Goal: Transaction & Acquisition: Purchase product/service

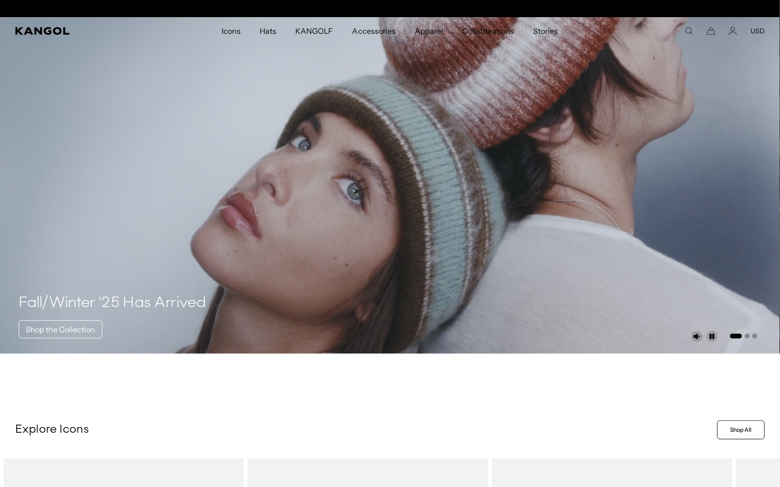
scroll to position [0, 196]
click at [693, 28] on icon "Search here" at bounding box center [689, 31] width 9 height 9
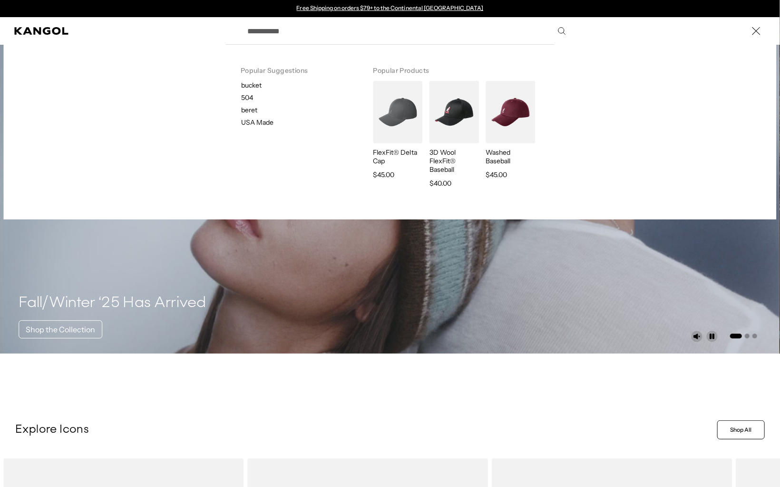
click at [378, 30] on input "Search here" at bounding box center [406, 31] width 329 height 24
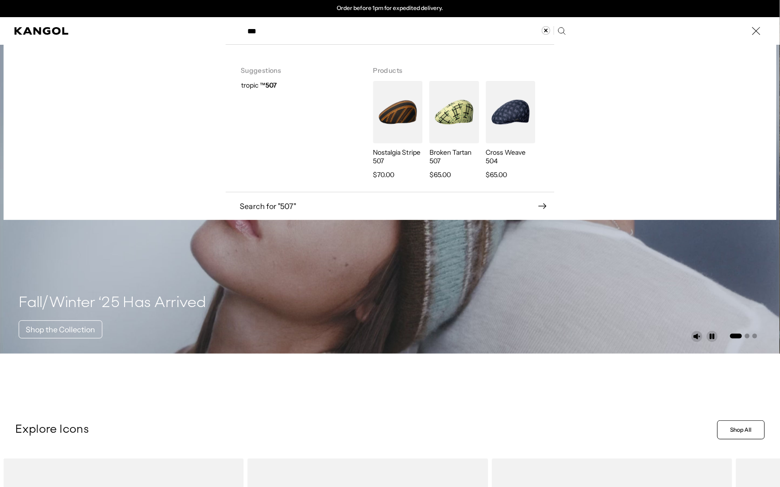
type input "***"
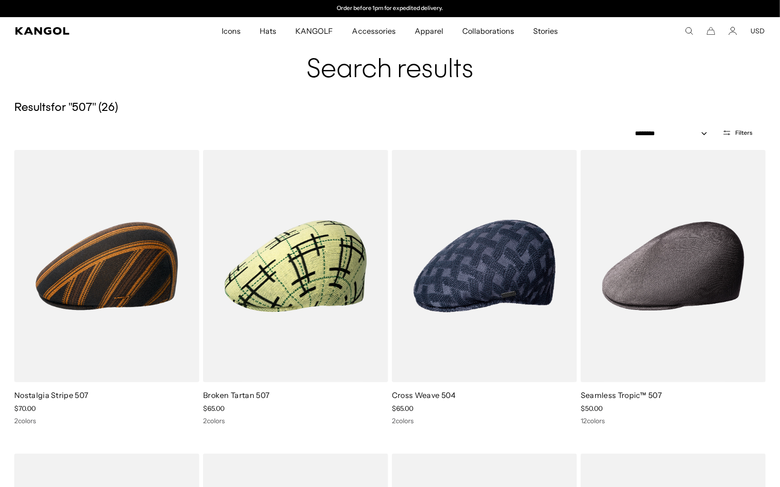
scroll to position [0, 196]
click at [689, 30] on icon "Search here" at bounding box center [689, 31] width 9 height 9
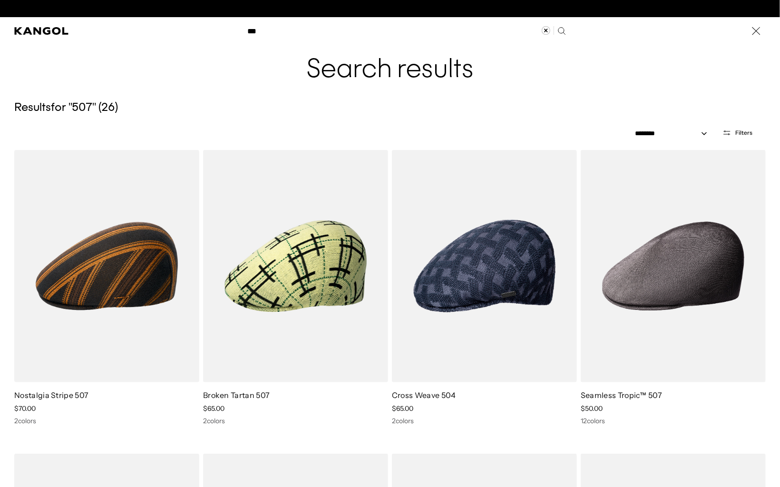
scroll to position [0, 0]
click at [548, 30] on icon "Clear search term" at bounding box center [545, 30] width 9 height 9
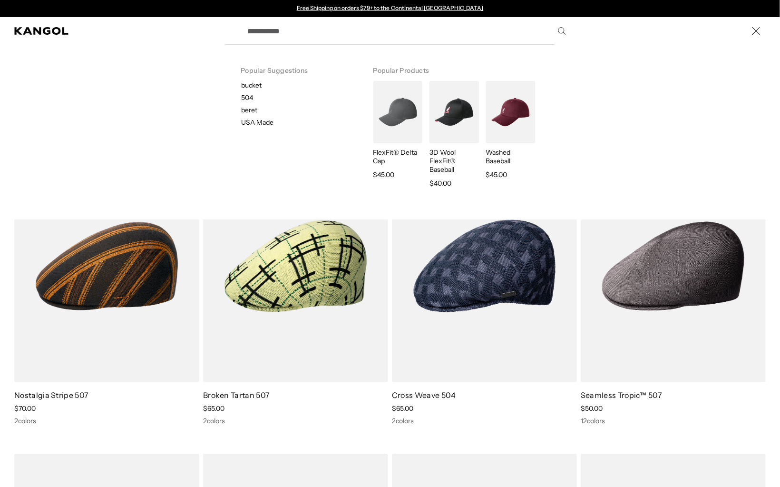
click at [464, 36] on input "Search here" at bounding box center [406, 31] width 329 height 24
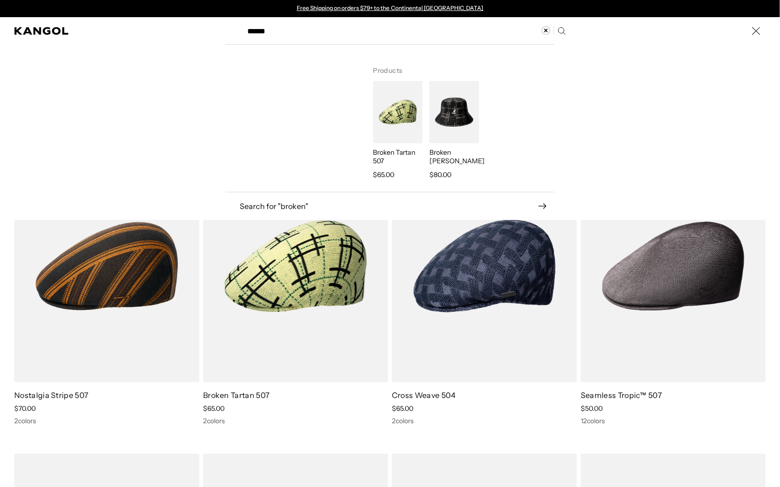
type input "******"
click at [448, 118] on img "Search here" at bounding box center [454, 112] width 49 height 62
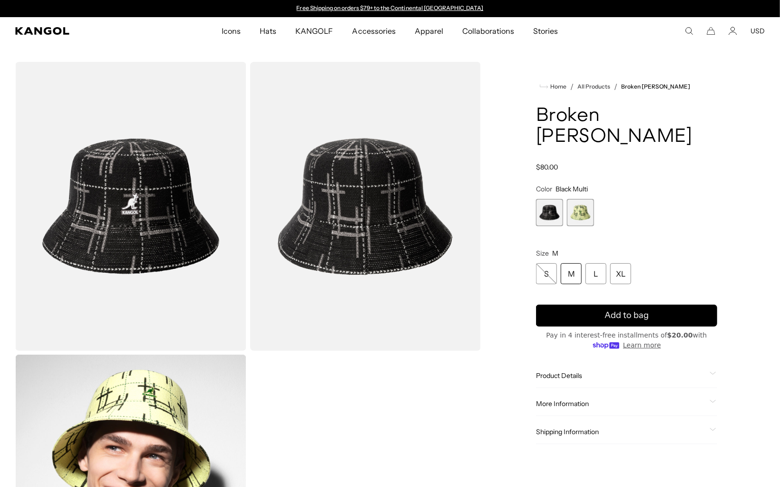
click at [549, 213] on span "1 of 2" at bounding box center [549, 212] width 27 height 27
click at [578, 213] on span "2 of 2" at bounding box center [580, 212] width 27 height 27
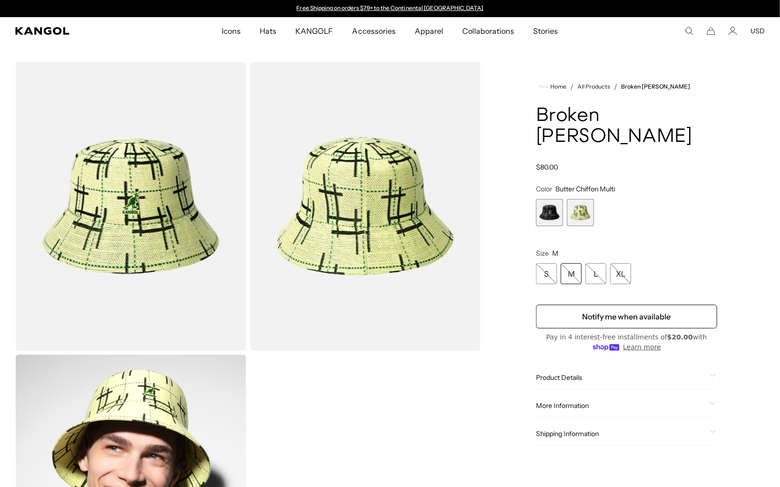
click at [634, 234] on variant-selects "**********" at bounding box center [626, 234] width 181 height 99
click at [554, 213] on span "1 of 2" at bounding box center [549, 212] width 27 height 27
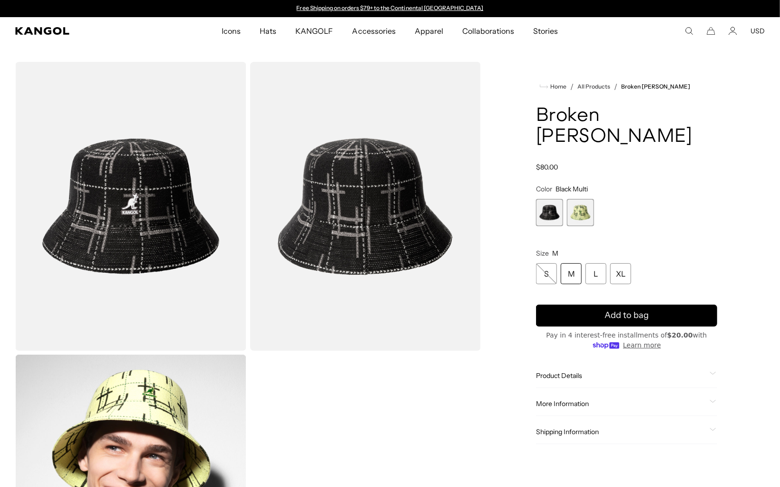
click at [586, 211] on span "2 of 2" at bounding box center [580, 212] width 27 height 27
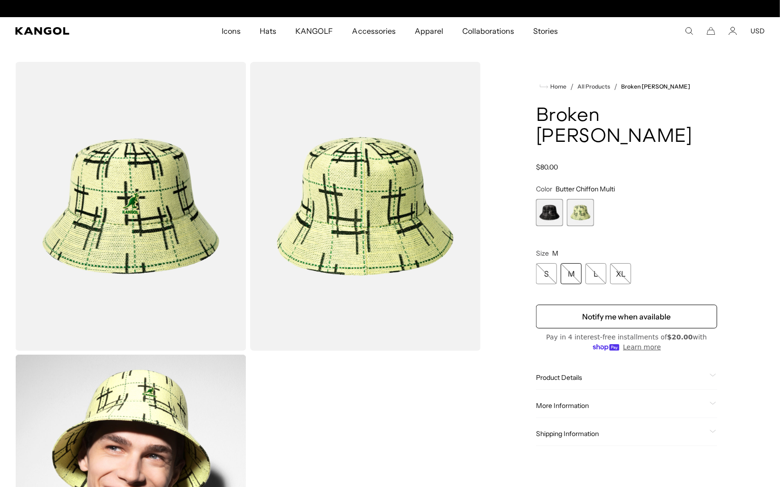
scroll to position [0, 196]
click at [552, 213] on span "1 of 2" at bounding box center [549, 212] width 27 height 27
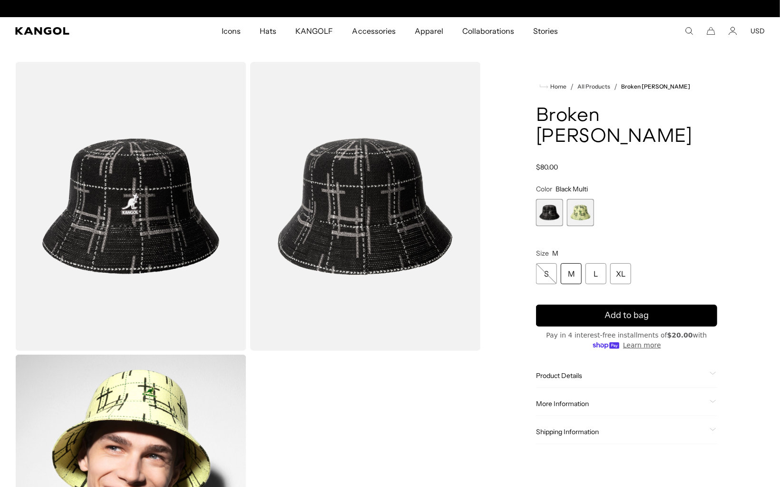
scroll to position [0, 196]
click at [737, 195] on div "Home / All Products / Broken Tartan Lahinch Broken Tartan Lahinch Regular price…" at bounding box center [627, 352] width 276 height 581
click at [603, 69] on div "Home / All Products / Broken Tartan Lahinch Broken Tartan Lahinch Regular price…" at bounding box center [627, 352] width 276 height 581
click at [607, 68] on div "Home / All Products / Broken Tartan Lahinch Broken Tartan Lahinch Regular price…" at bounding box center [627, 352] width 276 height 581
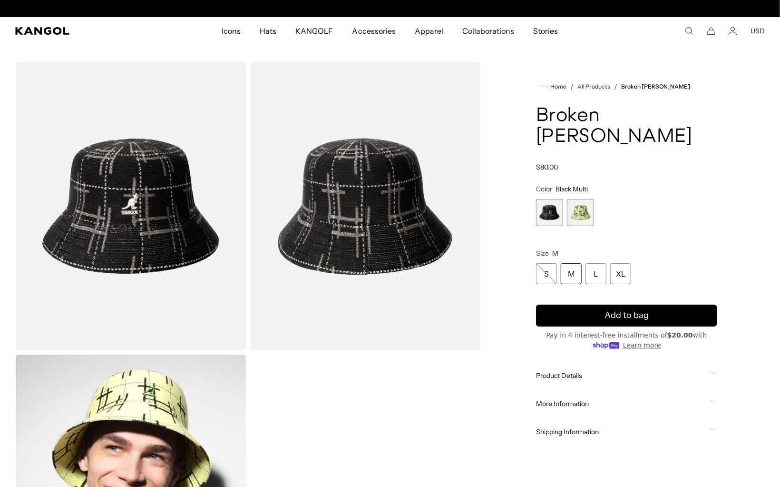
scroll to position [0, 196]
click at [632, 50] on section "Loading... Home / All Products / Broken Tartan Lahinch Broken Tartan Lahinch Re…" at bounding box center [390, 347] width 780 height 604
drag, startPoint x: 688, startPoint y: 31, endPoint x: 647, endPoint y: 44, distance: 43.2
click at [689, 30] on icon "Search here" at bounding box center [689, 31] width 9 height 9
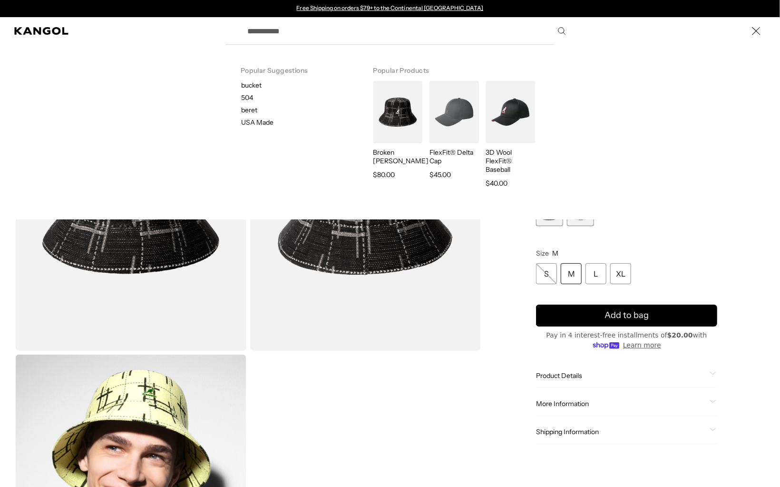
click at [494, 31] on input "Search here" at bounding box center [406, 31] width 329 height 24
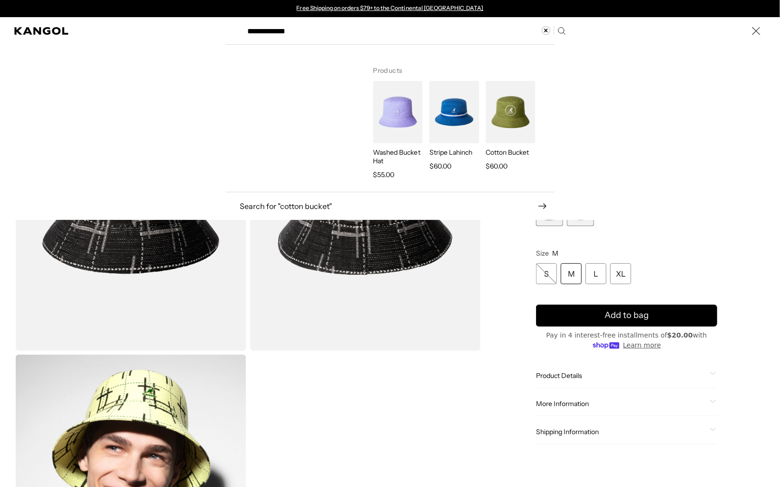
type input "**********"
click at [507, 118] on img "Search here" at bounding box center [510, 112] width 49 height 62
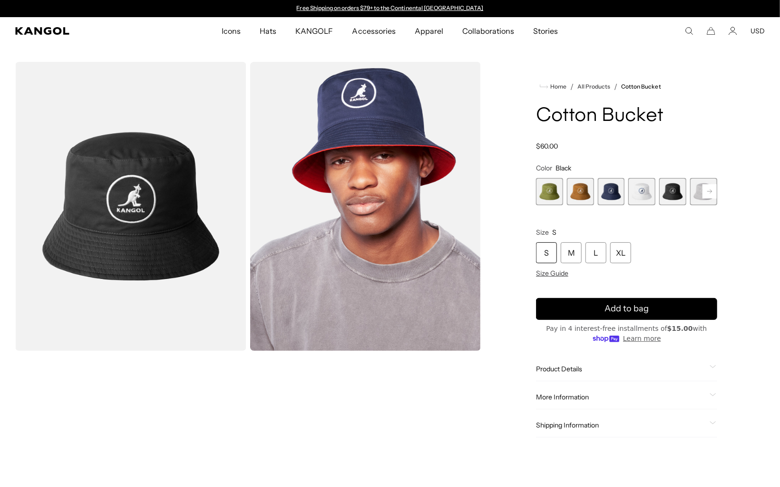
click at [712, 35] on icon "Cart" at bounding box center [711, 31] width 9 height 9
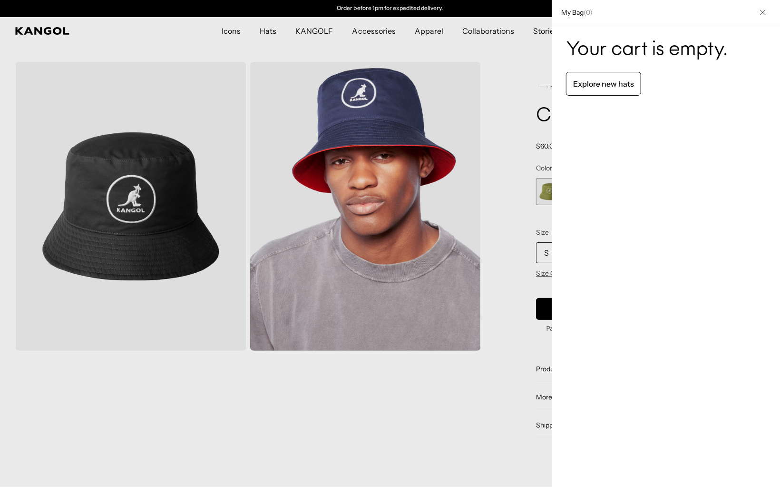
click at [479, 67] on div at bounding box center [390, 243] width 780 height 487
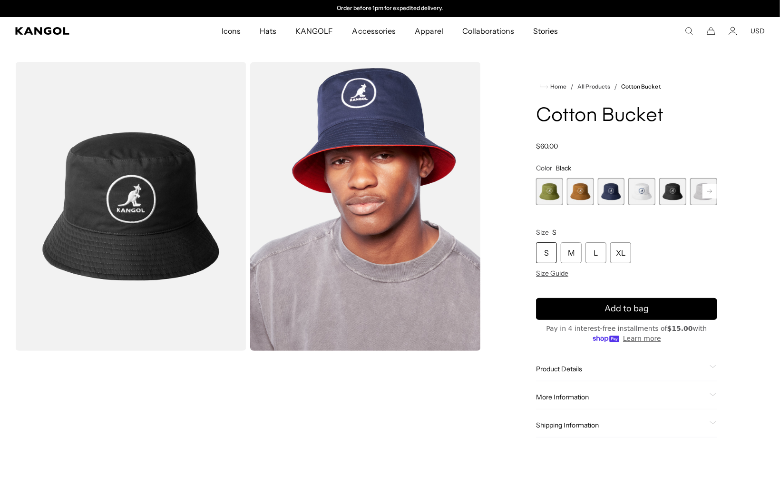
click at [696, 30] on div "Search here USD USD EUR" at bounding box center [699, 31] width 131 height 9
click at [689, 30] on icon "Search here" at bounding box center [689, 31] width 9 height 9
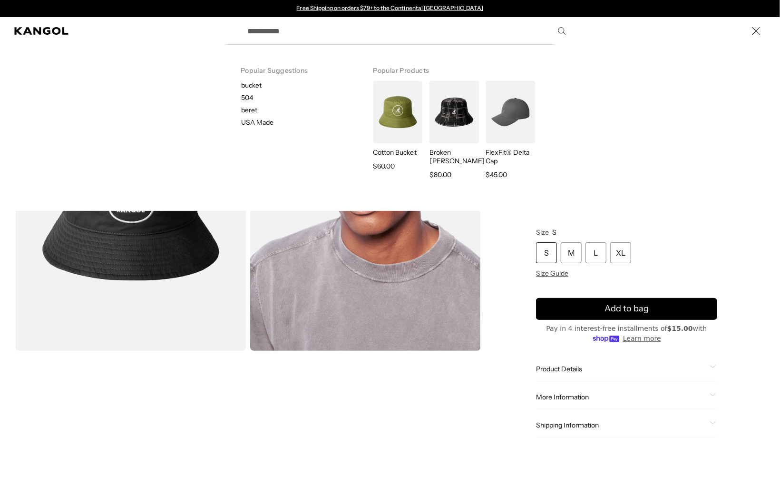
click at [431, 30] on input "Search here" at bounding box center [406, 31] width 329 height 24
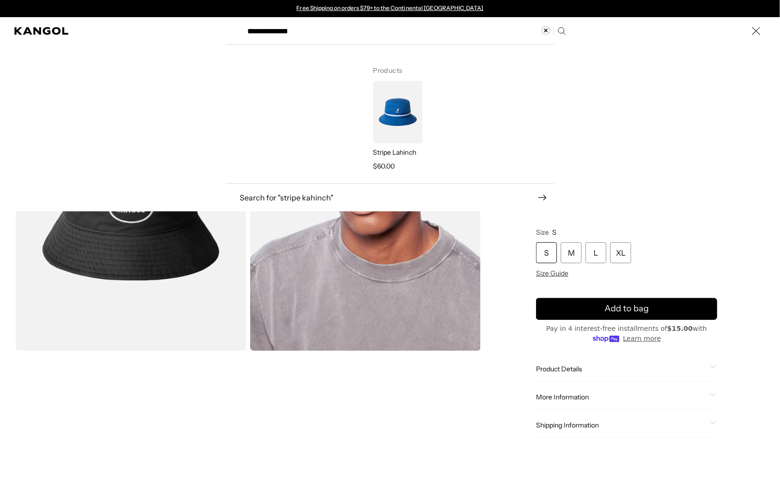
type input "**********"
click at [400, 106] on img "Search here" at bounding box center [397, 112] width 49 height 62
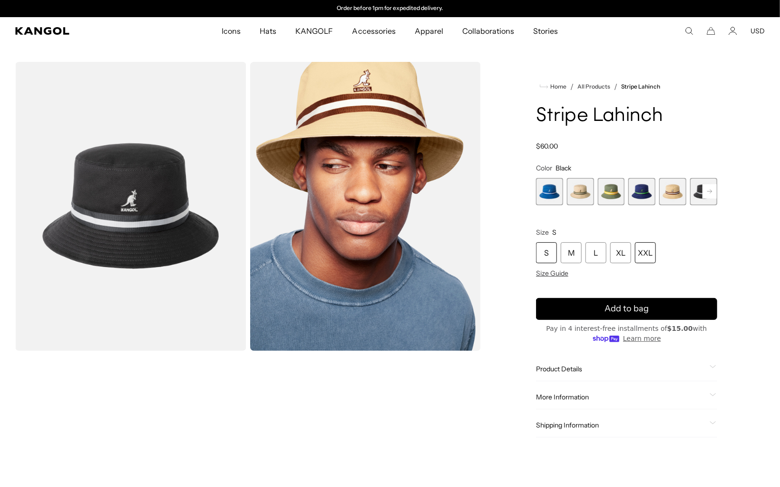
click at [646, 254] on div "XXL" at bounding box center [645, 252] width 21 height 21
click at [555, 188] on span "1 of 9" at bounding box center [549, 191] width 27 height 27
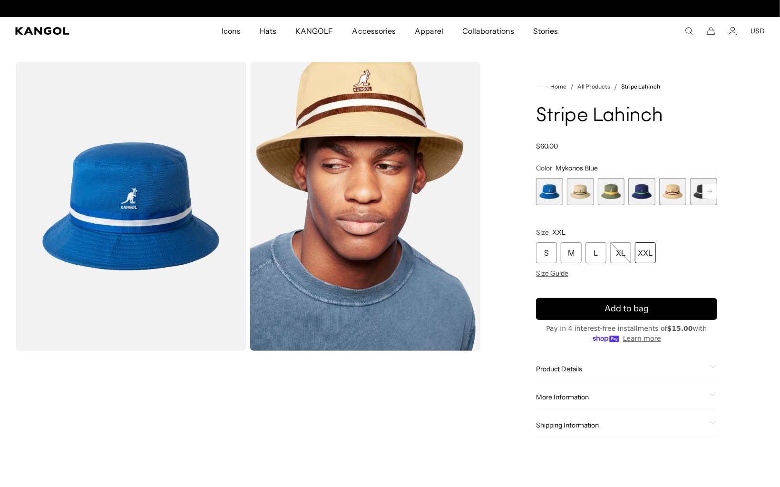
scroll to position [0, 196]
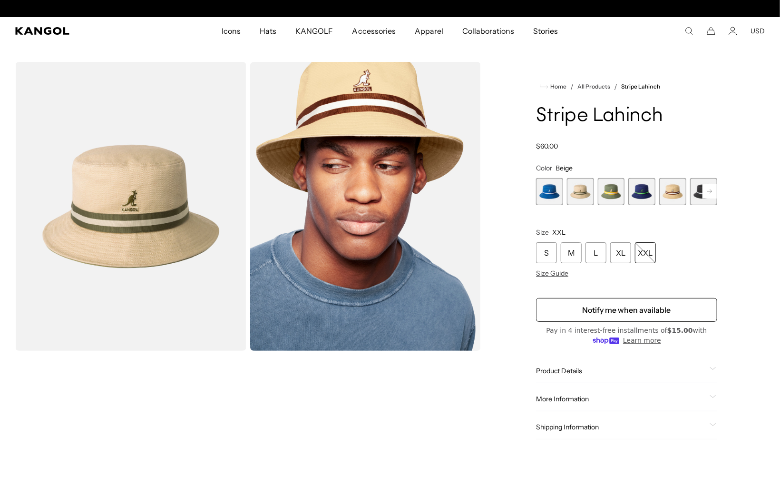
scroll to position [0, 196]
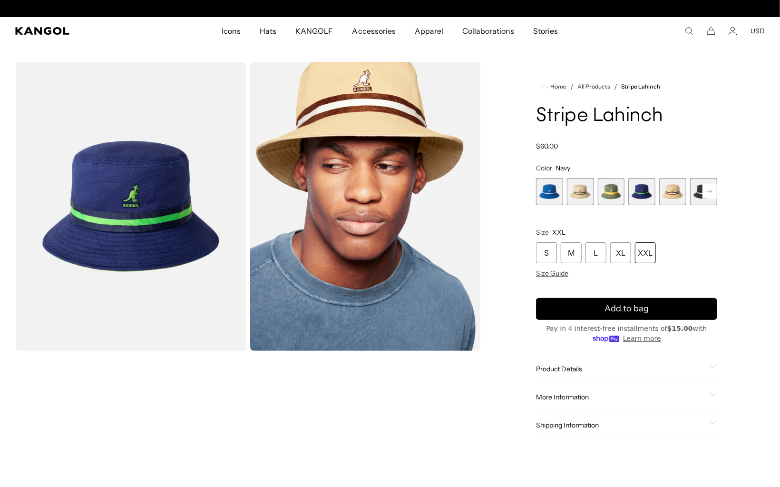
scroll to position [0, 196]
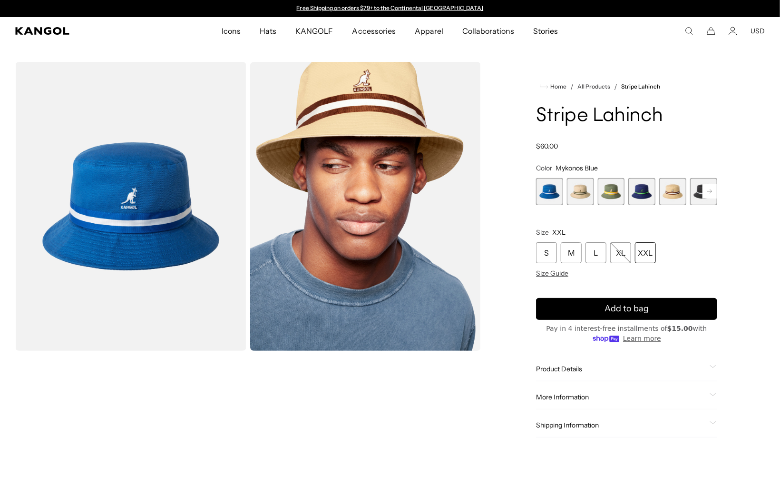
click at [640, 192] on span "4 of 9" at bounding box center [641, 191] width 27 height 27
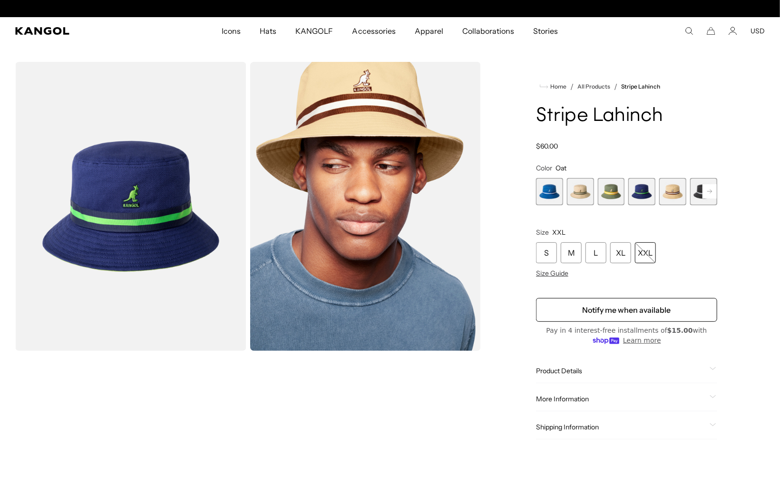
scroll to position [0, 196]
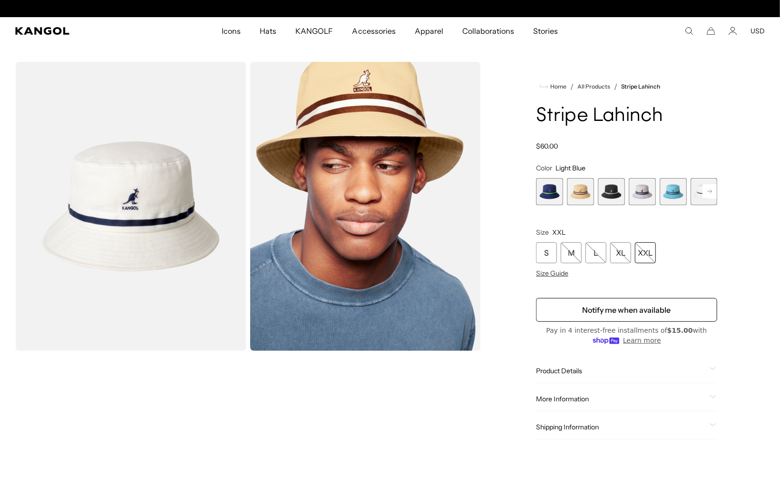
scroll to position [0, 196]
click at [675, 191] on span "8 of 9" at bounding box center [673, 191] width 27 height 27
click at [700, 189] on span "9 of 9" at bounding box center [703, 191] width 27 height 27
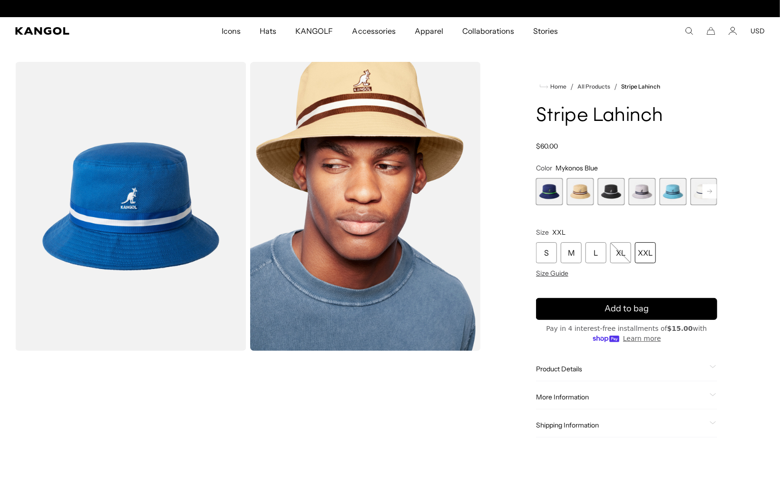
scroll to position [0, 196]
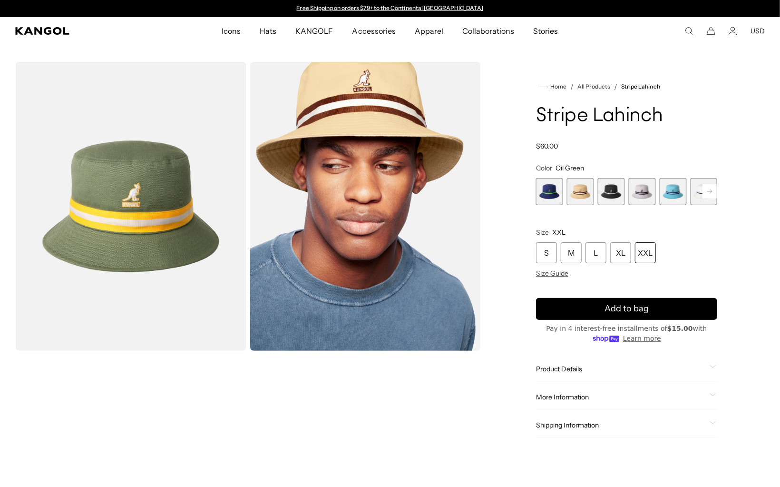
click at [687, 33] on icon "Search here" at bounding box center [689, 31] width 9 height 9
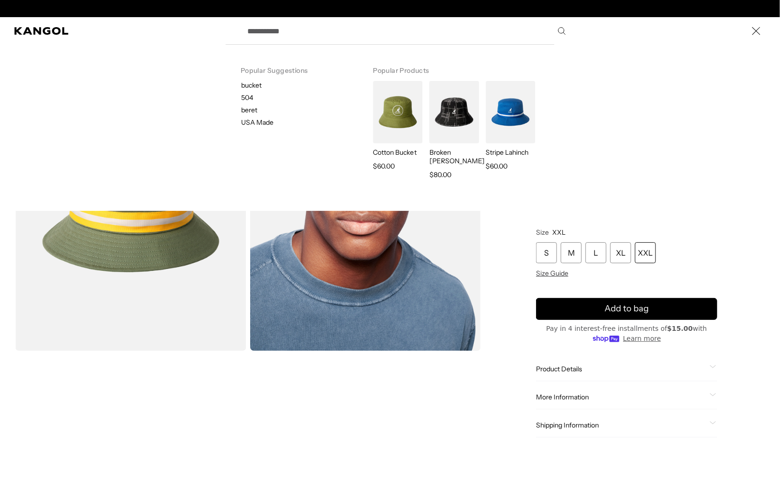
click at [460, 36] on input "Search here" at bounding box center [406, 31] width 329 height 24
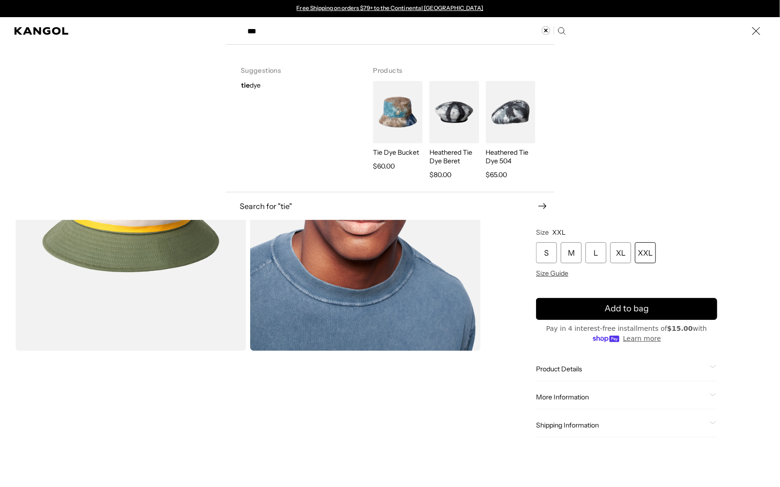
type input "***"
click at [405, 120] on img "Search here" at bounding box center [397, 112] width 49 height 62
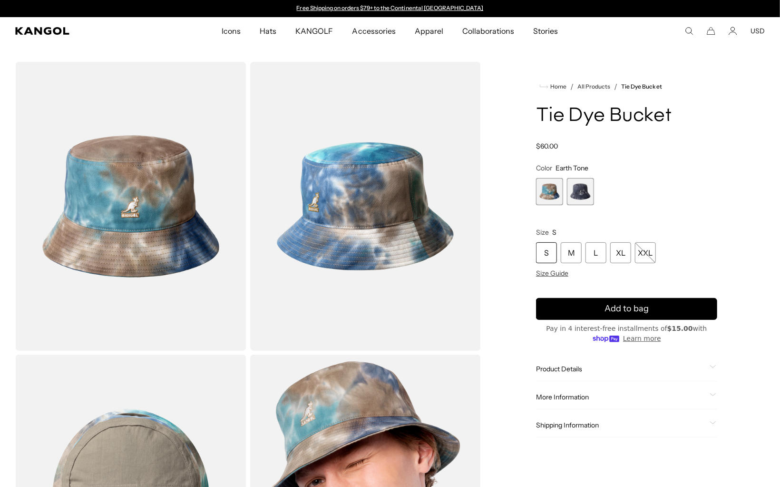
click at [554, 193] on span "1 of 2" at bounding box center [549, 191] width 27 height 27
click at [574, 191] on span "2 of 2" at bounding box center [580, 191] width 27 height 27
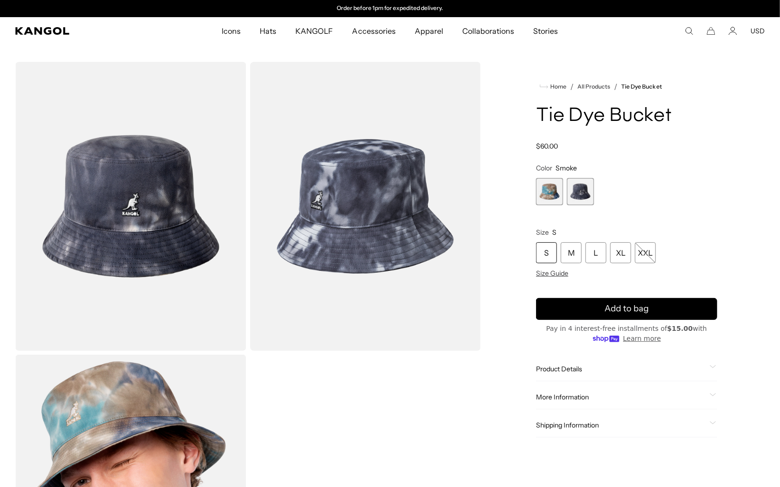
click at [554, 192] on span "1 of 2" at bounding box center [549, 191] width 27 height 27
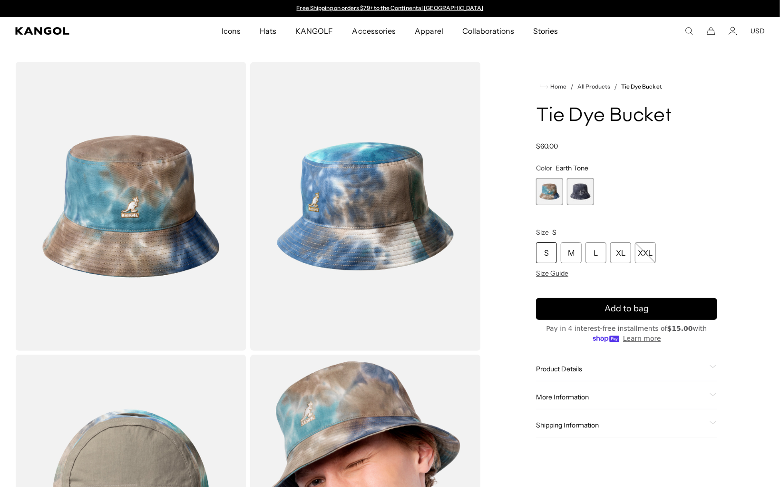
click at [624, 188] on div "Earth Tone Variant sold out or unavailable Smoke Variant sold out or unavailable" at bounding box center [626, 191] width 181 height 27
click at [580, 195] on span "2 of 2" at bounding box center [580, 191] width 27 height 27
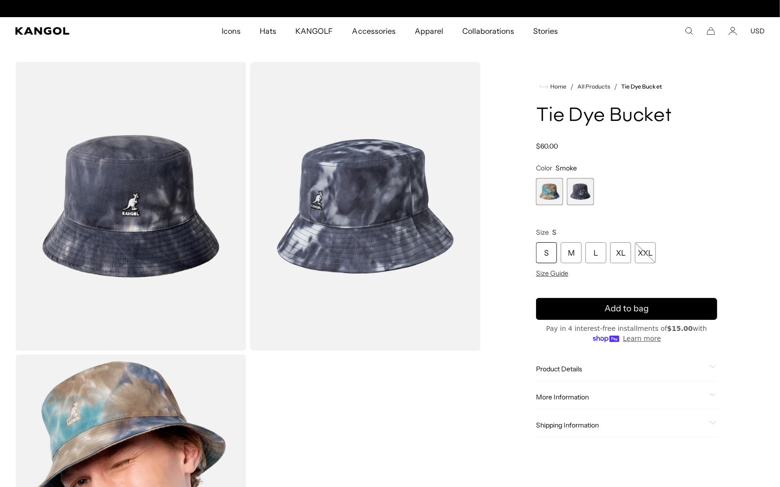
scroll to position [0, 196]
click at [549, 191] on span "1 of 2" at bounding box center [549, 191] width 27 height 27
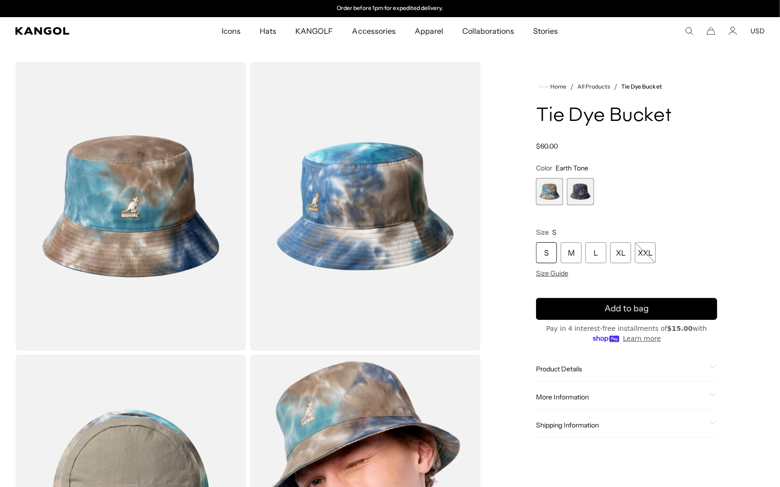
click at [638, 189] on div "Earth Tone Variant sold out or unavailable Smoke Variant sold out or unavailable" at bounding box center [626, 191] width 181 height 27
drag, startPoint x: 688, startPoint y: 31, endPoint x: 665, endPoint y: 33, distance: 22.9
click at [688, 33] on icon "Search here" at bounding box center [689, 31] width 9 height 9
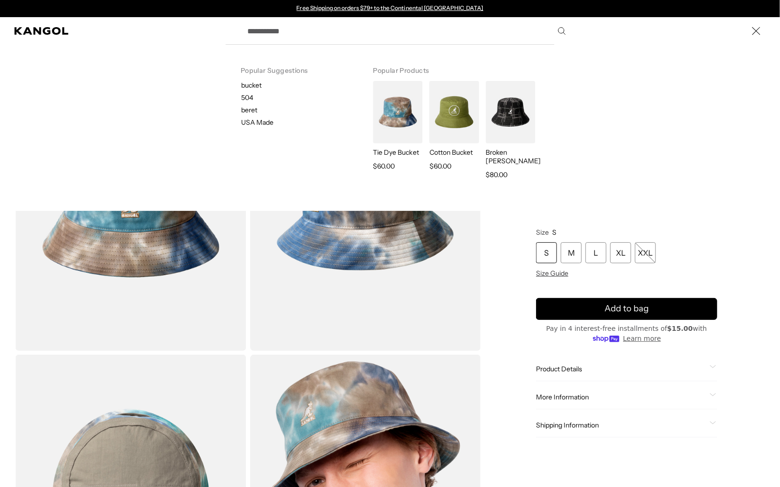
click at [417, 30] on input "Search here" at bounding box center [406, 31] width 329 height 24
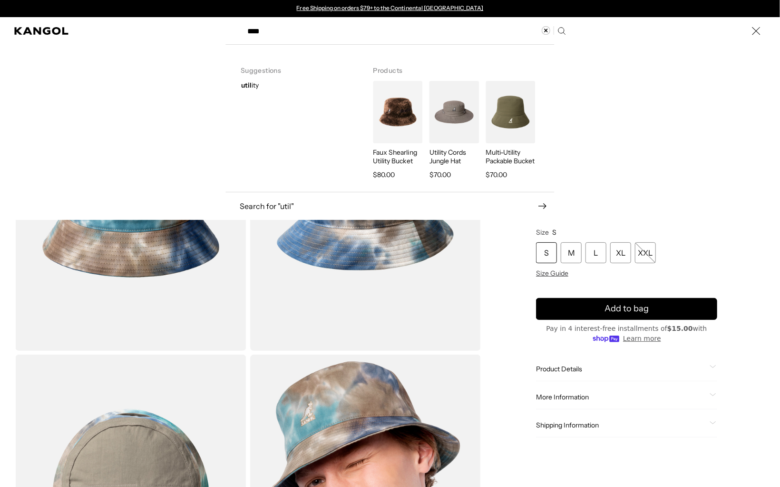
type input "****"
click at [443, 107] on img "Search here" at bounding box center [454, 112] width 49 height 62
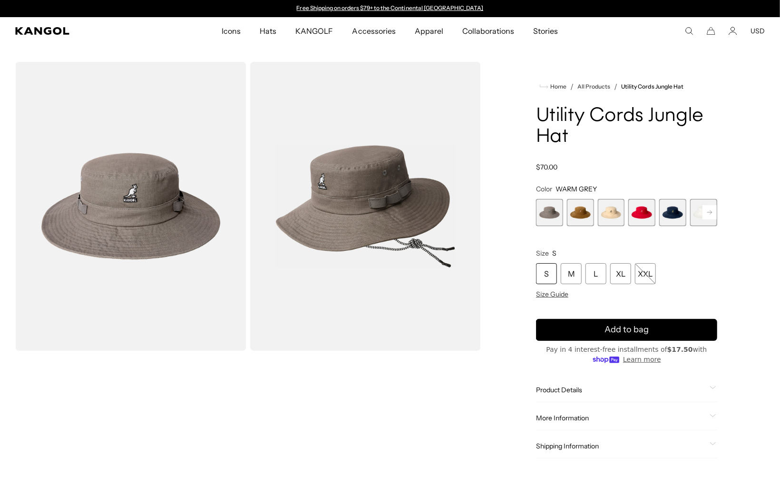
click at [556, 213] on span "1 of 7" at bounding box center [549, 212] width 27 height 27
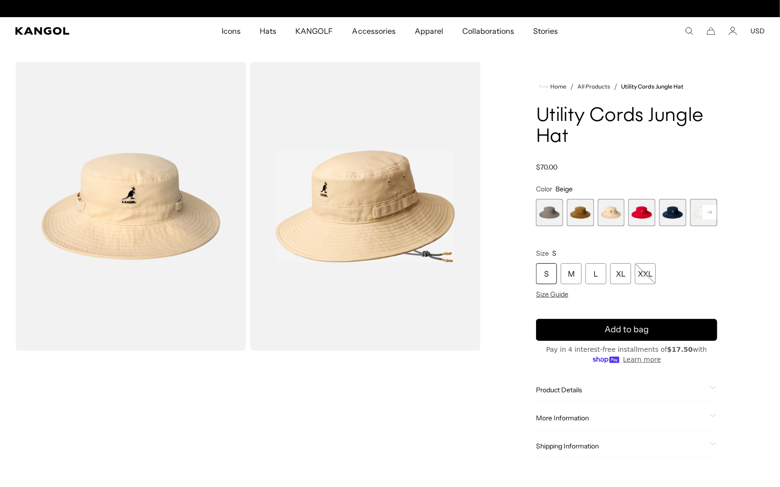
scroll to position [0, 196]
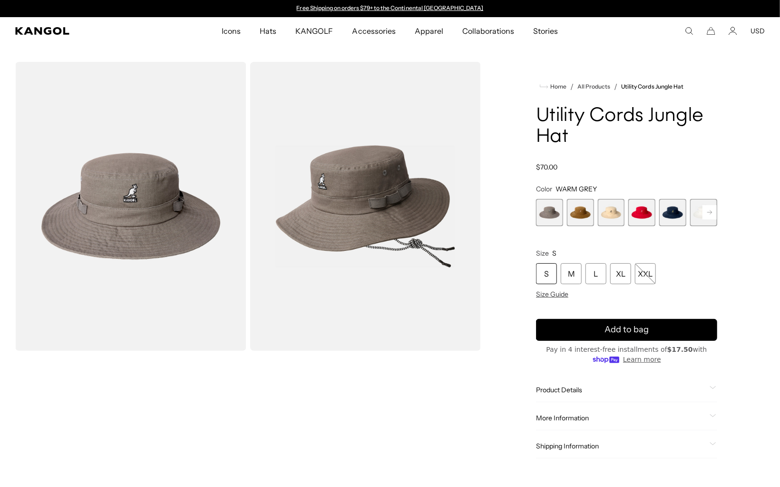
click at [549, 215] on span "1 of 7" at bounding box center [549, 212] width 27 height 27
click at [583, 206] on span "2 of 7" at bounding box center [580, 212] width 27 height 27
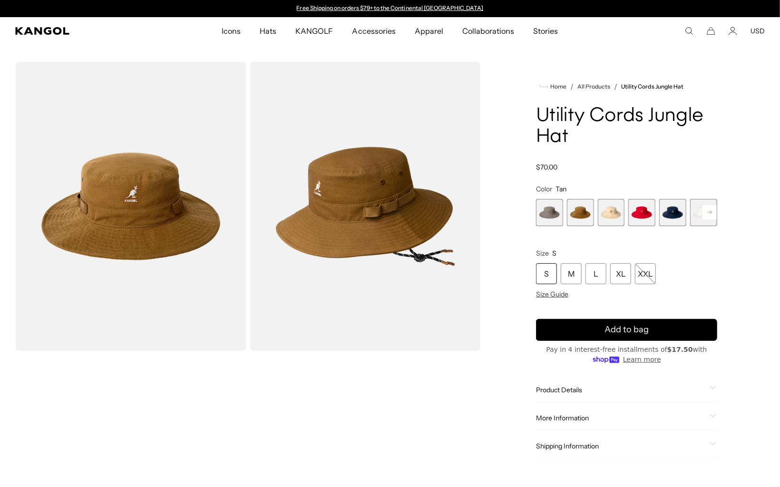
click at [610, 213] on span "3 of 7" at bounding box center [611, 212] width 27 height 27
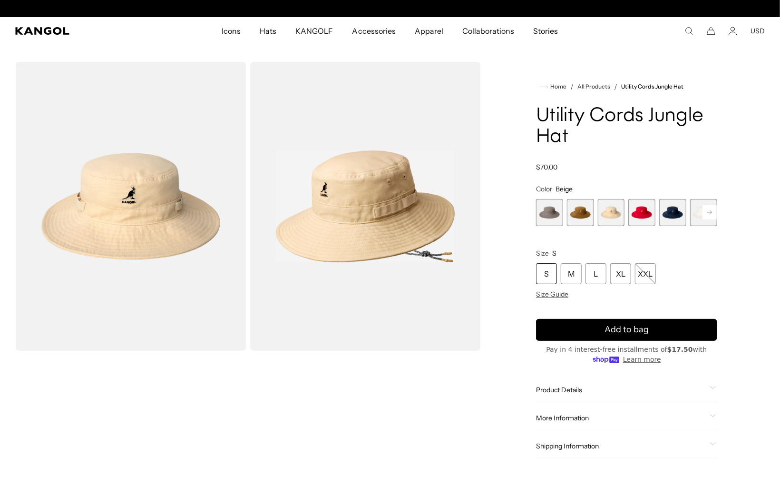
scroll to position [0, 196]
click at [644, 213] on span "4 of 7" at bounding box center [641, 212] width 27 height 27
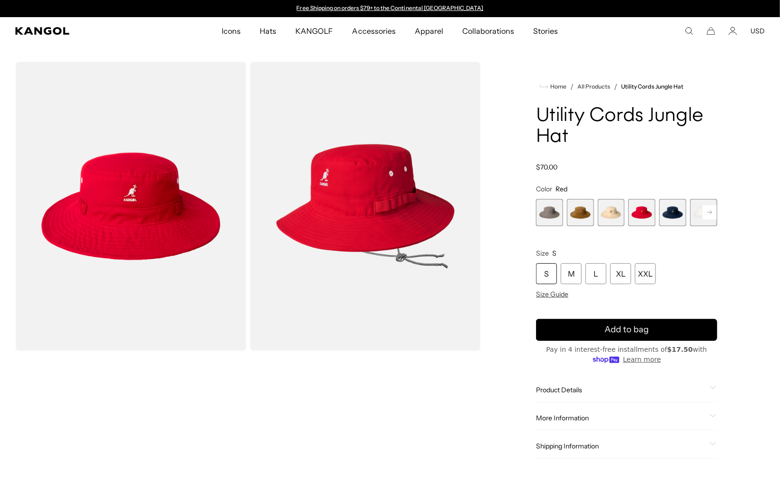
click at [676, 214] on span "5 of 7" at bounding box center [672, 212] width 27 height 27
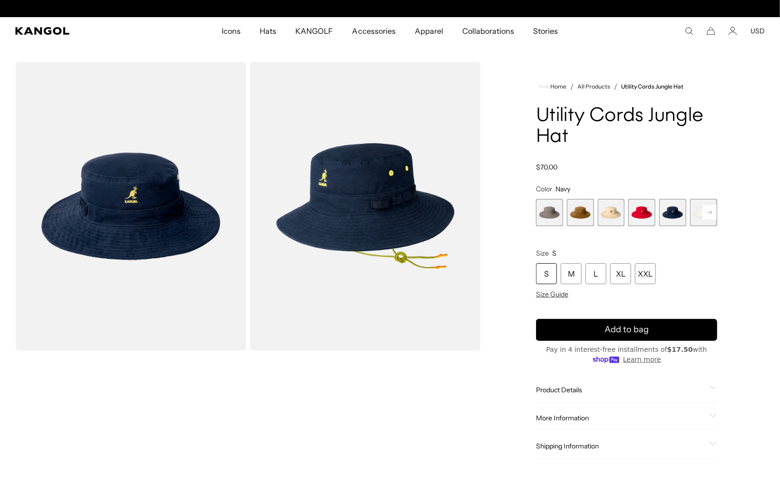
click at [698, 214] on span "6 of 7" at bounding box center [703, 212] width 27 height 27
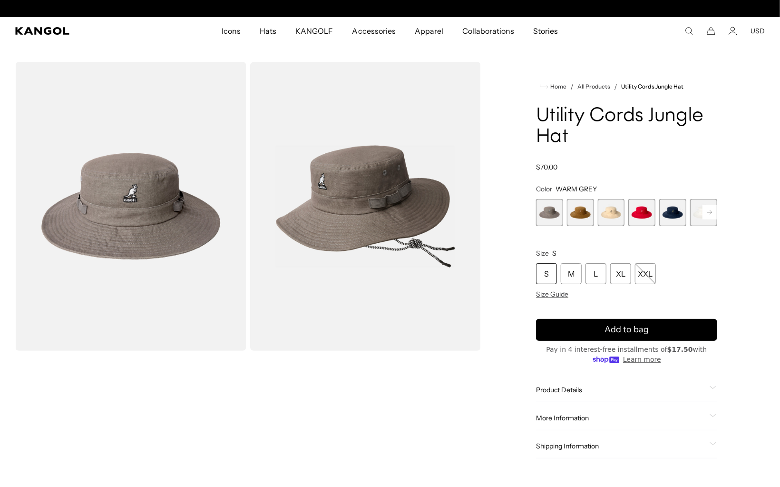
scroll to position [0, 196]
click at [647, 211] on span "4 of 7" at bounding box center [641, 212] width 27 height 27
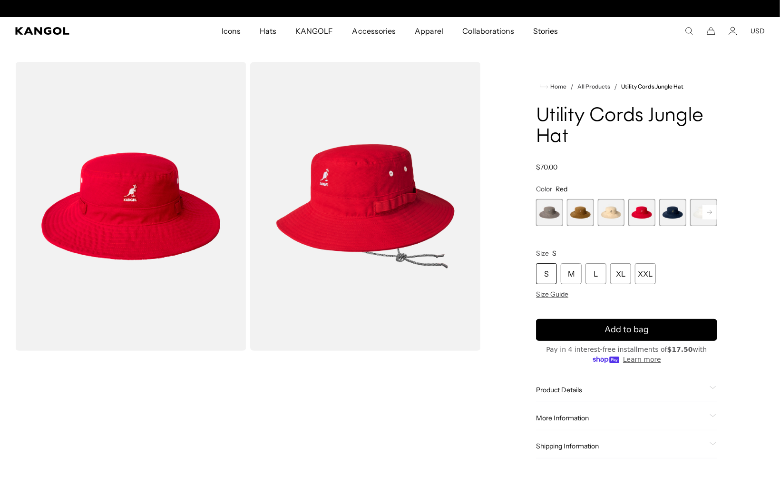
scroll to position [0, 196]
click at [649, 170] on div "Regular price $70.00 Regular price Sale price $70.00" at bounding box center [626, 167] width 181 height 9
click at [692, 32] on icon "Search here" at bounding box center [689, 31] width 9 height 9
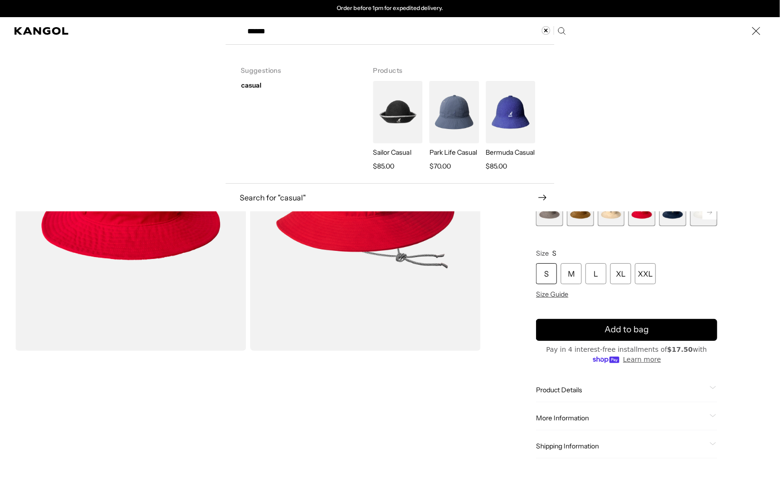
type input "******"
click at [510, 114] on img "Search here" at bounding box center [510, 112] width 49 height 62
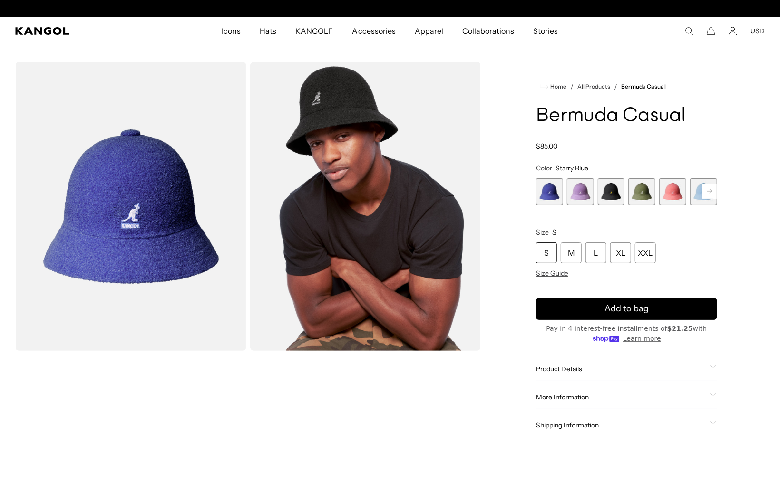
scroll to position [0, 196]
click at [691, 32] on icon "Search here" at bounding box center [689, 31] width 9 height 9
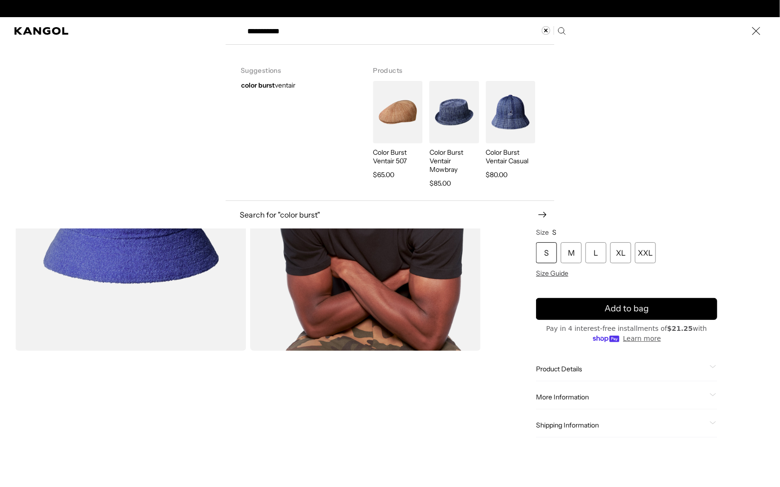
scroll to position [0, 0]
type input "**********"
click at [505, 118] on img "Search here" at bounding box center [510, 112] width 49 height 62
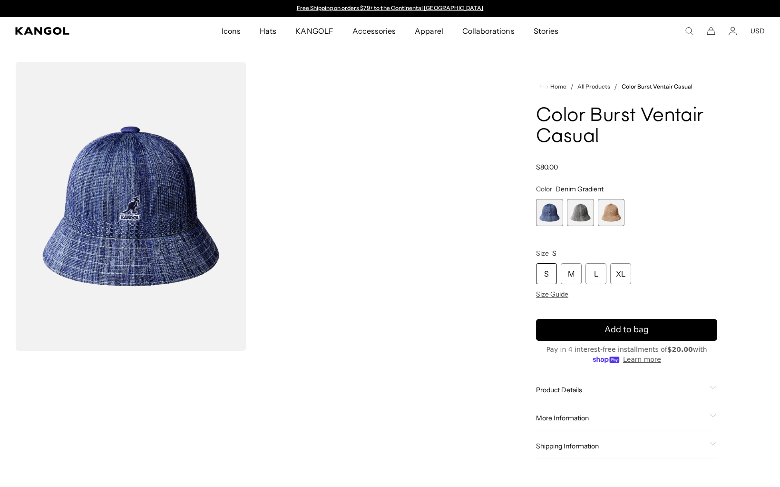
click at [612, 219] on span "3 of 3" at bounding box center [611, 212] width 27 height 27
click at [584, 213] on span "2 of 3" at bounding box center [580, 212] width 27 height 27
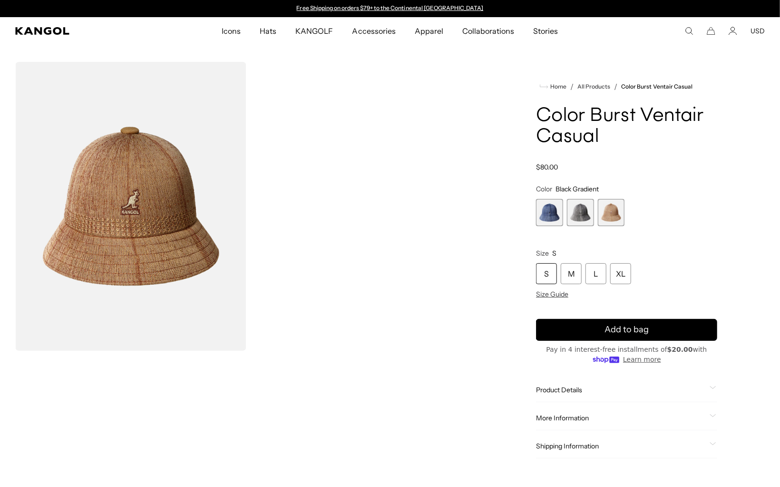
click at [551, 211] on span "1 of 3" at bounding box center [549, 212] width 27 height 27
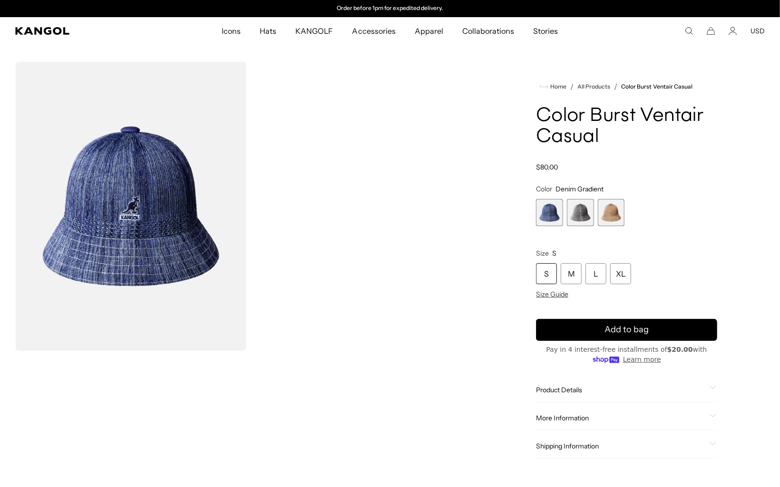
click at [690, 31] on icon "Search here" at bounding box center [689, 31] width 9 height 9
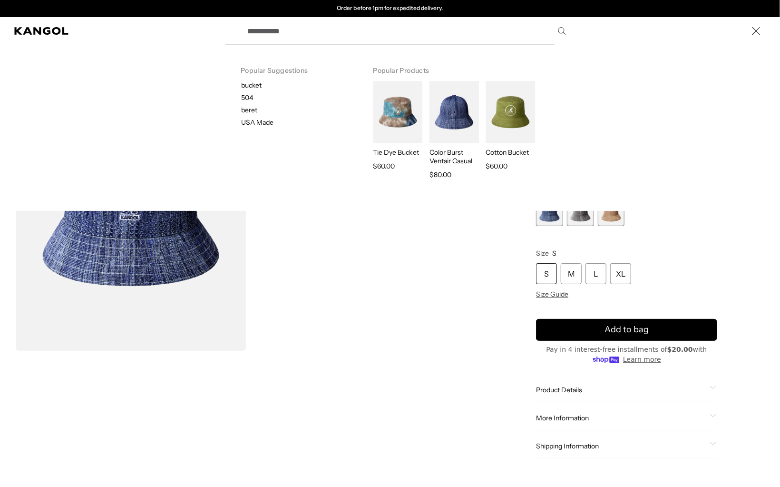
click at [361, 35] on input "Search here" at bounding box center [406, 31] width 329 height 24
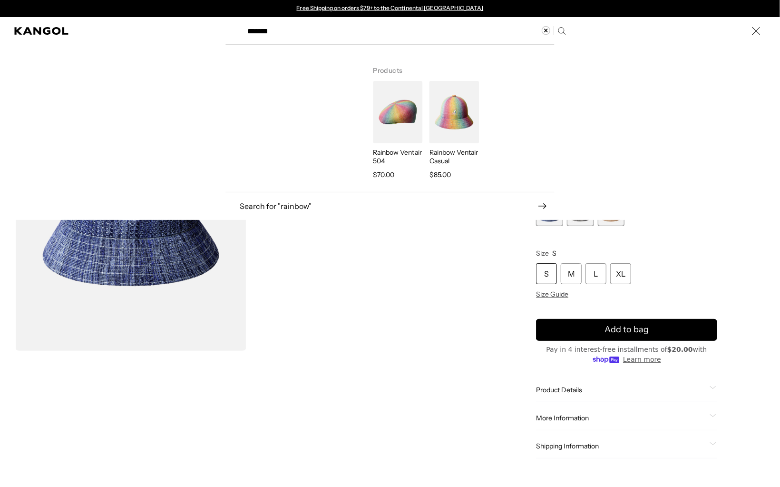
type input "*******"
click at [463, 122] on img "Search here" at bounding box center [454, 112] width 49 height 62
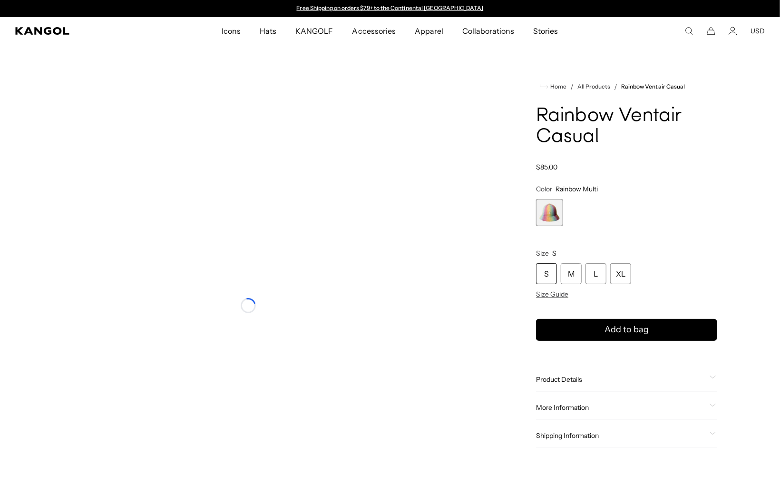
click at [651, 222] on div "Rainbow Multi Variant sold out or unavailable" at bounding box center [626, 212] width 181 height 27
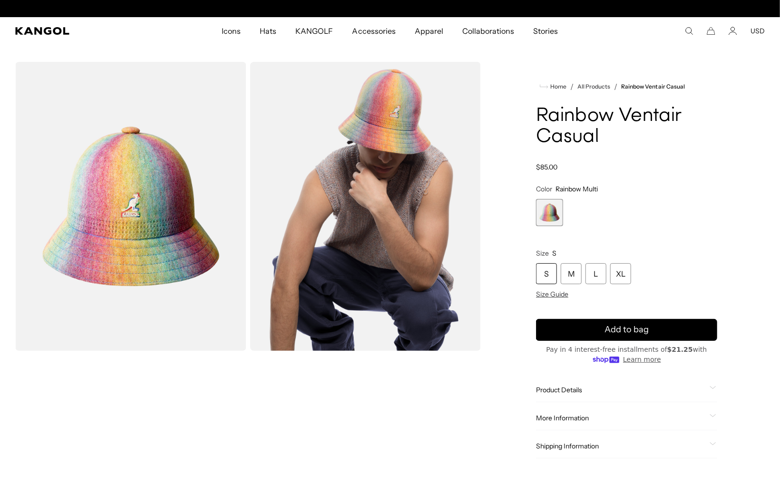
scroll to position [0, 196]
drag, startPoint x: 602, startPoint y: 210, endPoint x: 611, endPoint y: 210, distance: 9.5
click at [602, 210] on div "Rainbow Multi Variant sold out or unavailable" at bounding box center [626, 212] width 181 height 27
click at [657, 201] on div "Rainbow Multi Variant sold out or unavailable" at bounding box center [626, 212] width 181 height 27
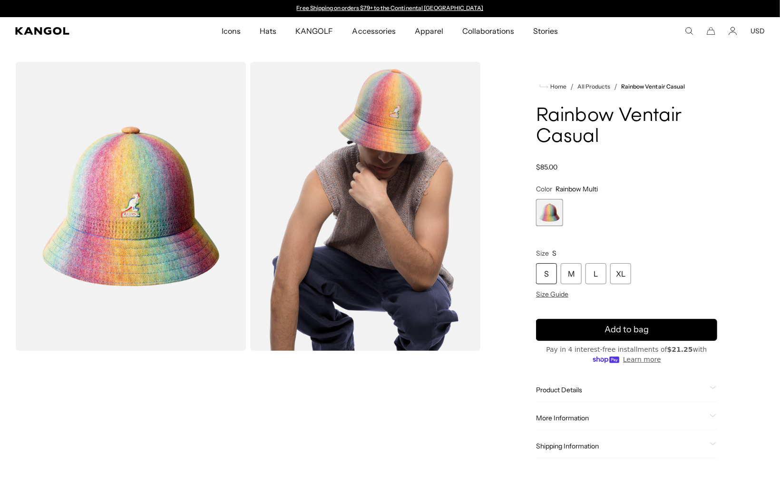
drag, startPoint x: 643, startPoint y: 185, endPoint x: 640, endPoint y: 167, distance: 18.8
click at [642, 184] on product-info "Home / All Products / Rainbow Ventair Casual Rainbow Ventair Casual Regular pri…" at bounding box center [626, 269] width 181 height 377
click at [689, 29] on icon "Search here" at bounding box center [689, 31] width 9 height 9
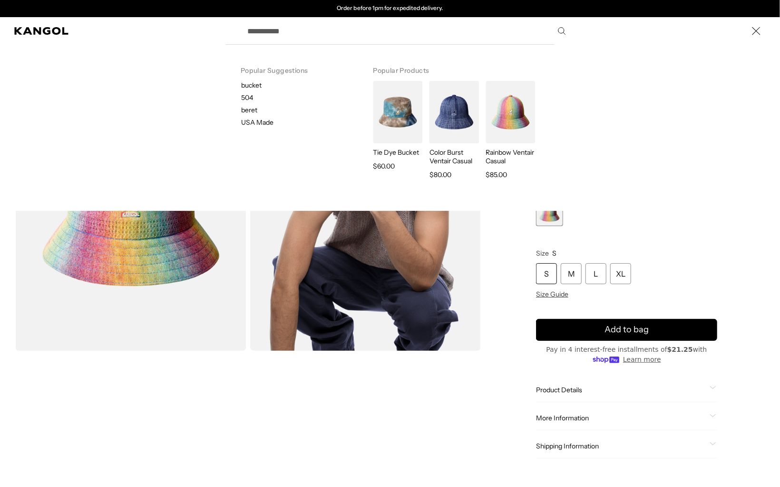
click at [406, 32] on input "Search here" at bounding box center [406, 31] width 329 height 24
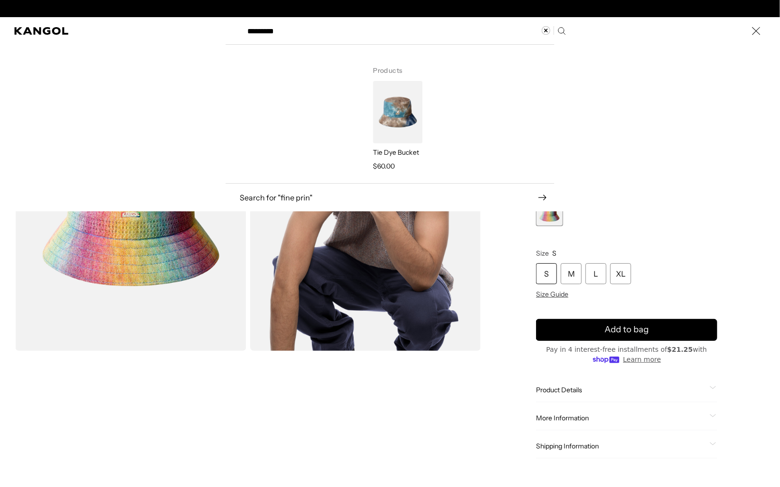
scroll to position [0, 0]
type input "*"
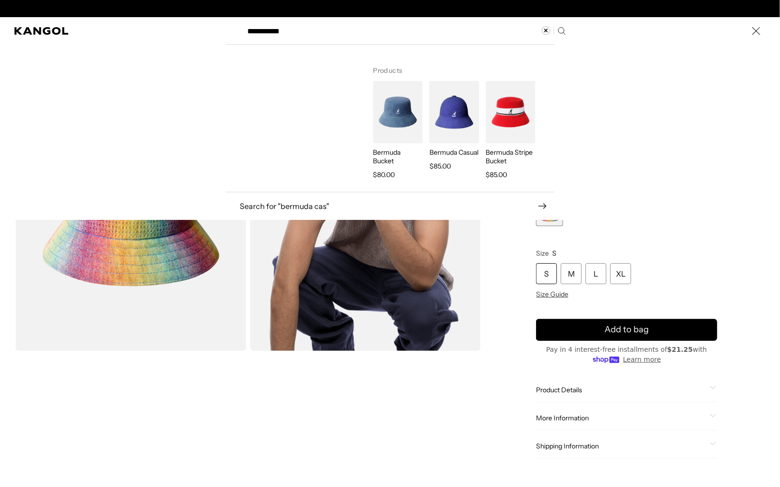
scroll to position [0, 196]
type input "**********"
click at [452, 117] on img "Search here" at bounding box center [454, 112] width 49 height 62
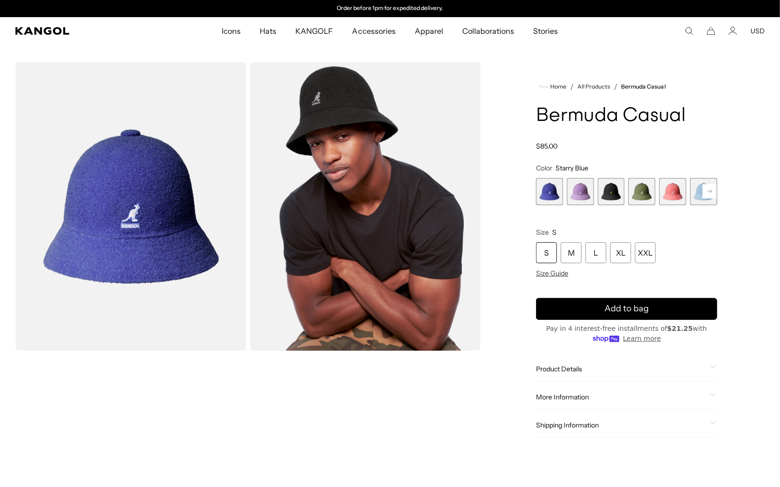
click at [550, 187] on span "1 of 12" at bounding box center [549, 191] width 27 height 27
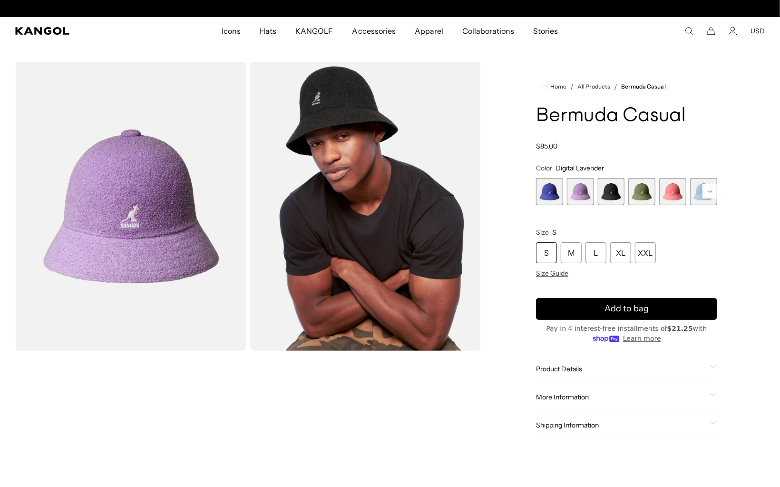
scroll to position [0, 196]
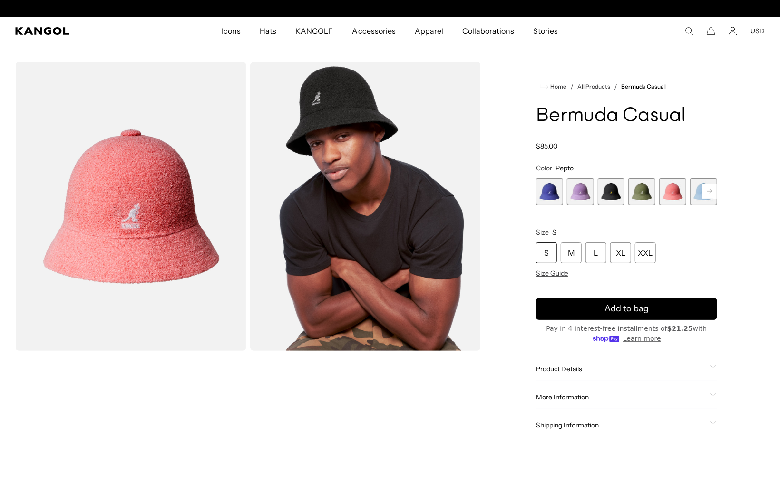
scroll to position [0, 196]
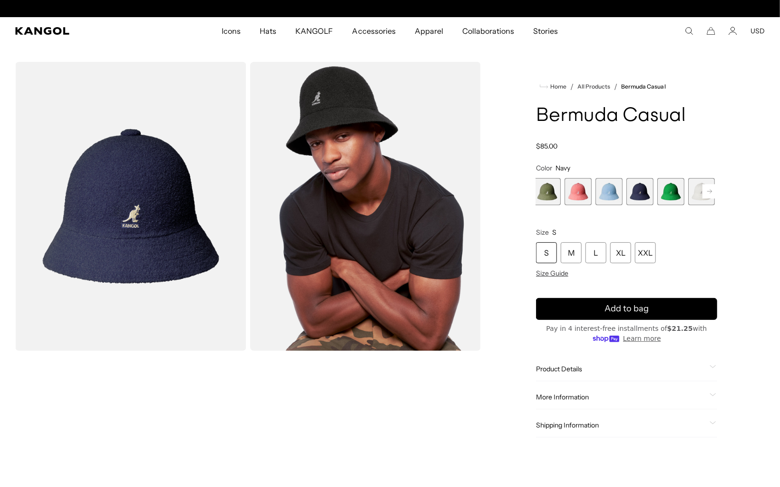
scroll to position [0, 196]
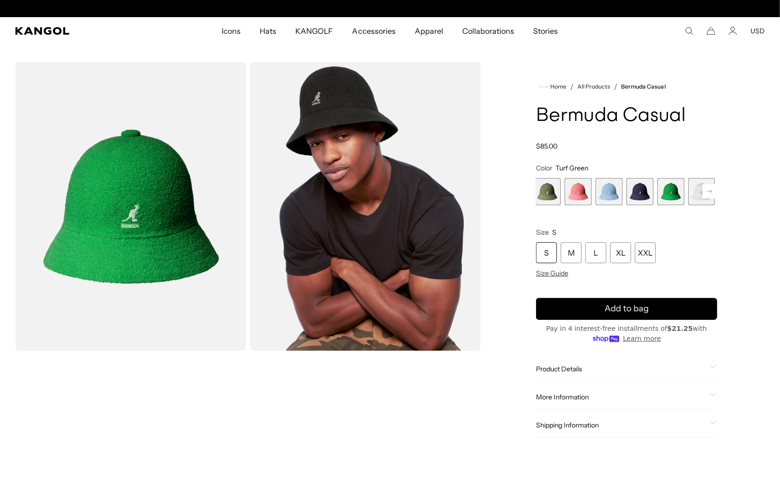
scroll to position [0, 196]
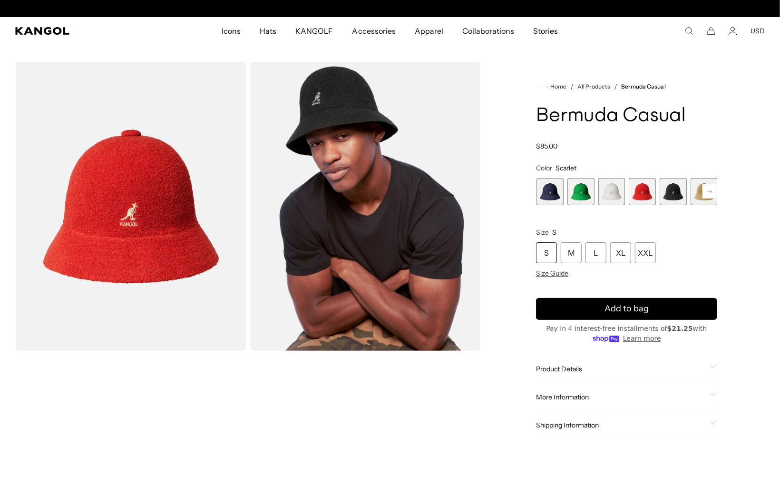
scroll to position [0, 196]
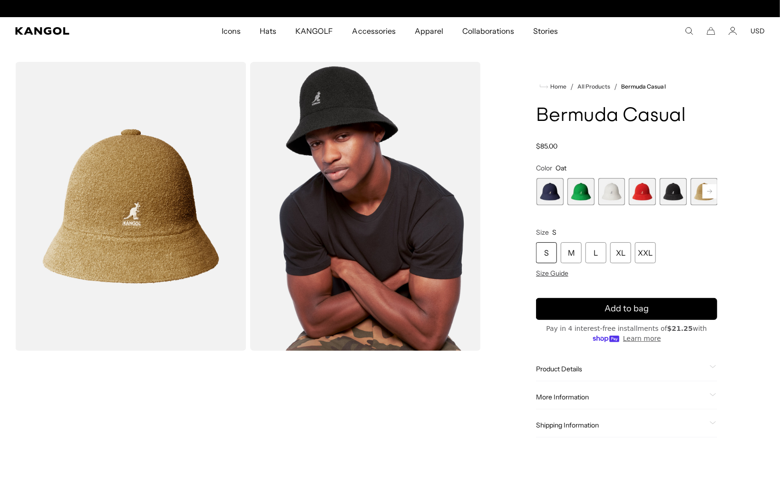
scroll to position [0, 196]
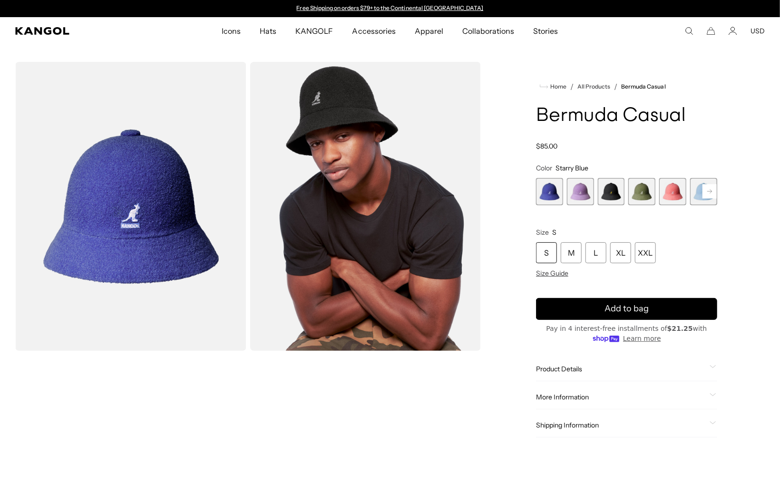
scroll to position [0, 185]
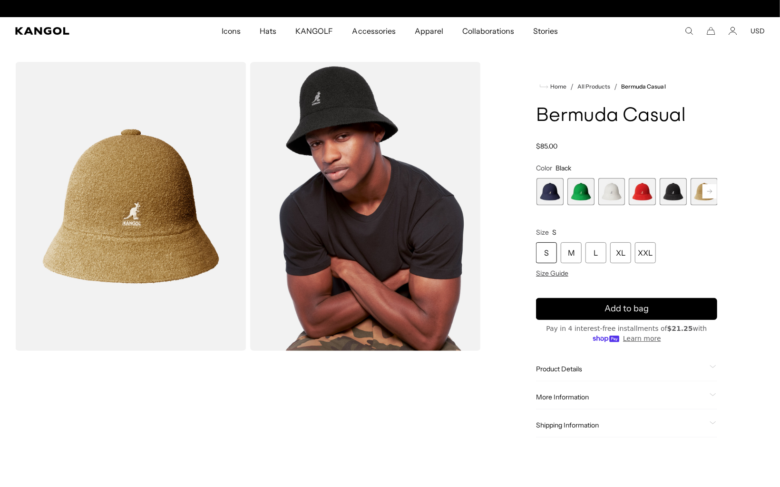
scroll to position [0, 196]
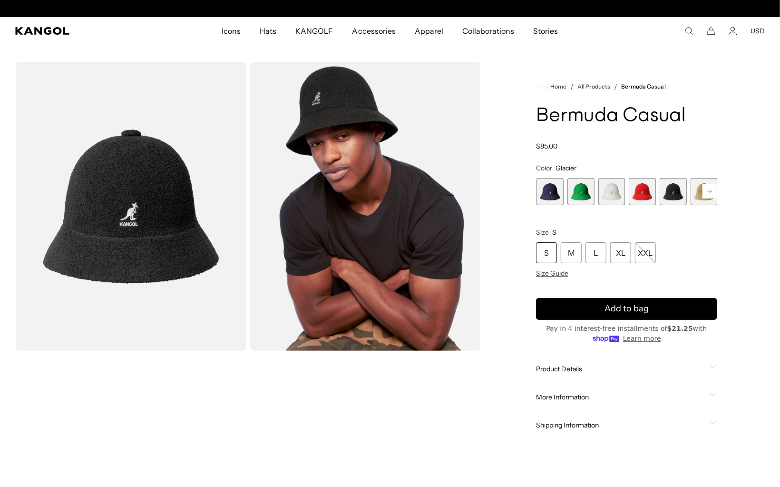
scroll to position [0, 64]
click at [689, 31] on icon "Search here" at bounding box center [689, 31] width 9 height 9
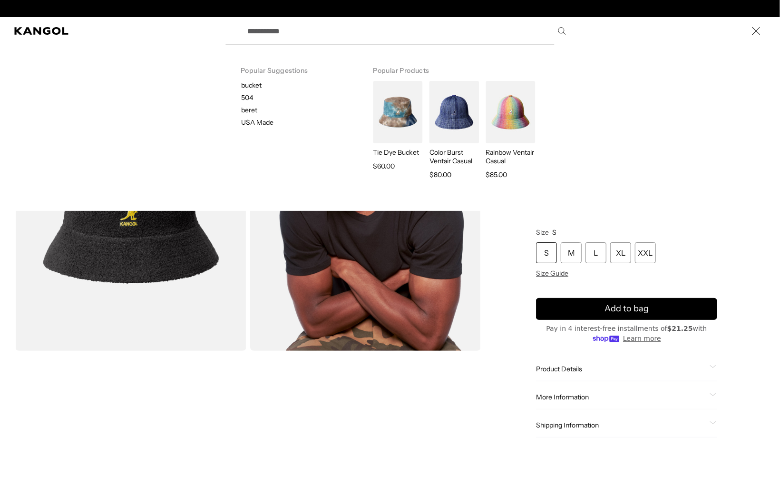
scroll to position [0, 0]
click at [320, 31] on input "Search here" at bounding box center [406, 31] width 329 height 24
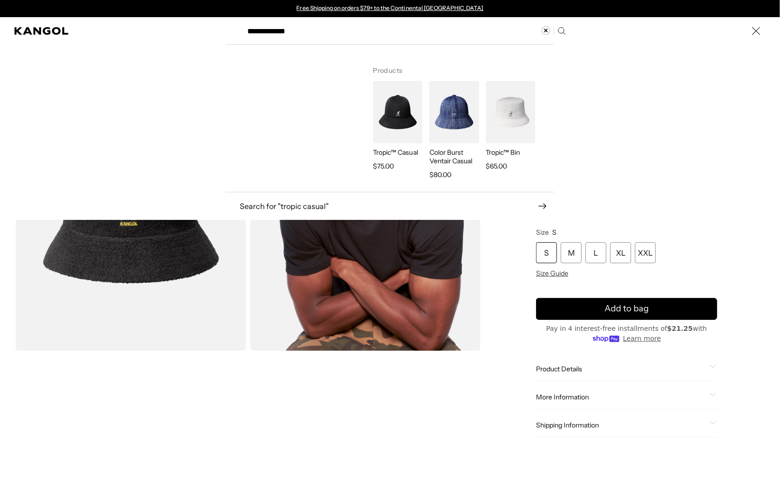
type input "**********"
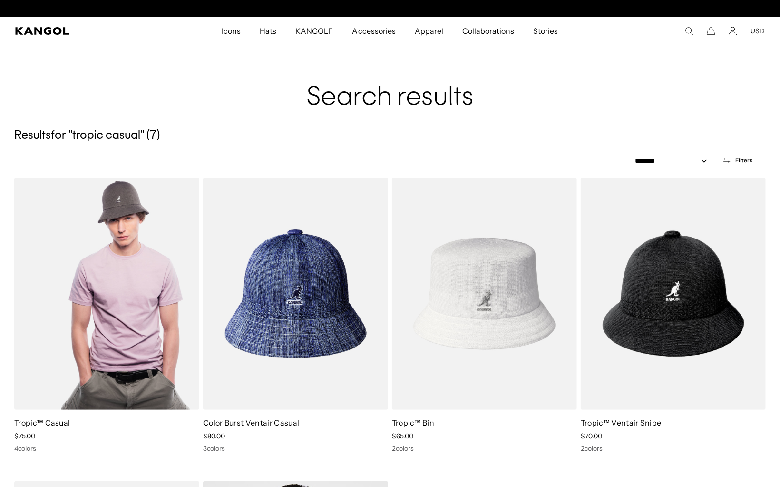
scroll to position [0, 196]
click at [138, 306] on img at bounding box center [106, 293] width 185 height 232
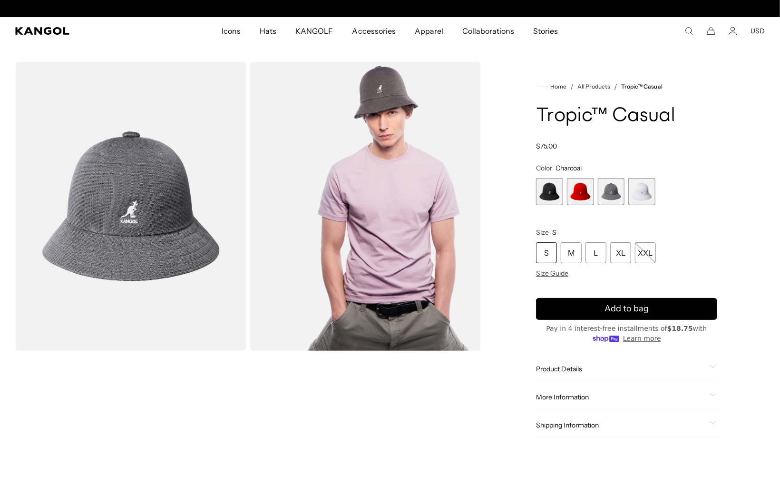
scroll to position [0, 196]
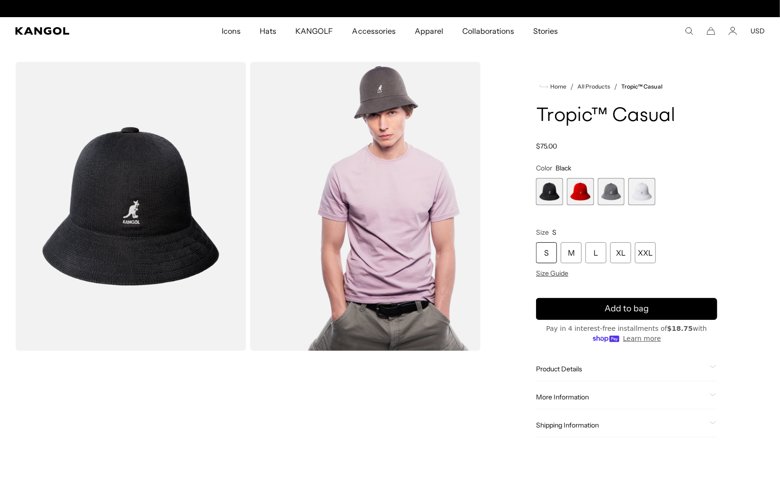
scroll to position [0, 196]
click at [692, 33] on icon "Search here" at bounding box center [689, 31] width 9 height 9
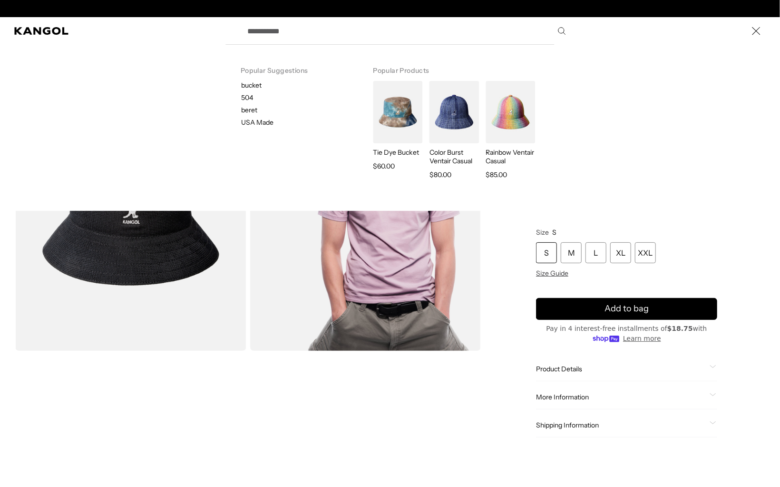
scroll to position [0, 0]
click at [386, 30] on input "Search here" at bounding box center [406, 31] width 329 height 24
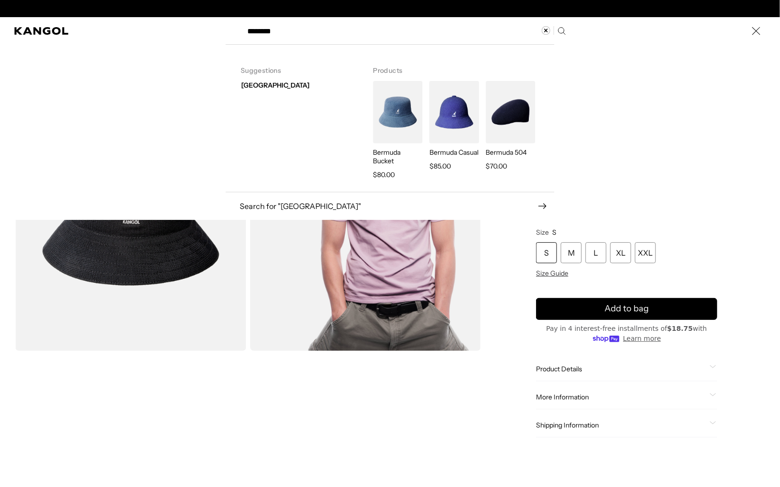
scroll to position [0, 196]
type input "**********"
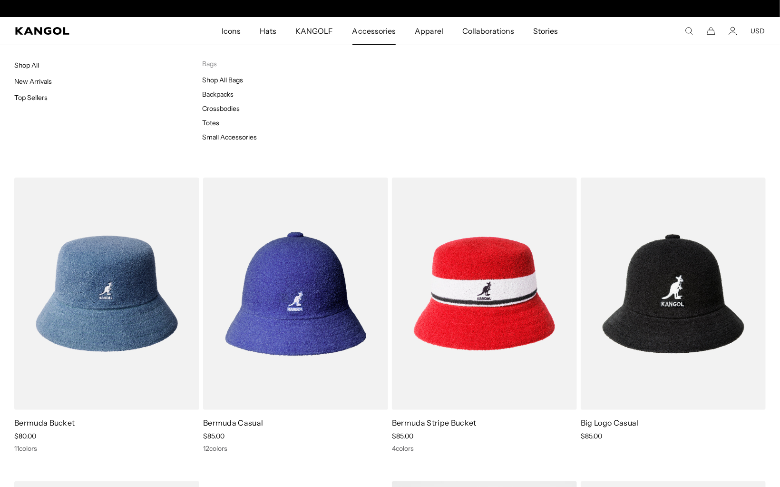
scroll to position [0, 196]
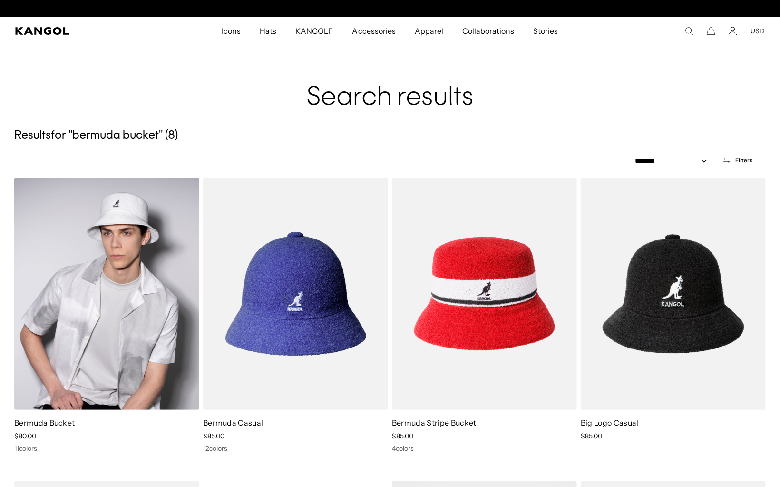
click at [119, 277] on img at bounding box center [106, 293] width 185 height 232
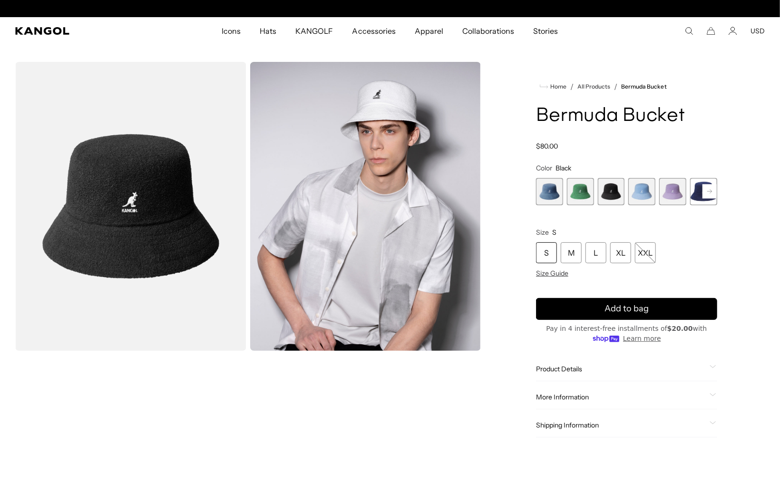
scroll to position [0, 196]
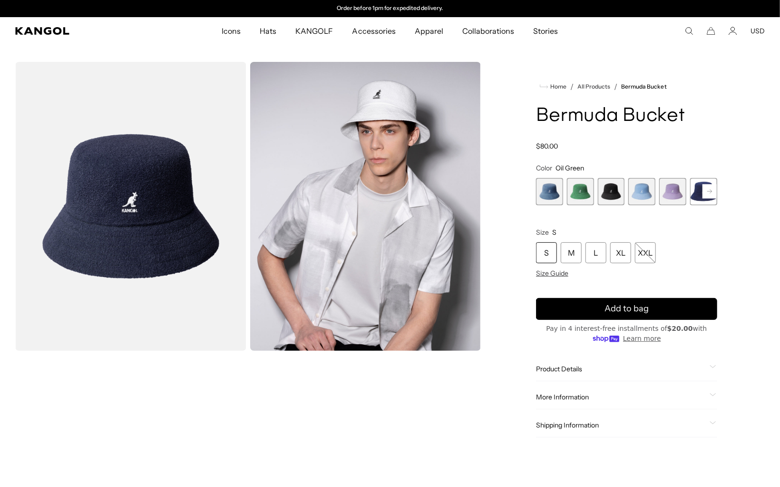
scroll to position [0, 95]
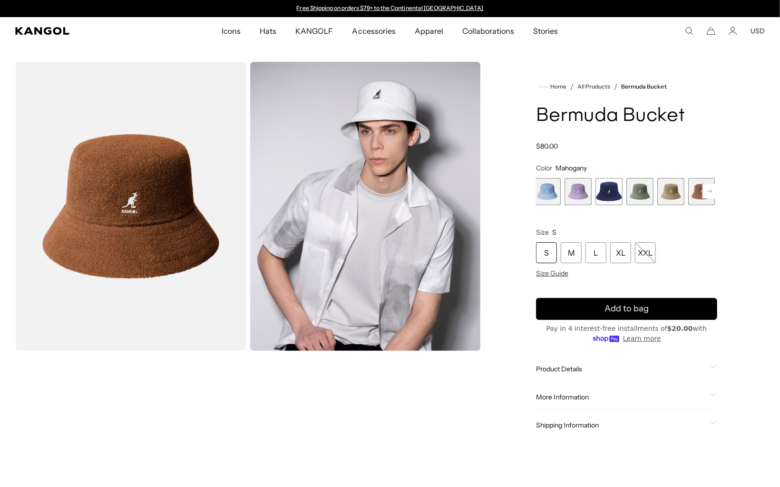
scroll to position [0, 154]
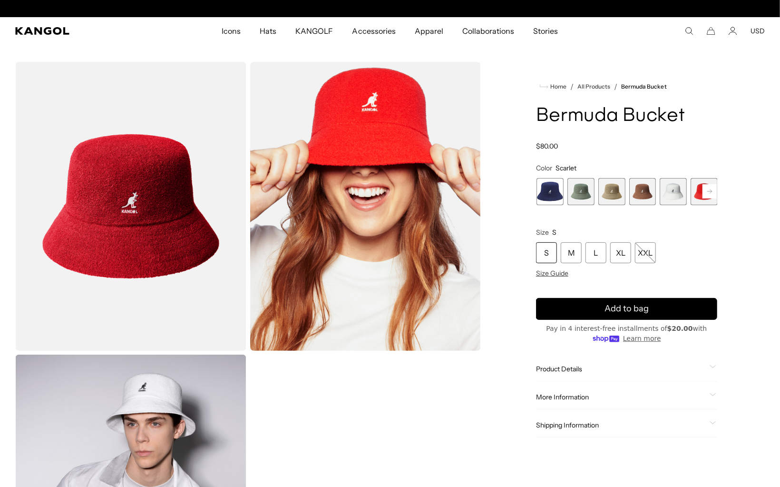
scroll to position [0, 196]
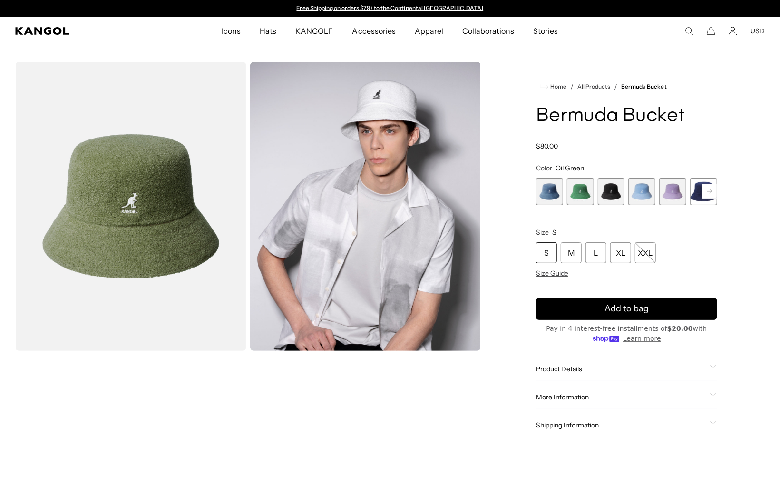
scroll to position [0, 95]
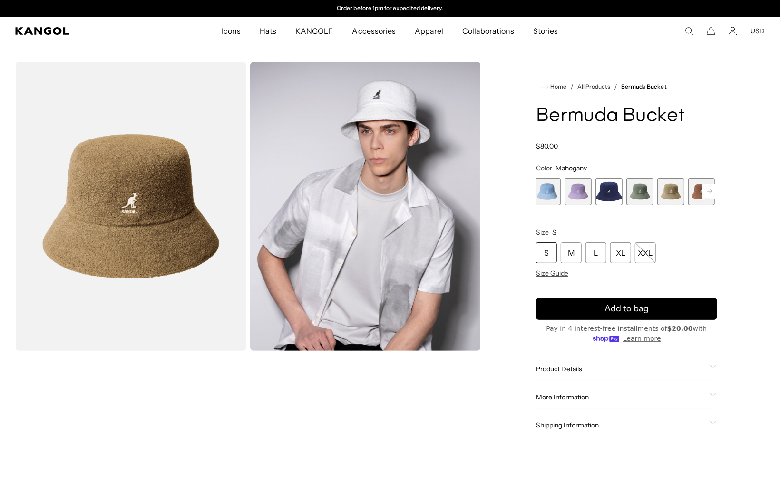
scroll to position [0, 154]
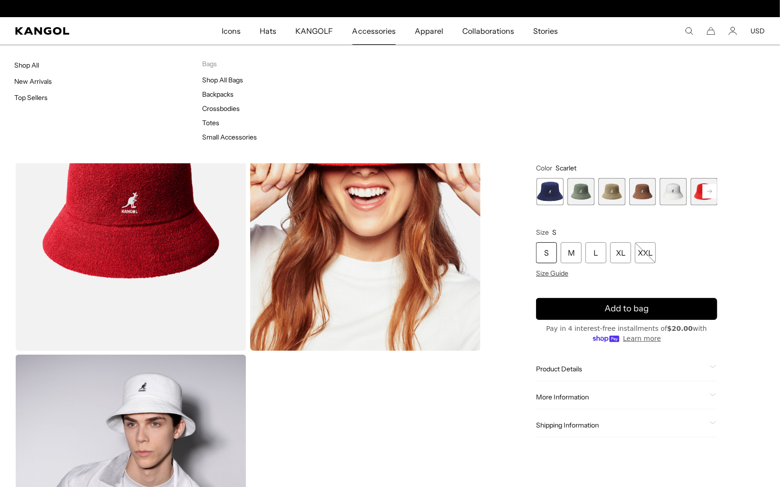
scroll to position [0, 196]
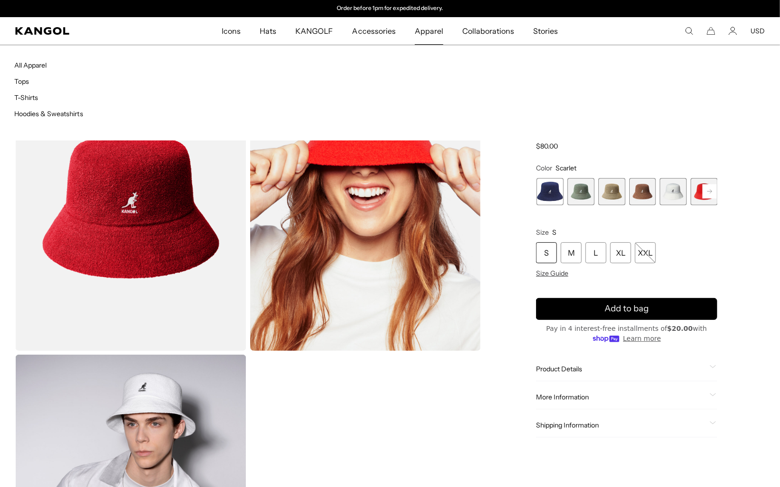
click at [422, 31] on span "Apparel" at bounding box center [429, 31] width 29 height 28
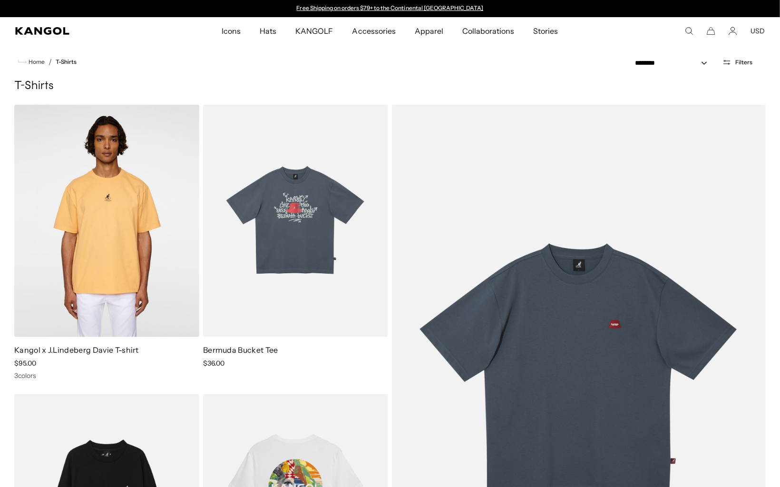
click at [489, 99] on div "T-Shirts" at bounding box center [390, 92] width 780 height 26
click at [404, 87] on h1 "T-Shirts" at bounding box center [390, 86] width 752 height 14
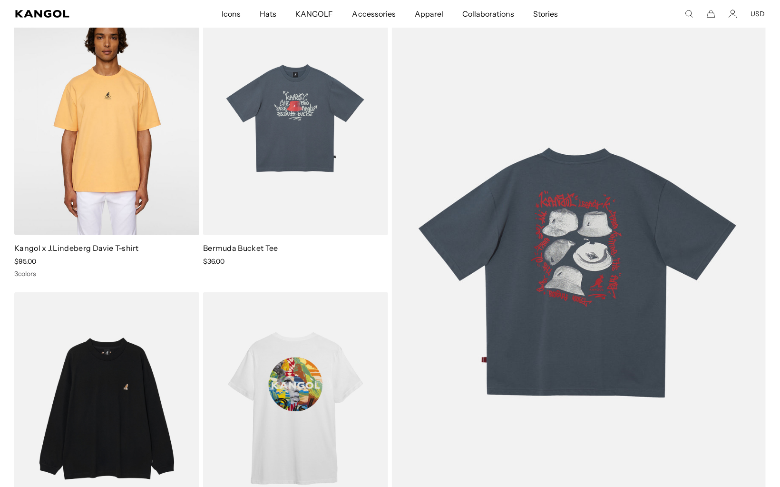
click at [590, 281] on img at bounding box center [579, 270] width 374 height 534
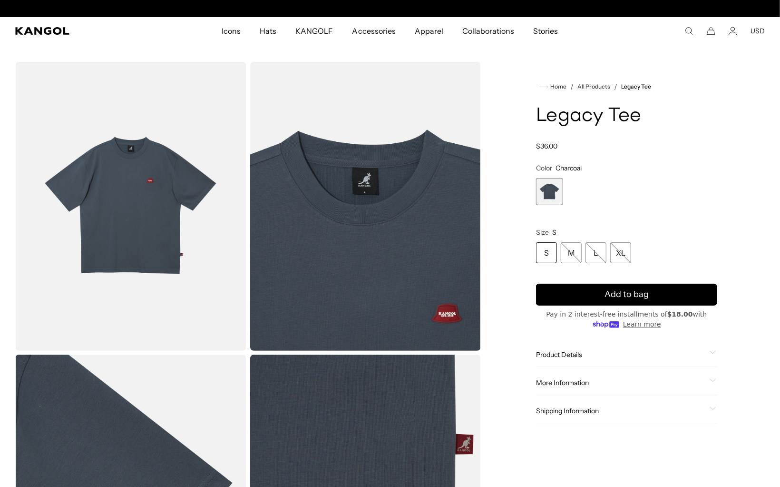
scroll to position [0, 196]
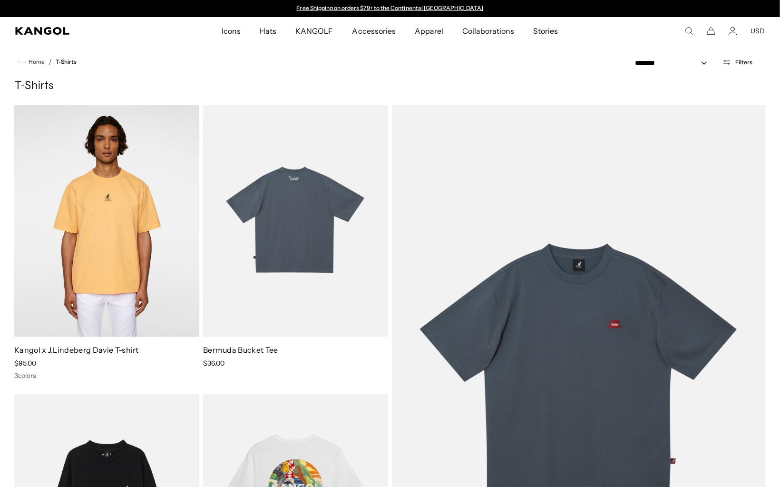
click at [311, 253] on img at bounding box center [295, 221] width 185 height 232
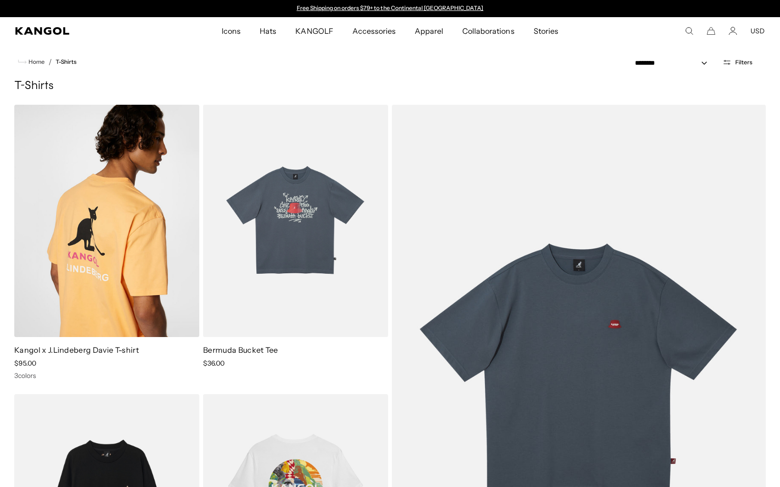
click at [114, 245] on img at bounding box center [106, 221] width 185 height 232
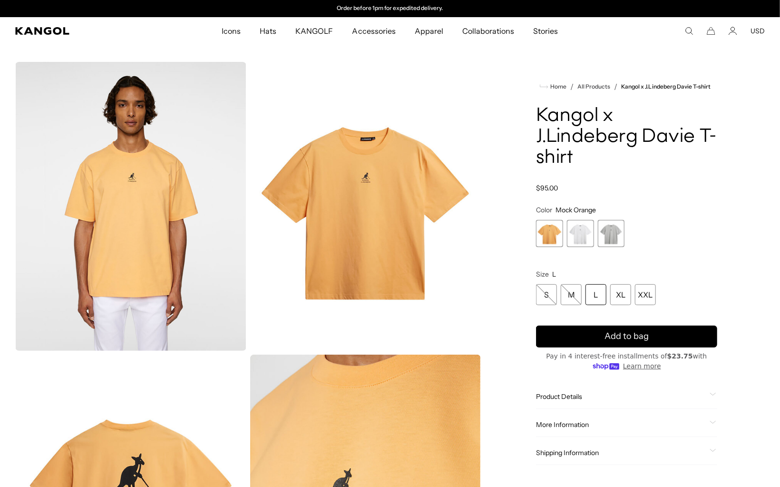
click at [583, 231] on span "2 of 3" at bounding box center [580, 233] width 27 height 27
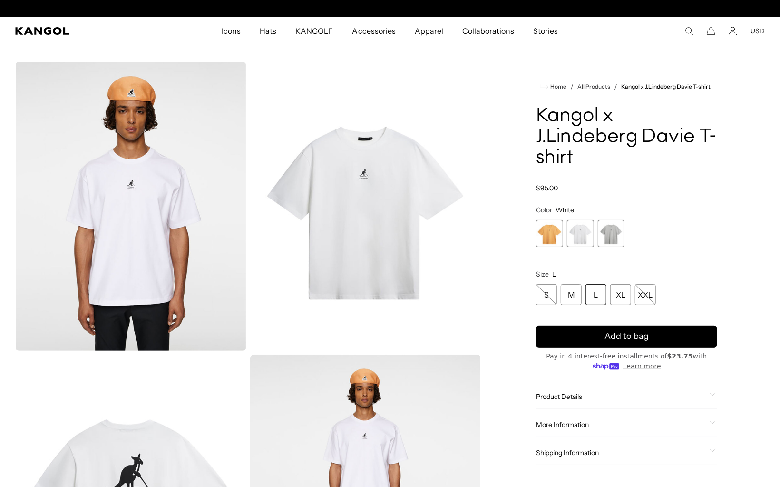
click at [546, 227] on span "1 of 3" at bounding box center [549, 233] width 27 height 27
drag, startPoint x: 668, startPoint y: 216, endPoint x: 686, endPoint y: 214, distance: 17.7
click at [670, 218] on fieldset "Color White Previous Next Mock Orange Variant sold out or unavailable White Var…" at bounding box center [626, 226] width 181 height 41
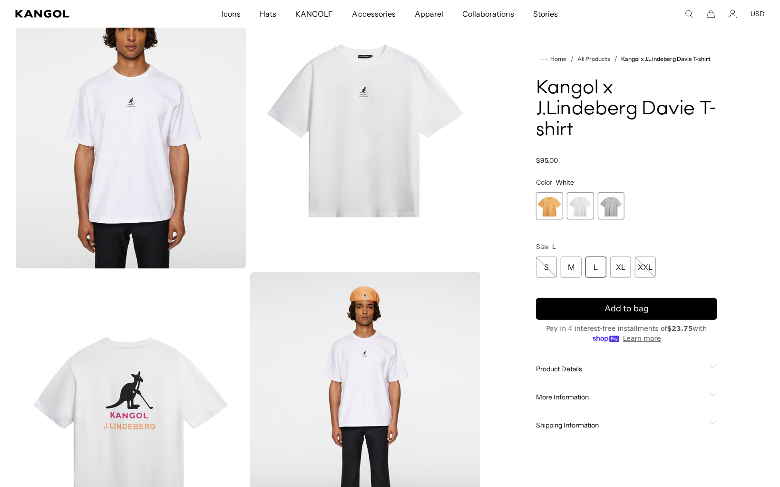
scroll to position [102, 0]
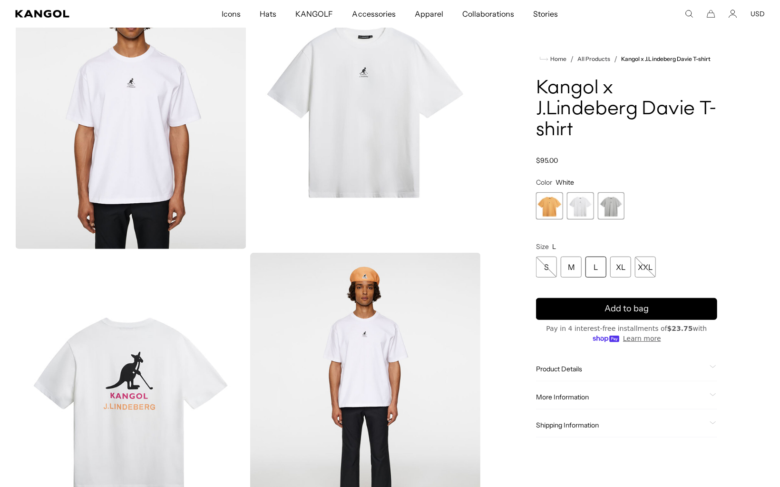
click at [585, 202] on span "2 of 3" at bounding box center [580, 205] width 27 height 27
click at [615, 209] on span "3 of 3" at bounding box center [611, 205] width 27 height 27
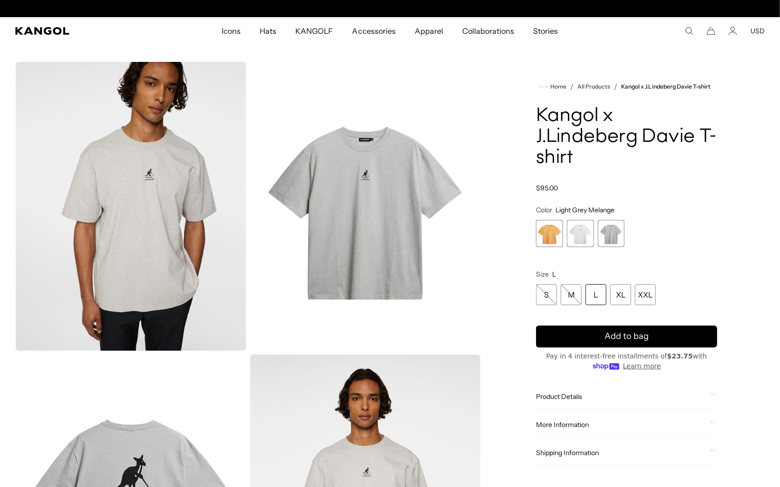
click at [691, 32] on icon "Search here" at bounding box center [689, 31] width 9 height 9
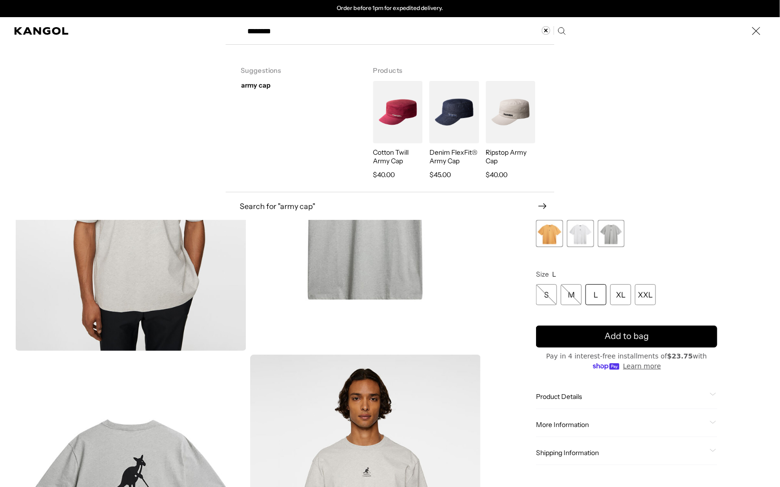
type input "********"
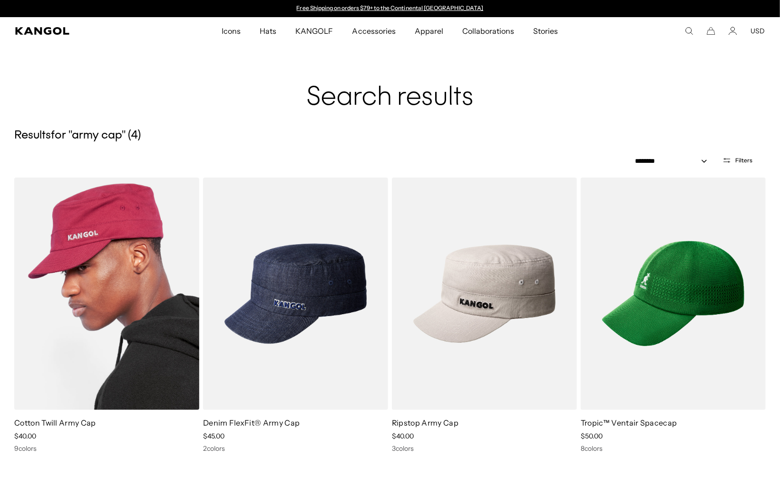
click at [106, 311] on img at bounding box center [106, 293] width 185 height 232
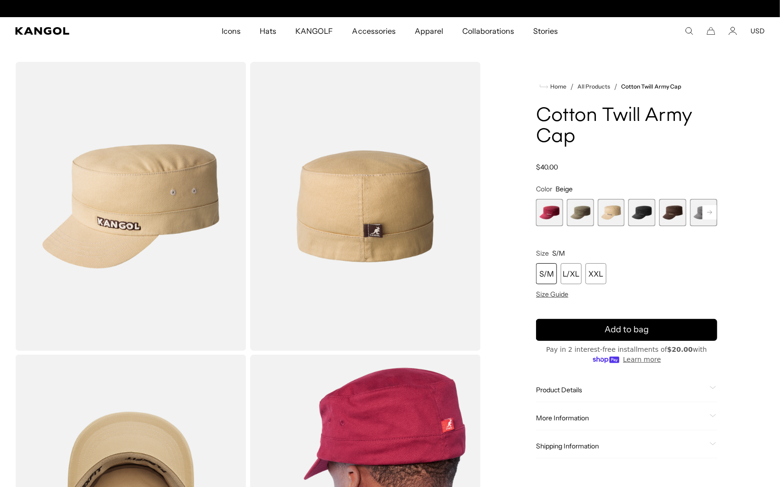
scroll to position [0, 196]
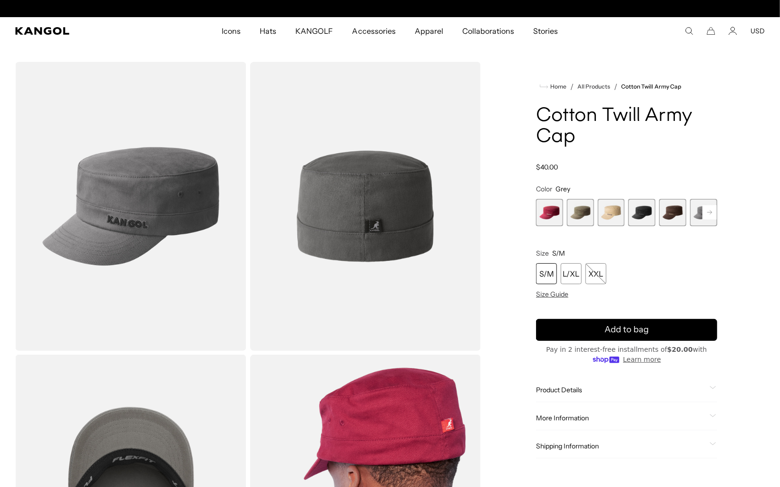
scroll to position [0, 196]
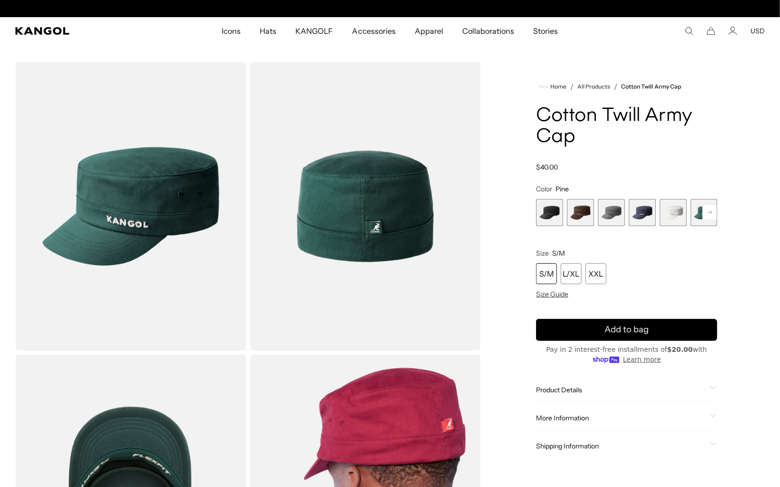
scroll to position [0, 196]
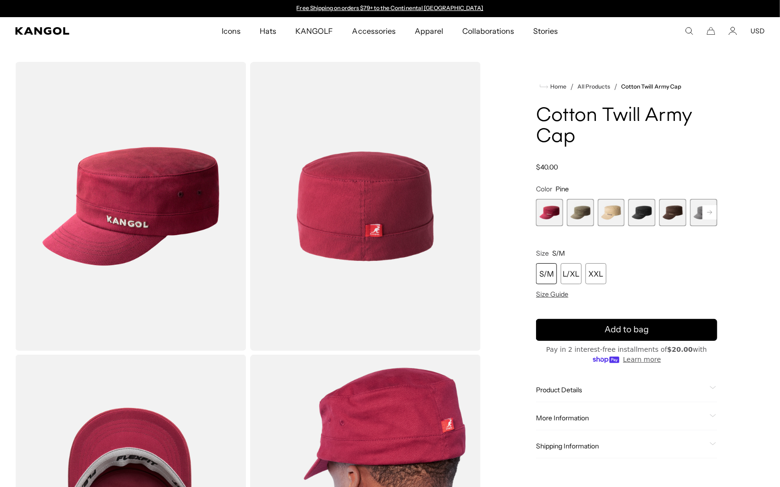
scroll to position [0, 92]
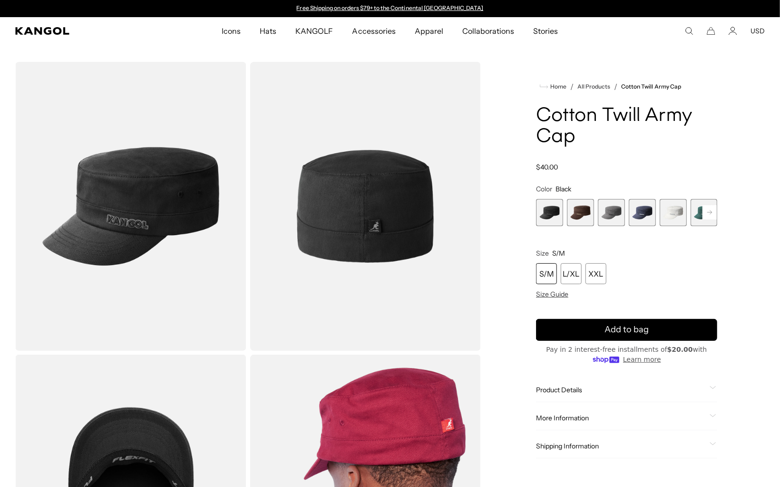
click at [692, 31] on icon "Search here" at bounding box center [689, 31] width 9 height 9
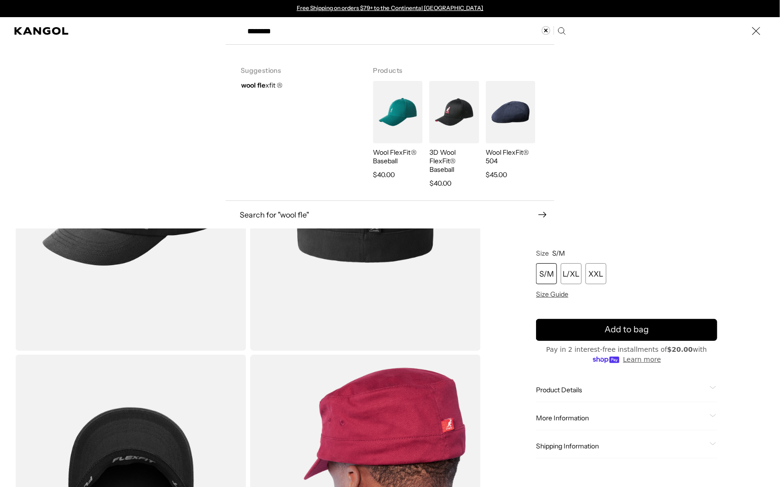
type input "********"
click at [393, 123] on img "Search here" at bounding box center [397, 112] width 49 height 62
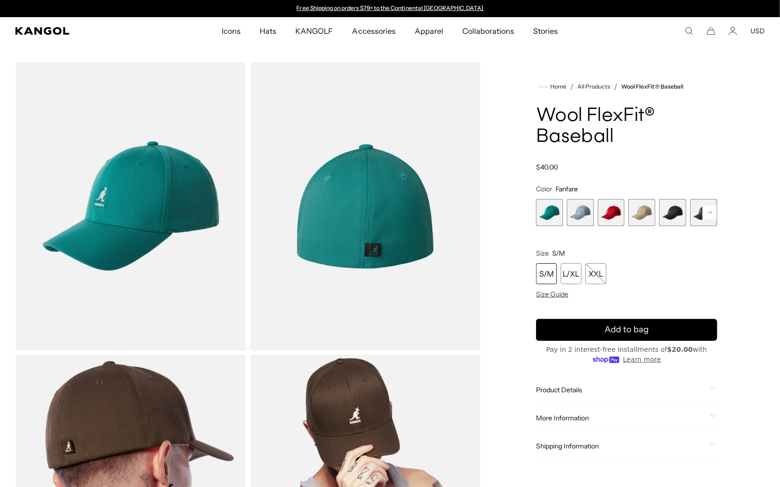
click at [554, 209] on span "1 of 17" at bounding box center [549, 212] width 27 height 27
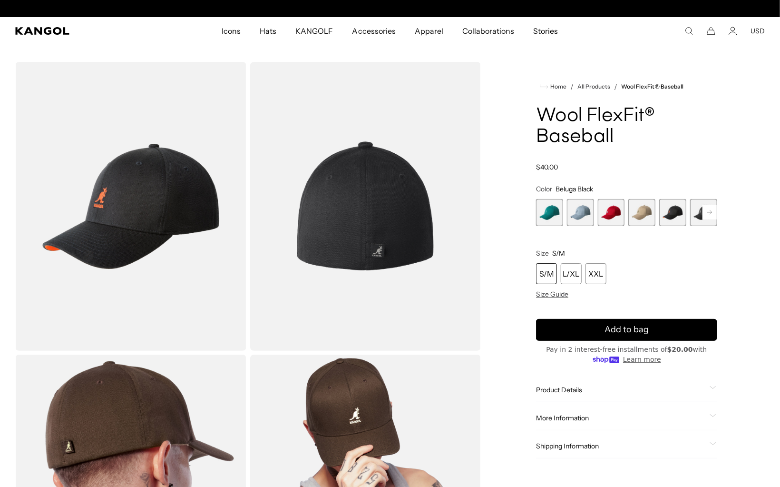
scroll to position [0, 196]
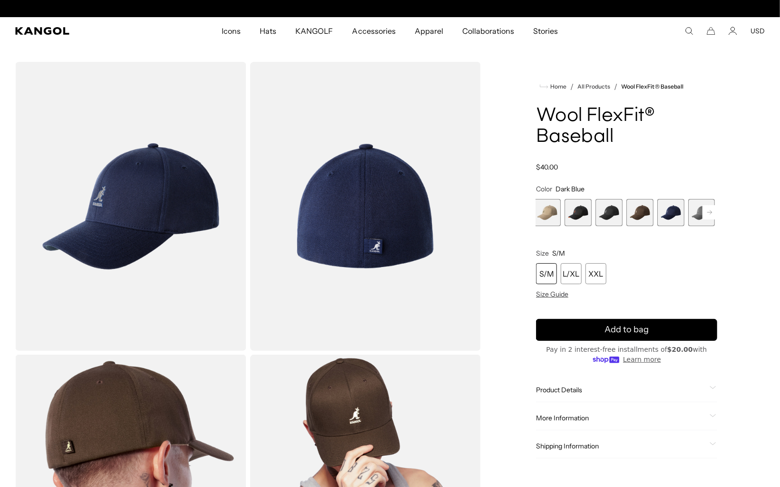
scroll to position [0, 196]
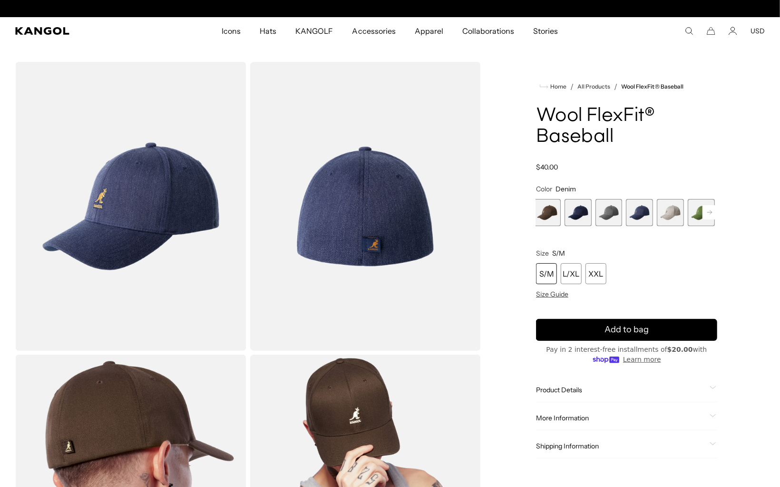
scroll to position [0, 196]
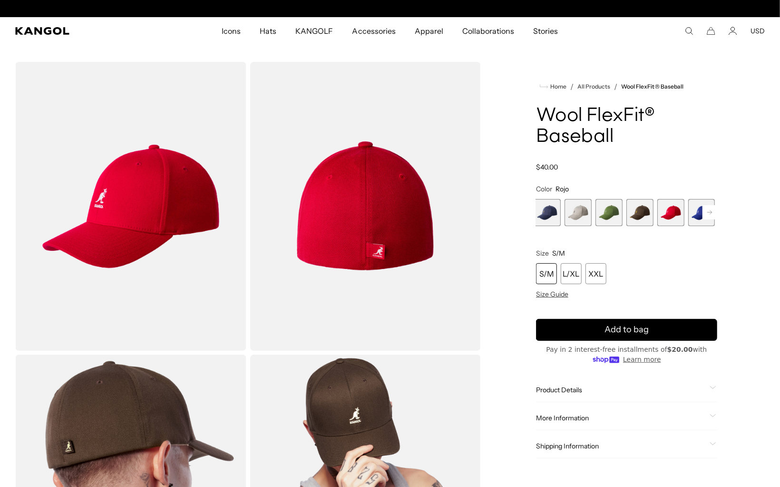
scroll to position [0, 196]
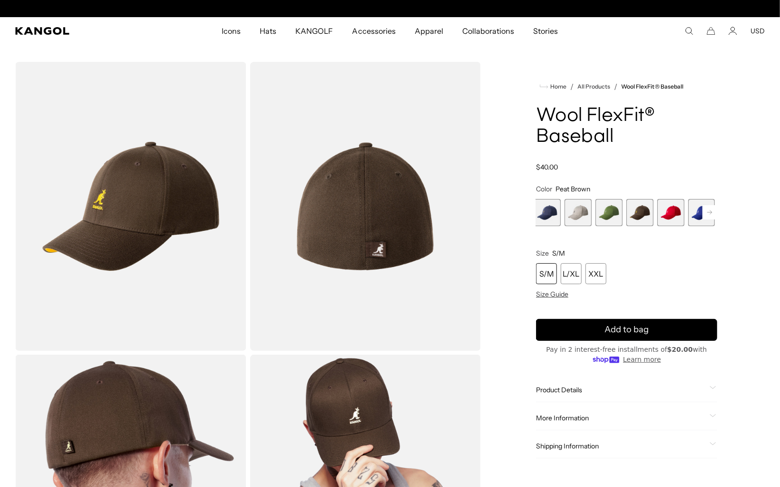
scroll to position [0, 196]
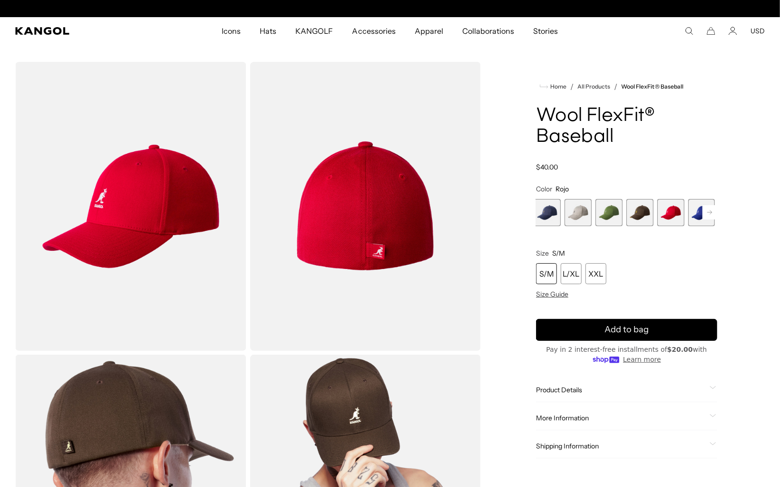
scroll to position [0, 196]
click at [689, 30] on icon "Search here" at bounding box center [689, 31] width 9 height 9
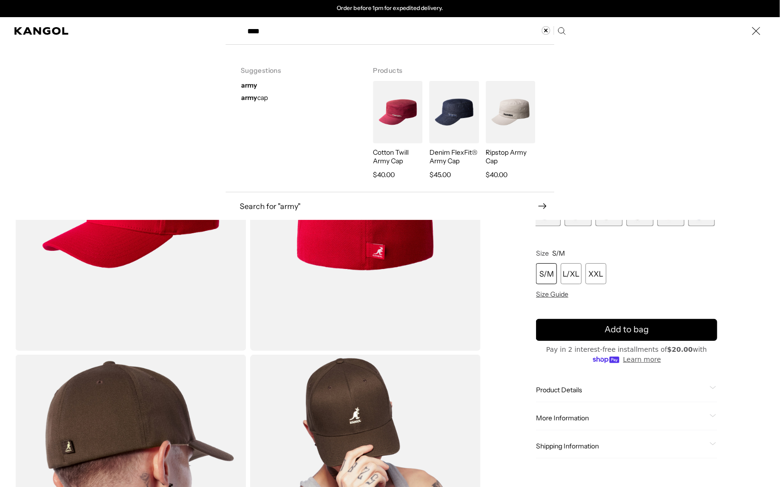
type input "****"
click at [402, 118] on img "Search here" at bounding box center [397, 112] width 49 height 62
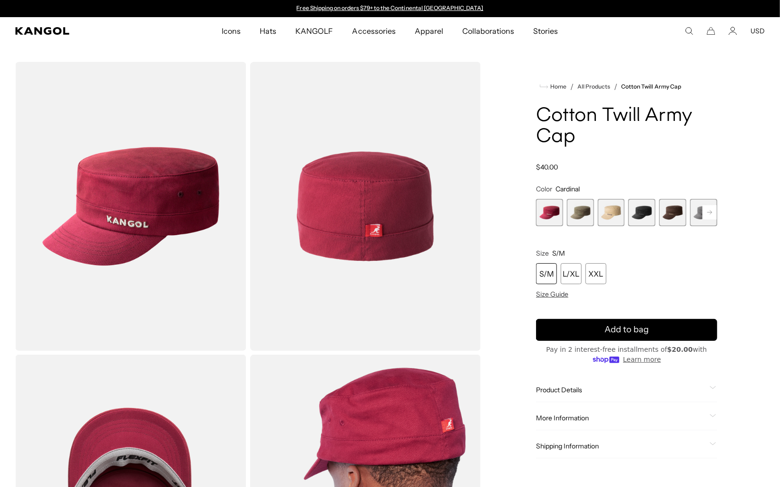
click at [548, 215] on span "1 of 9" at bounding box center [549, 212] width 27 height 27
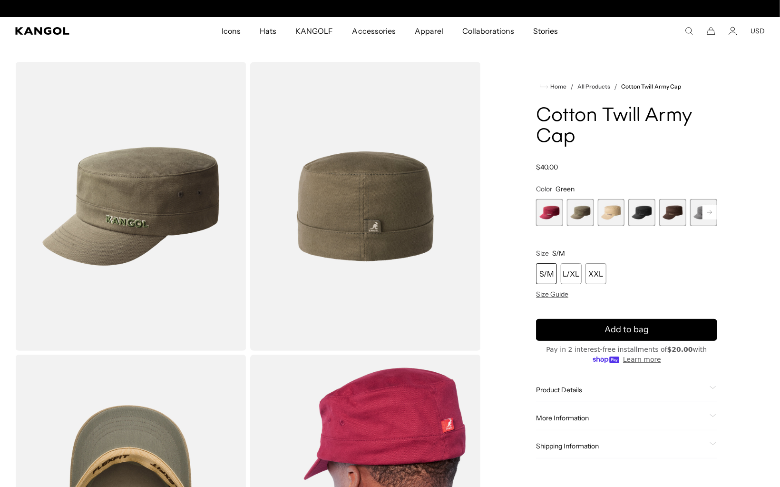
scroll to position [0, 196]
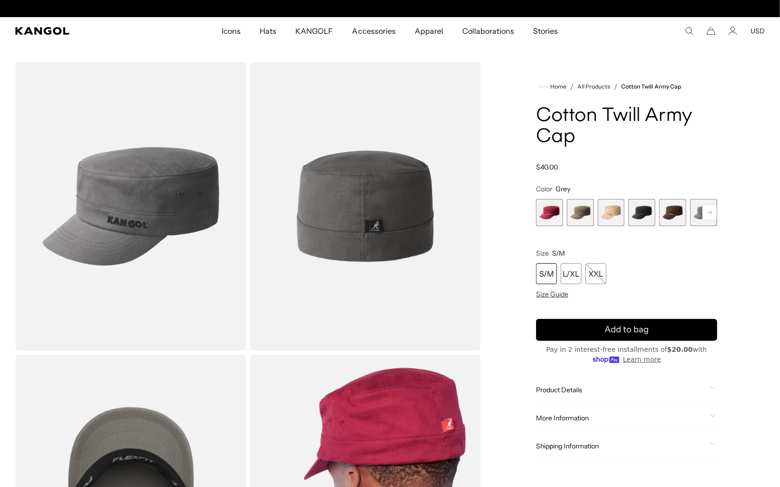
scroll to position [0, 196]
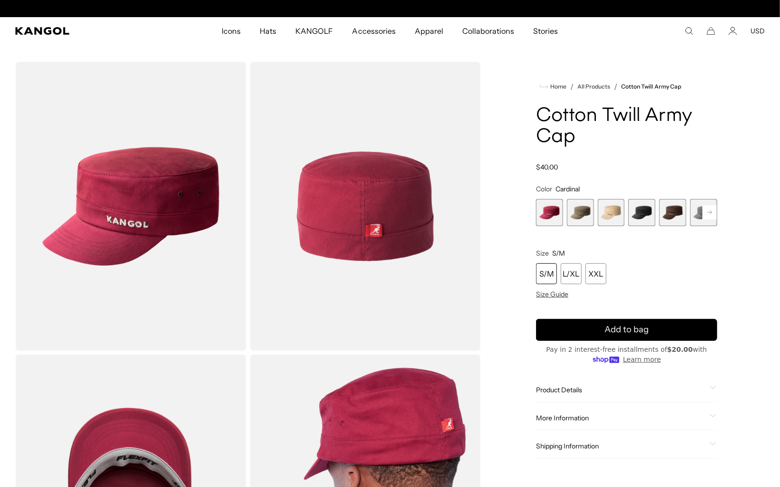
scroll to position [0, 196]
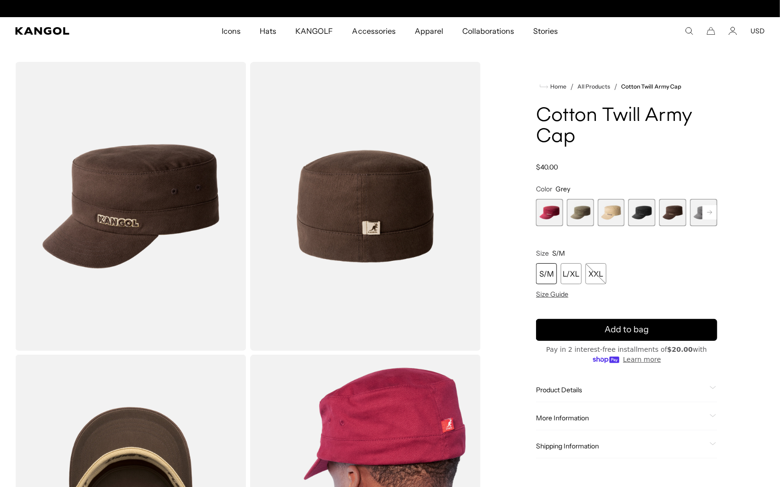
scroll to position [0, 196]
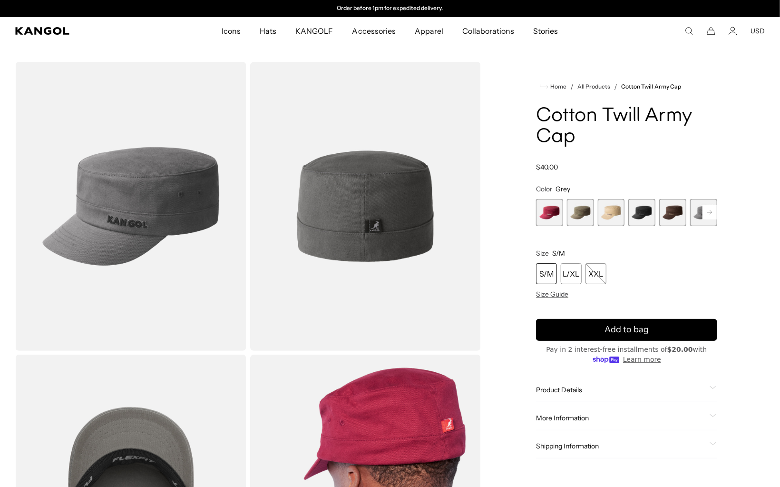
scroll to position [0, 92]
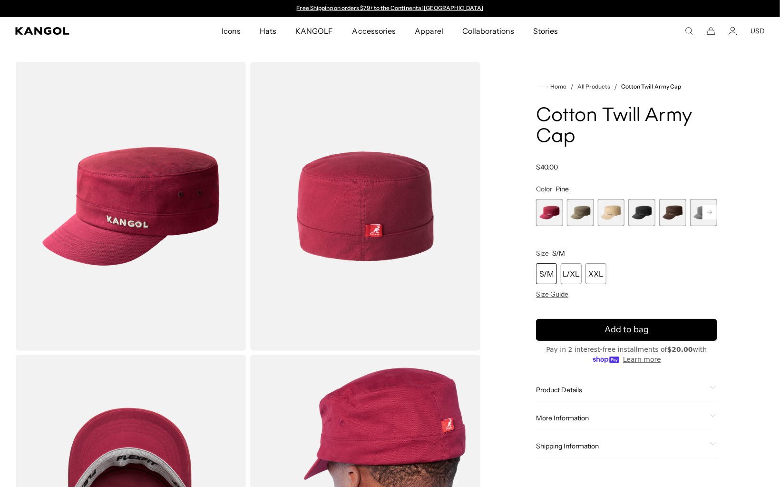
scroll to position [0, 92]
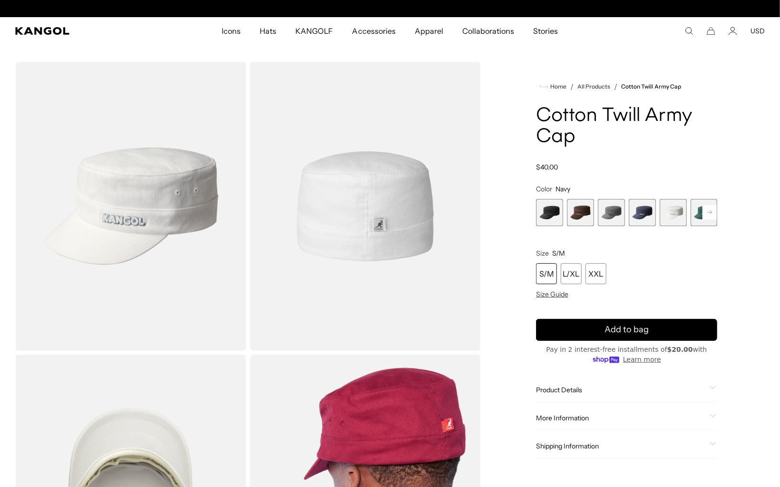
scroll to position [0, 196]
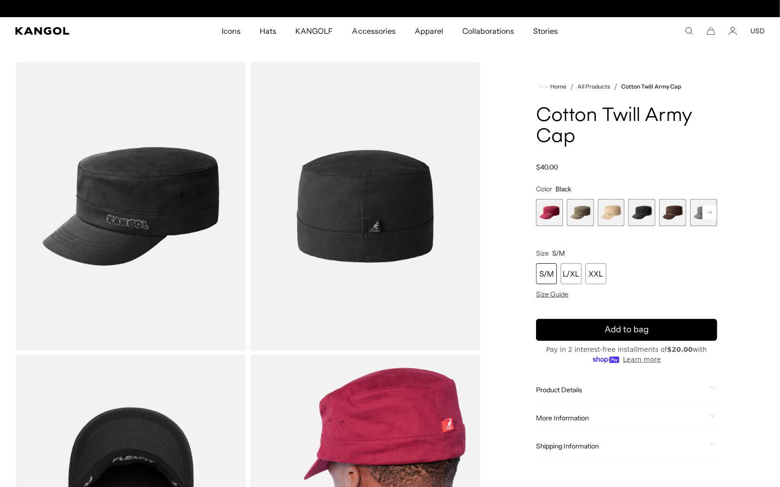
scroll to position [0, 196]
click at [151, 206] on img "Gallery Viewer" at bounding box center [130, 206] width 231 height 289
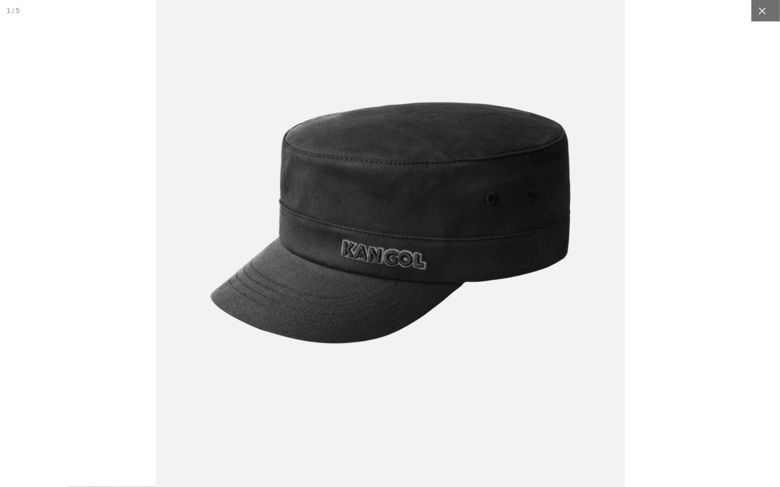
click at [770, 9] on div at bounding box center [762, 10] width 21 height 21
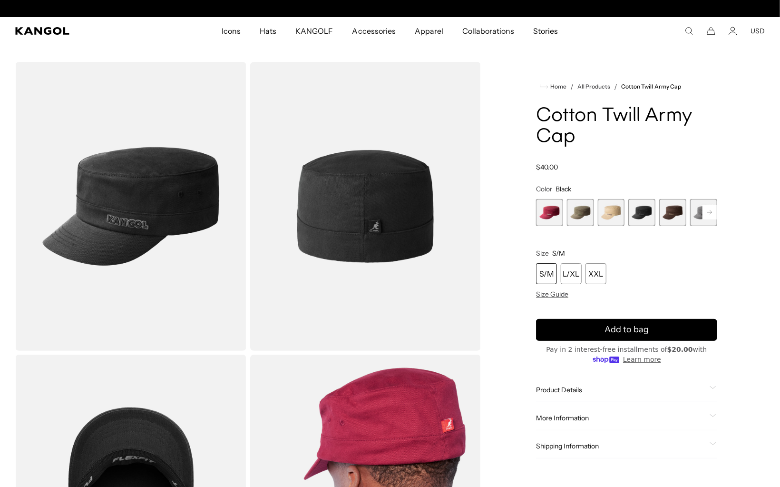
scroll to position [0, 0]
click at [382, 237] on img "Gallery Viewer" at bounding box center [365, 206] width 231 height 289
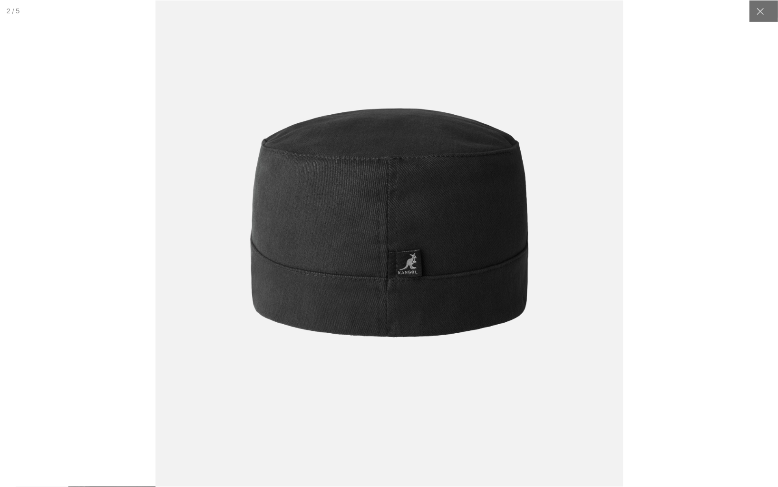
scroll to position [0, 196]
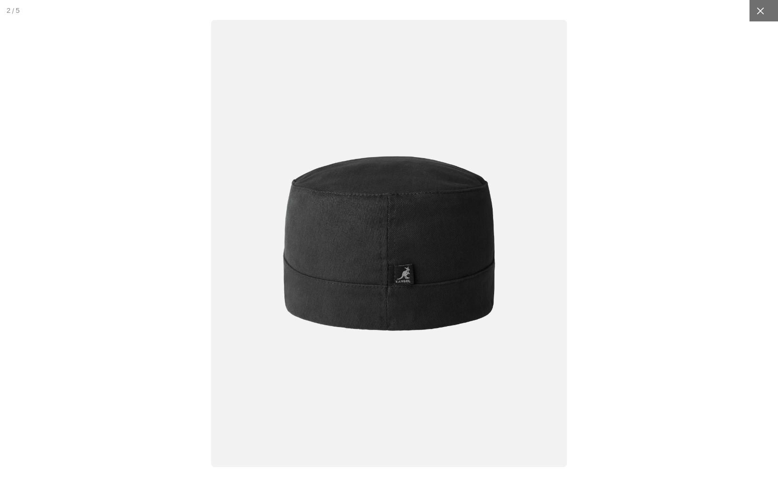
click at [764, 13] on icon at bounding box center [761, 11] width 10 height 10
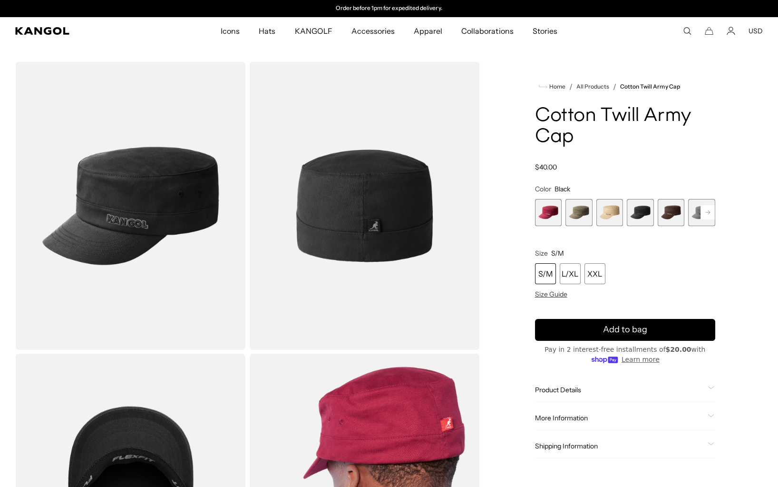
click at [557, 209] on span "1 of 9" at bounding box center [548, 212] width 27 height 27
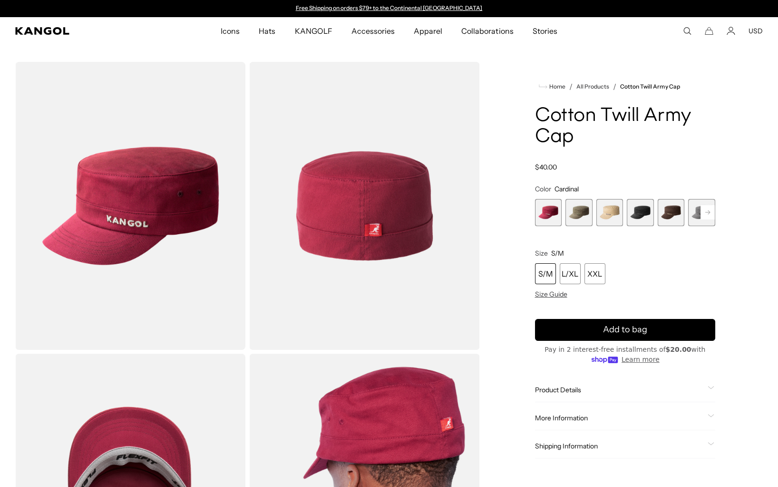
click at [136, 262] on img "Gallery Viewer" at bounding box center [130, 206] width 230 height 288
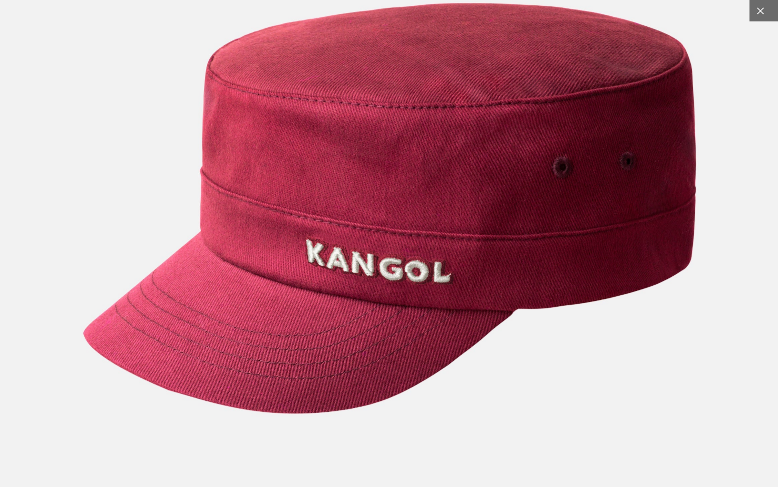
click at [768, 15] on div at bounding box center [760, 10] width 21 height 21
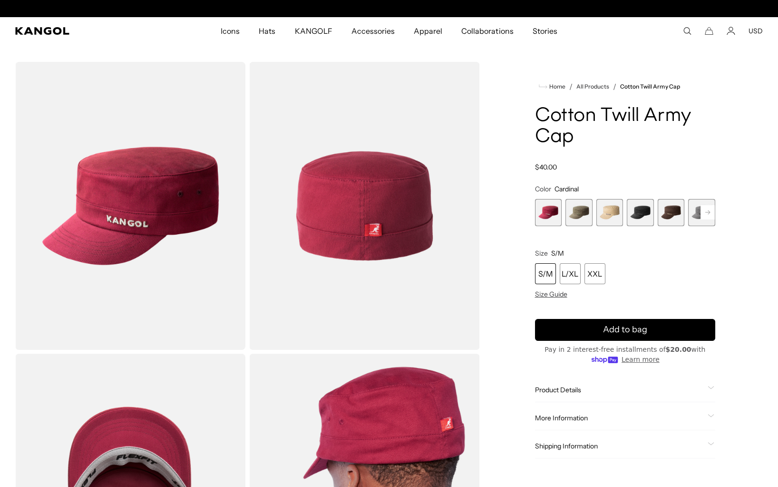
scroll to position [0, 196]
click at [590, 211] on span "2 of 9" at bounding box center [579, 212] width 27 height 27
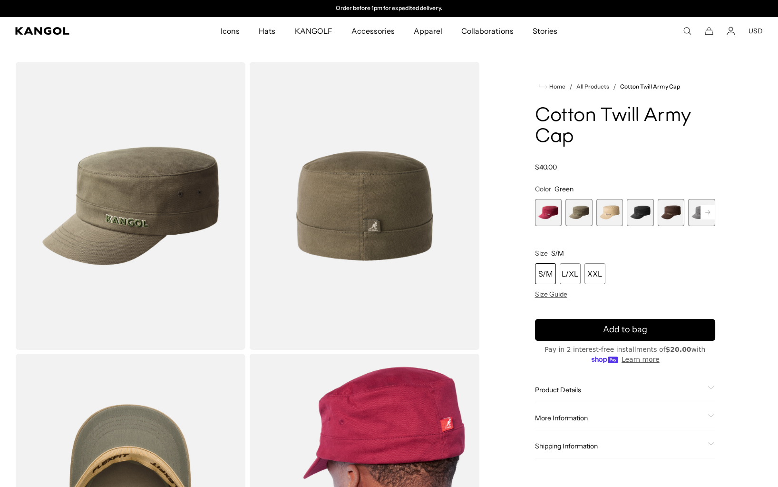
click at [155, 222] on img "Gallery Viewer" at bounding box center [130, 206] width 230 height 288
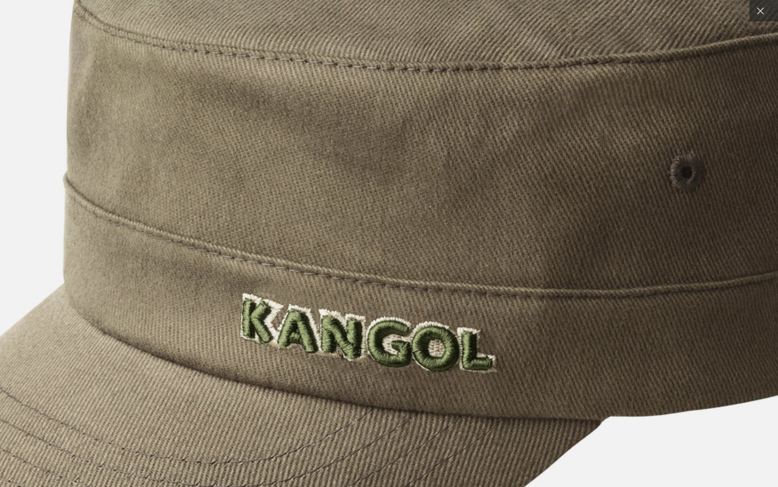
scroll to position [0, 196]
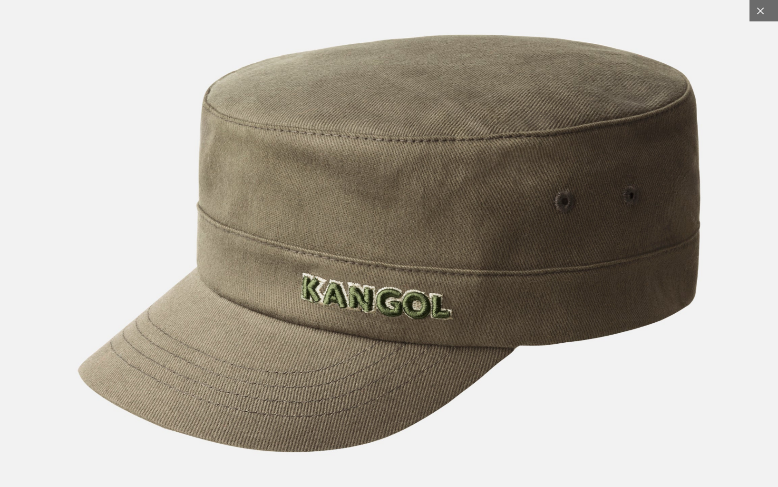
click at [769, 17] on div at bounding box center [760, 10] width 21 height 21
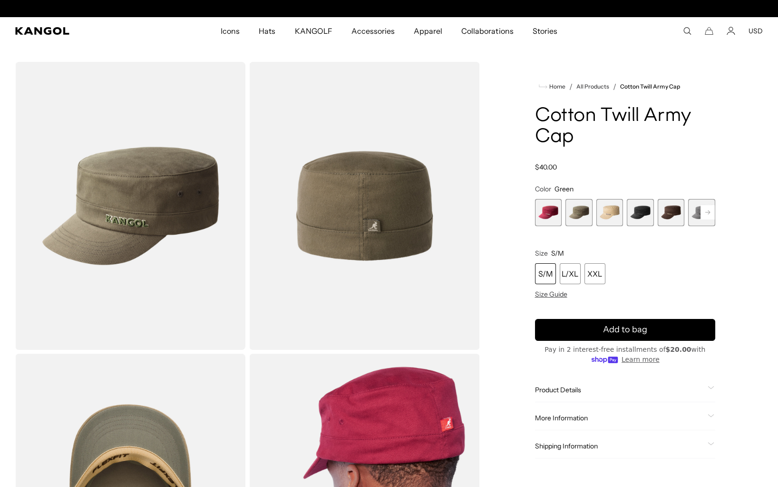
scroll to position [0, 0]
click at [610, 214] on span "3 of 9" at bounding box center [610, 212] width 27 height 27
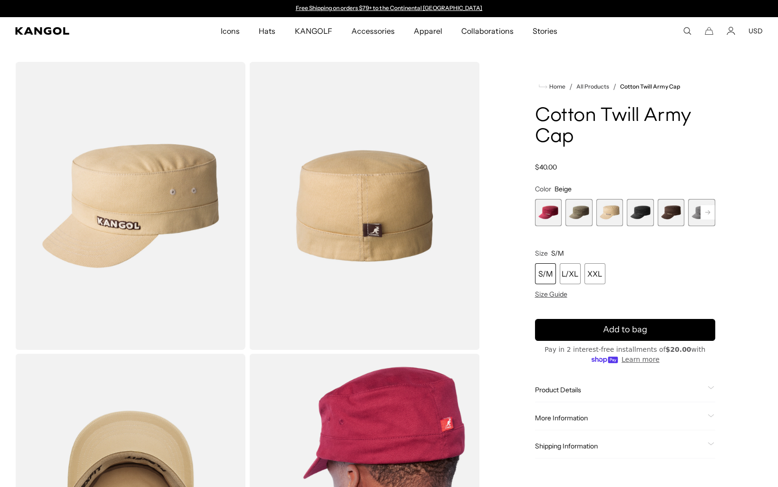
click at [585, 213] on span "2 of 9" at bounding box center [579, 212] width 27 height 27
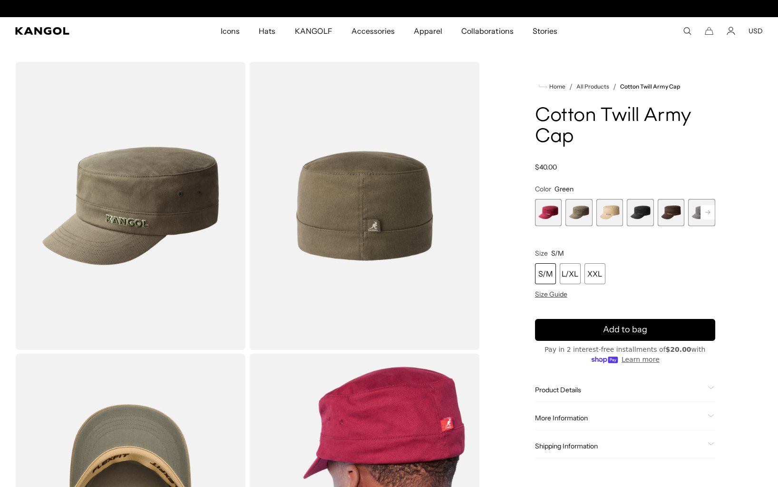
click at [644, 214] on span "4 of 9" at bounding box center [640, 212] width 27 height 27
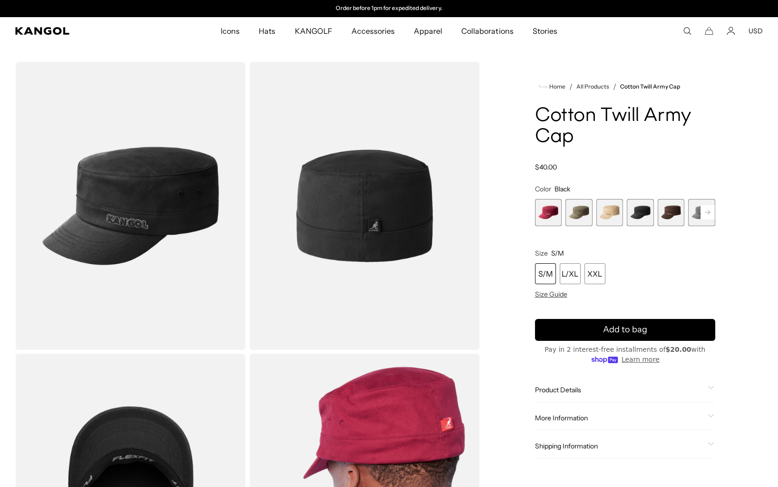
click at [672, 217] on span "5 of 9" at bounding box center [671, 212] width 27 height 27
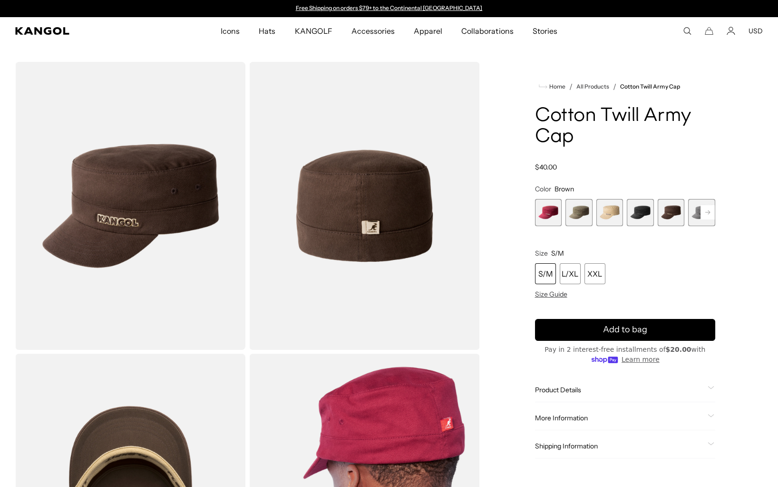
click at [583, 214] on span "2 of 9" at bounding box center [579, 212] width 27 height 27
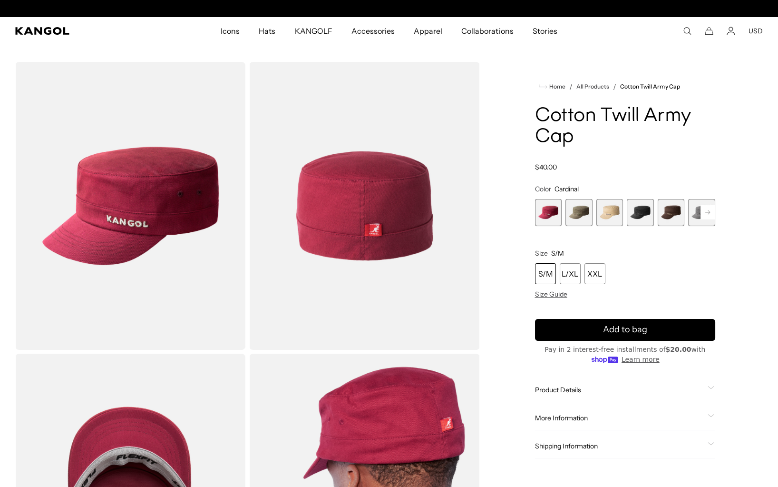
scroll to position [0, 196]
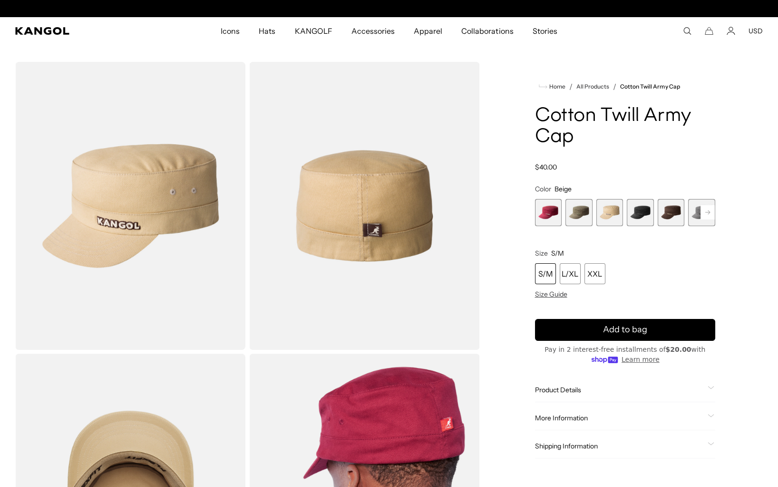
scroll to position [0, 196]
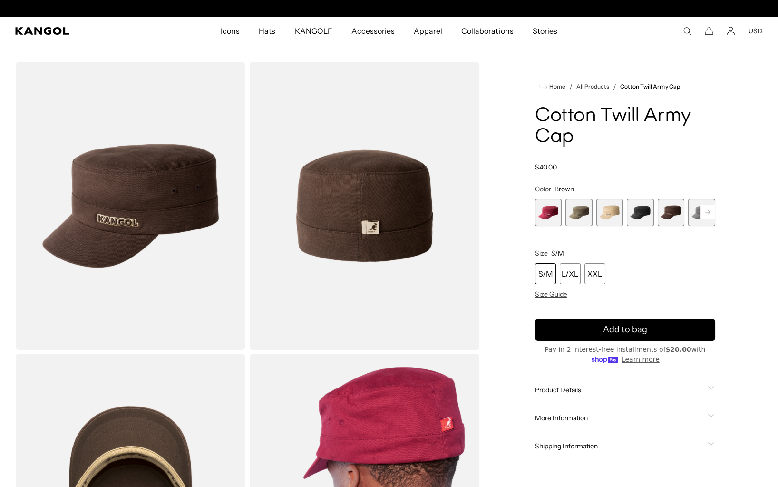
scroll to position [0, 196]
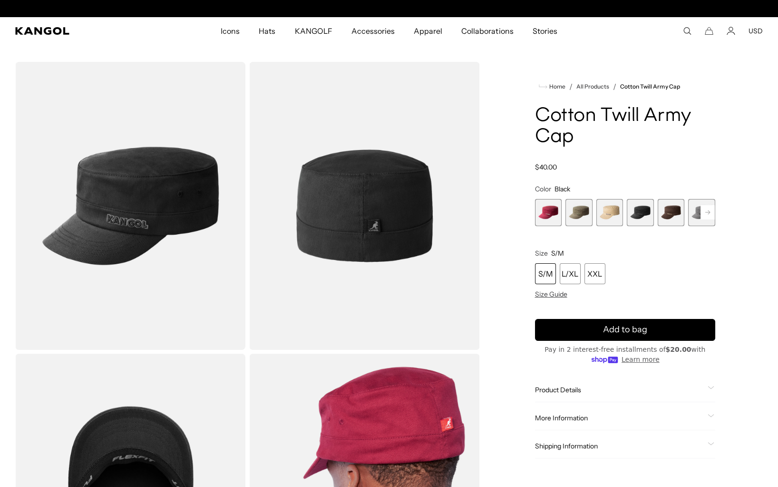
scroll to position [0, 196]
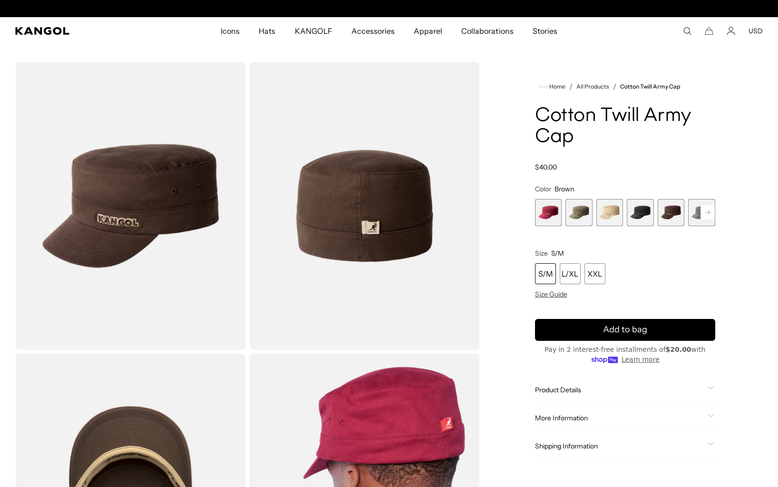
scroll to position [0, 196]
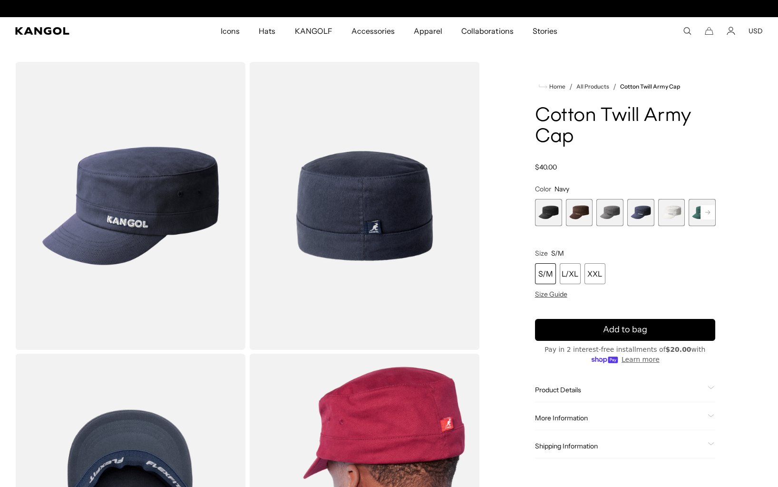
scroll to position [0, 196]
click at [750, 218] on span "8 of 9" at bounding box center [763, 212] width 27 height 27
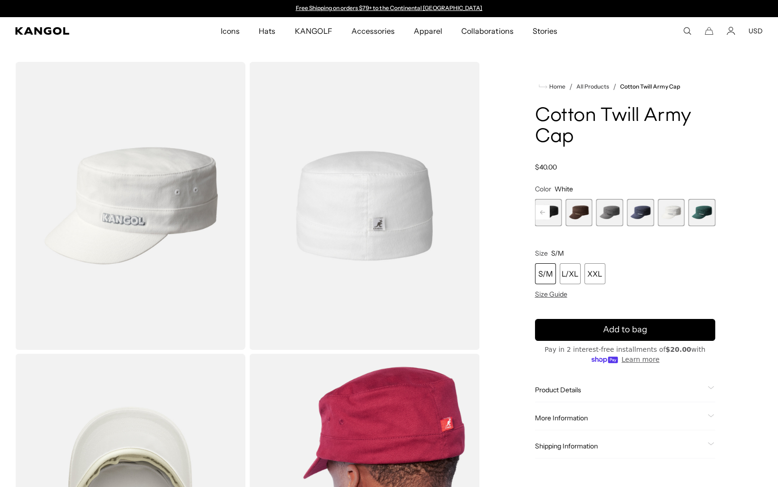
click at [138, 231] on img "Gallery Viewer" at bounding box center [130, 206] width 230 height 288
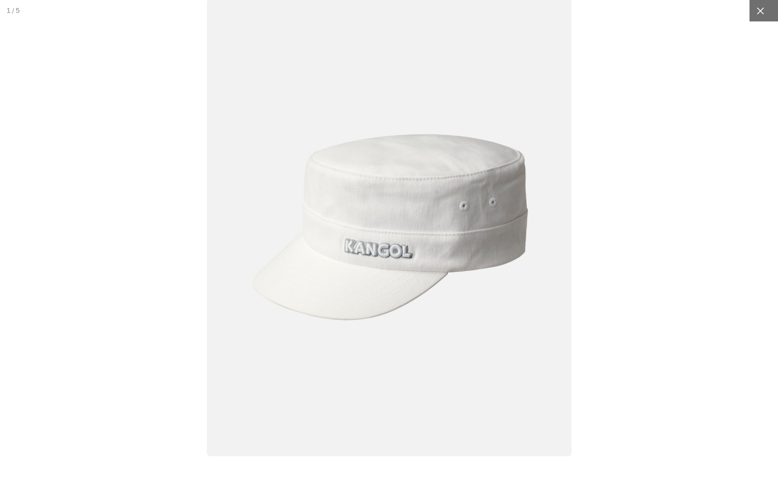
click at [766, 17] on div at bounding box center [760, 10] width 21 height 21
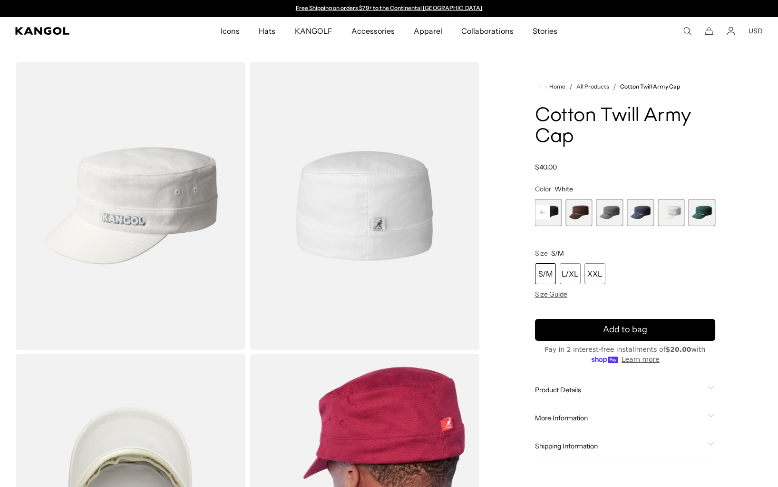
click at [705, 213] on span "9 of 9" at bounding box center [701, 212] width 27 height 27
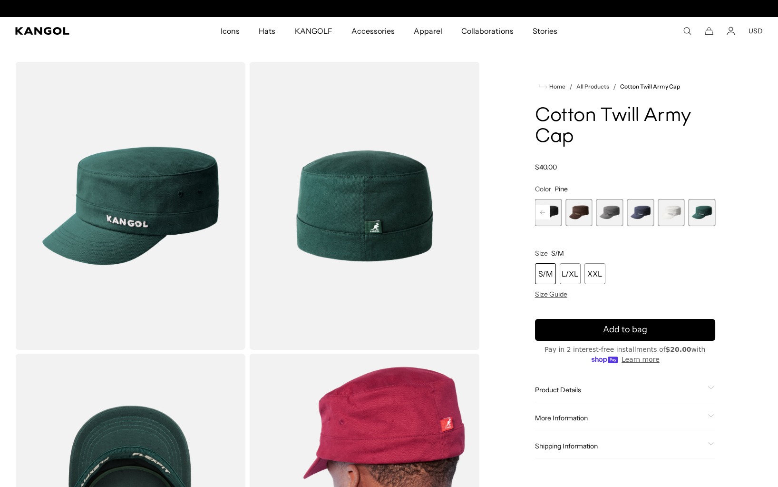
scroll to position [0, 196]
click at [131, 202] on img "Gallery Viewer" at bounding box center [130, 206] width 230 height 288
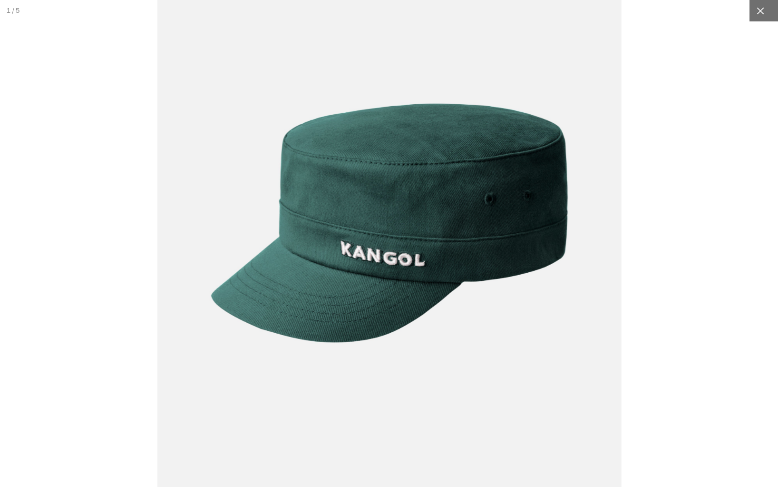
click at [766, 10] on div at bounding box center [760, 10] width 21 height 21
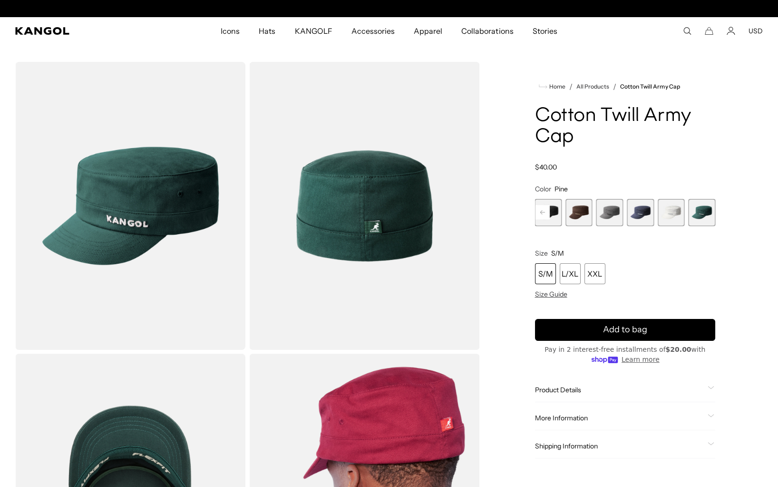
scroll to position [0, 0]
click at [702, 213] on span "9 of 9" at bounding box center [701, 212] width 27 height 27
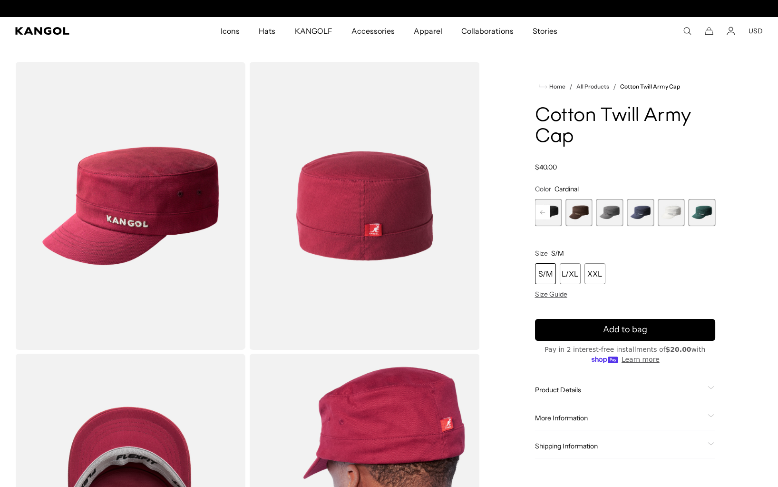
scroll to position [0, 196]
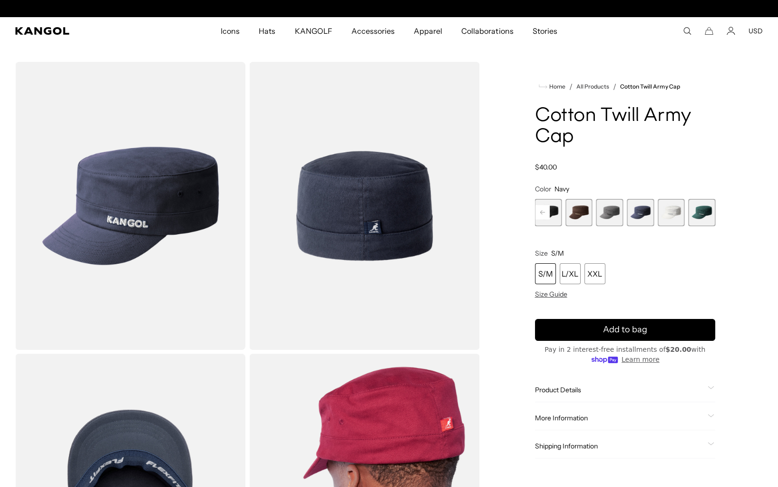
scroll to position [0, 196]
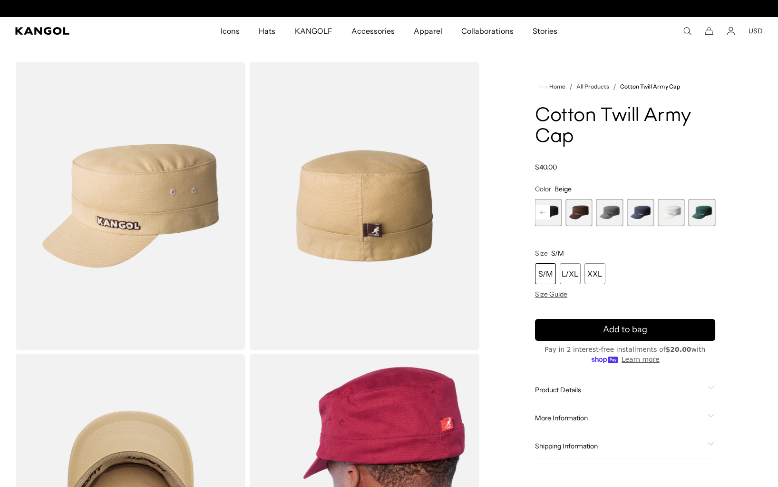
scroll to position [0, 196]
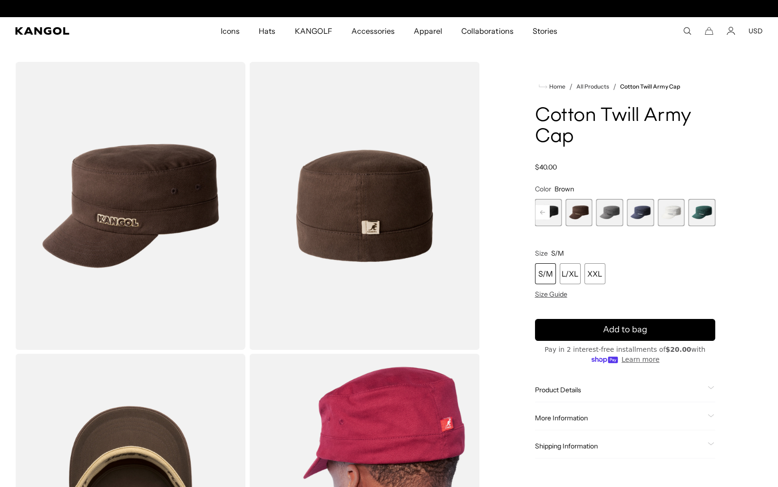
scroll to position [0, 196]
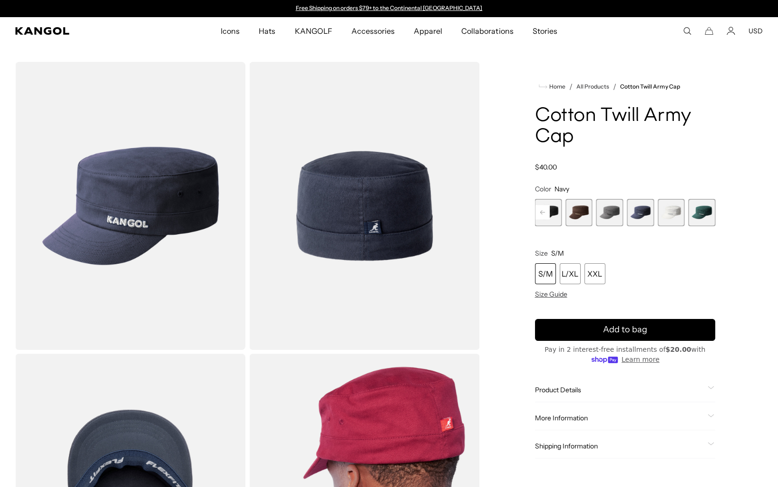
click at [140, 207] on img "Gallery Viewer" at bounding box center [130, 206] width 230 height 288
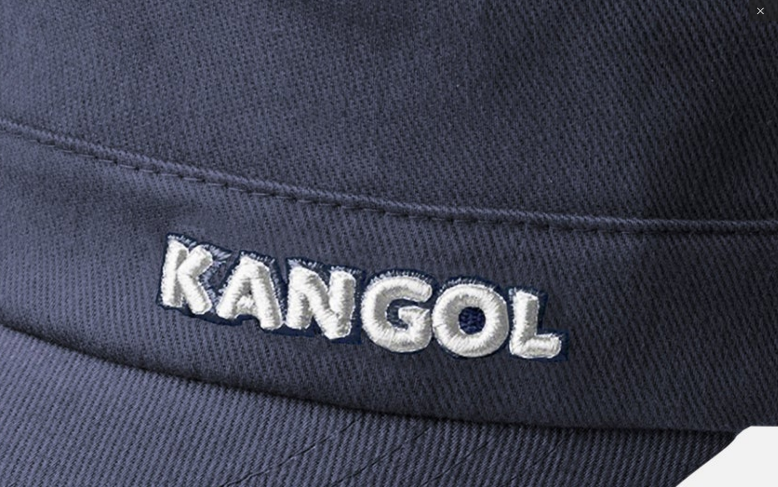
click at [155, 267] on img at bounding box center [389, 145] width 2232 height 2798
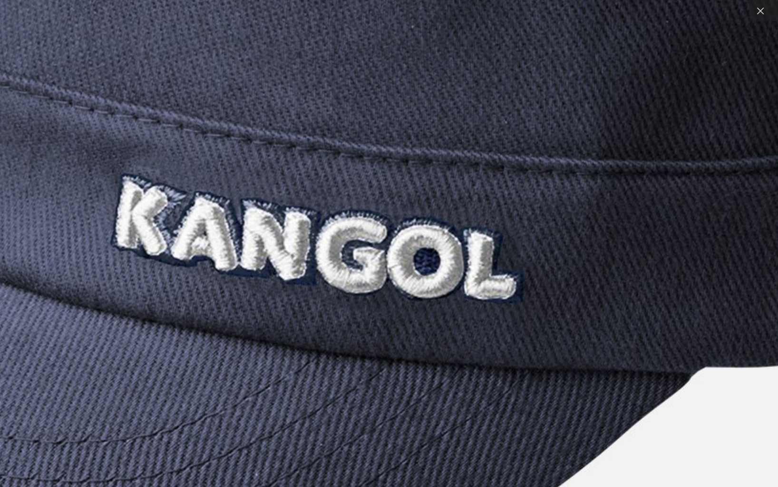
scroll to position [0, 196]
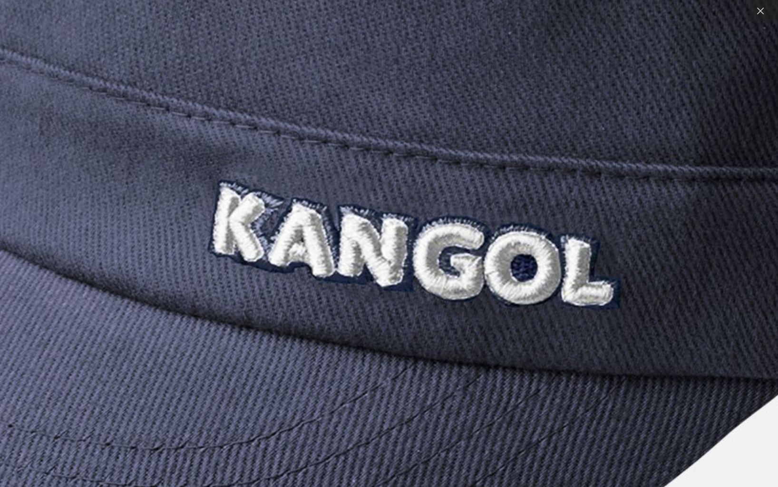
click at [334, 268] on img at bounding box center [441, 93] width 2232 height 2798
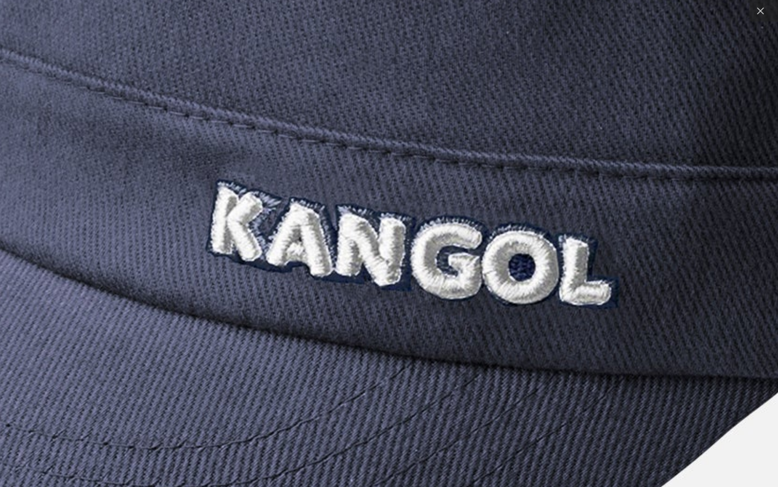
scroll to position [0, 0]
click at [764, 11] on icon at bounding box center [761, 11] width 10 height 10
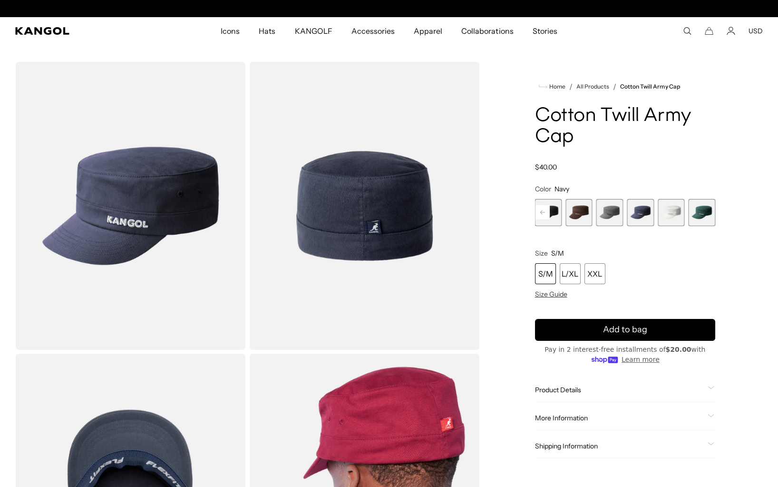
scroll to position [0, 196]
click at [709, 212] on span "9 of 9" at bounding box center [701, 212] width 27 height 27
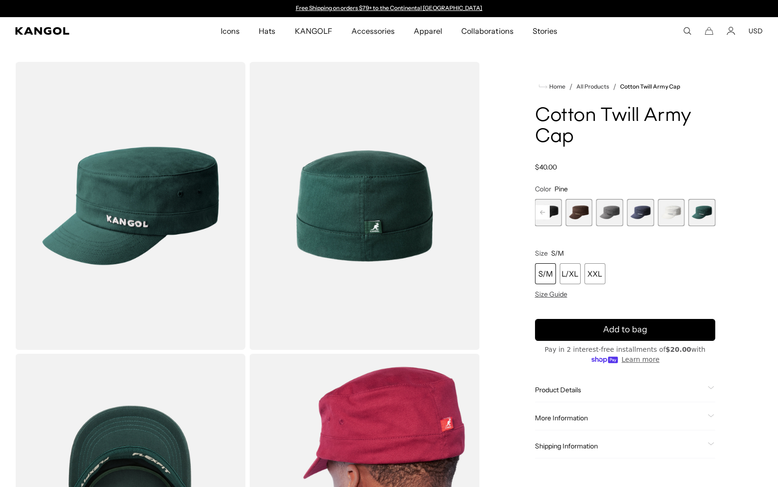
click at [655, 169] on div "Regular price $40.00 Regular price Sale price $40.00" at bounding box center [625, 167] width 181 height 9
drag, startPoint x: 699, startPoint y: 213, endPoint x: 691, endPoint y: 210, distance: 8.9
click at [697, 213] on span "9 of 9" at bounding box center [701, 212] width 27 height 27
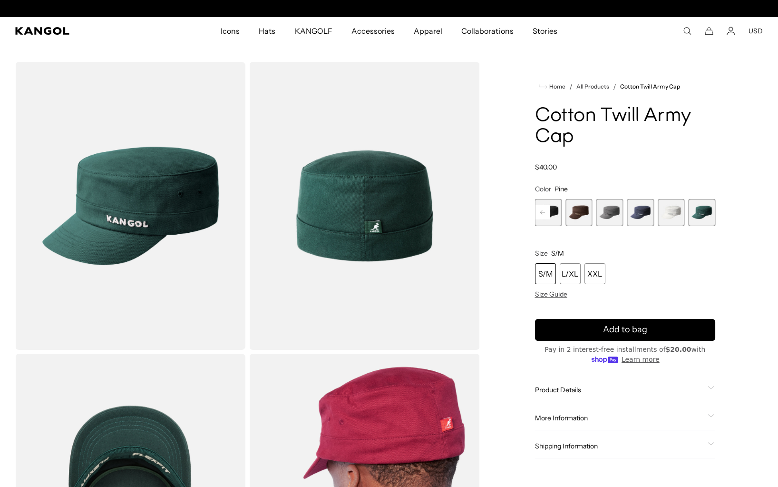
click at [540, 213] on rect at bounding box center [543, 212] width 14 height 14
click at [540, 214] on rect at bounding box center [543, 212] width 14 height 14
click at [543, 212] on rect at bounding box center [543, 212] width 14 height 14
click at [551, 210] on span "1 of 9" at bounding box center [548, 212] width 27 height 27
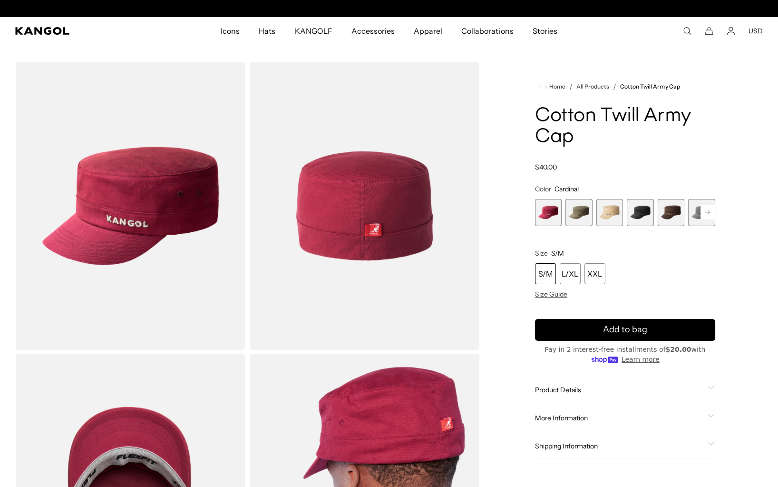
scroll to position [0, 196]
click at [708, 213] on rect at bounding box center [708, 212] width 14 height 14
click at [707, 216] on rect at bounding box center [708, 212] width 14 height 14
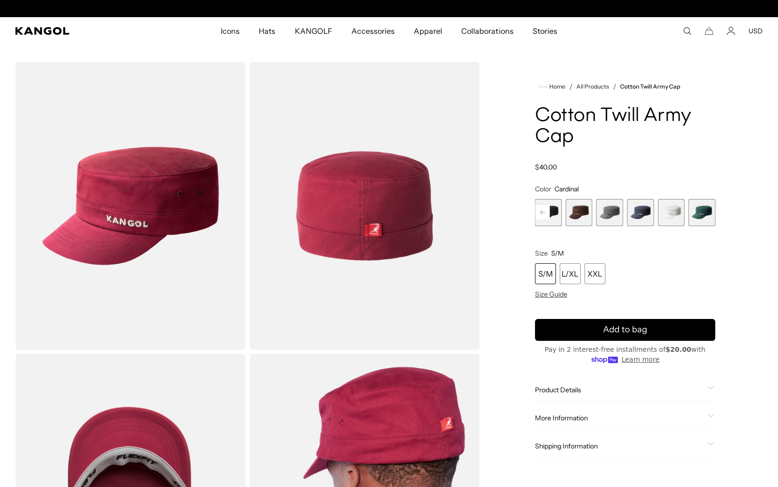
scroll to position [0, 0]
click at [644, 212] on span "7 of 9" at bounding box center [640, 212] width 27 height 27
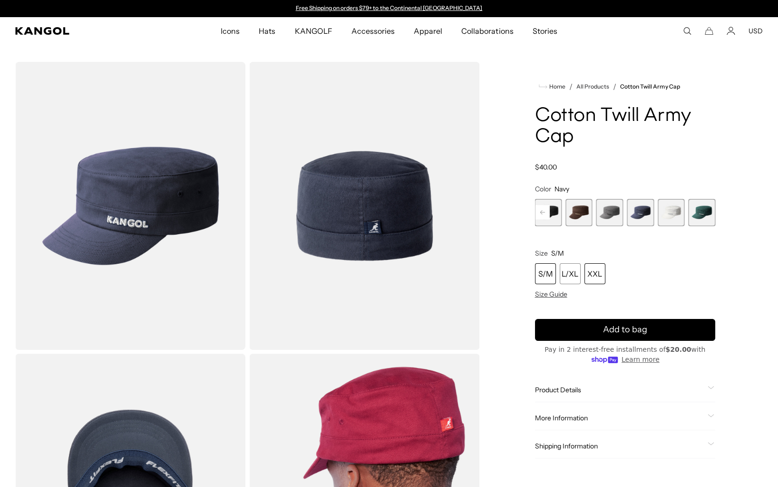
click at [600, 271] on div "XXL" at bounding box center [595, 273] width 21 height 21
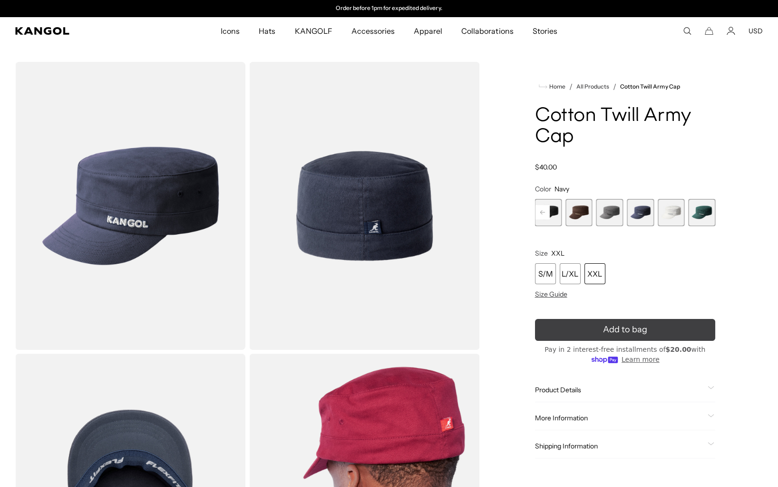
click at [619, 328] on icon "submit" at bounding box center [625, 329] width 19 height 19
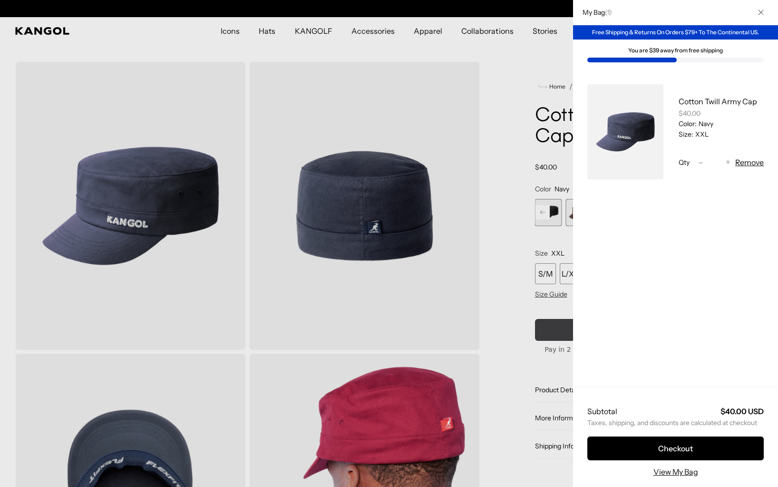
scroll to position [0, 0]
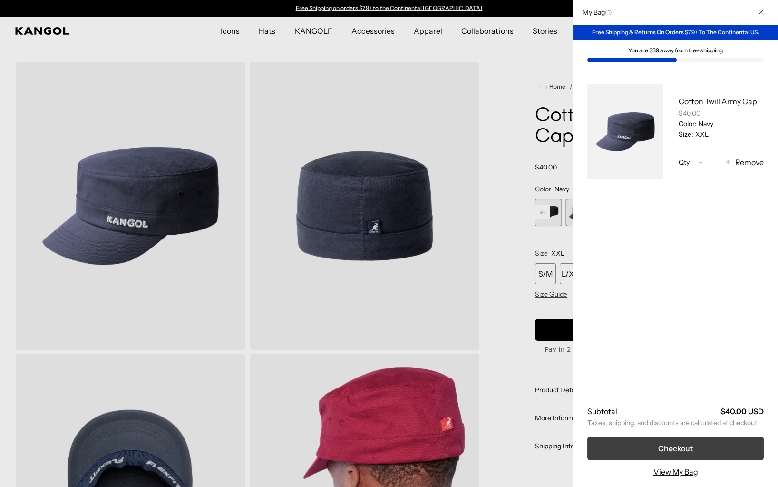
click at [674, 437] on button "Checkout" at bounding box center [676, 448] width 176 height 24
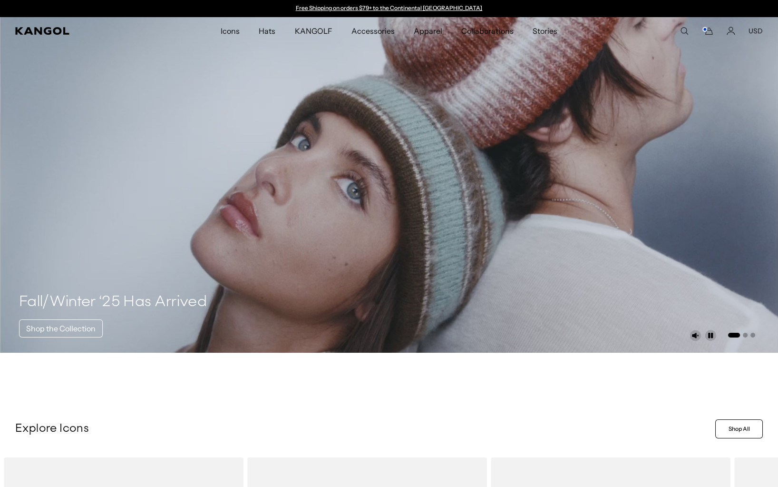
click at [681, 27] on icon "Search here" at bounding box center [684, 31] width 9 height 9
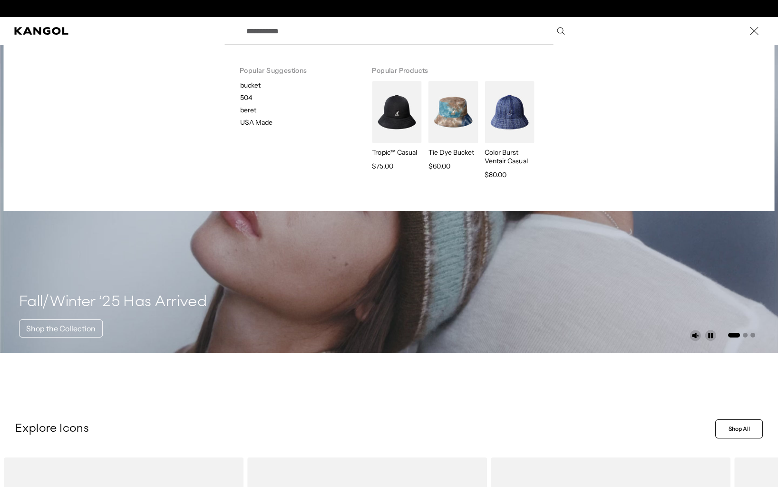
click at [397, 35] on input "Search here" at bounding box center [405, 31] width 329 height 24
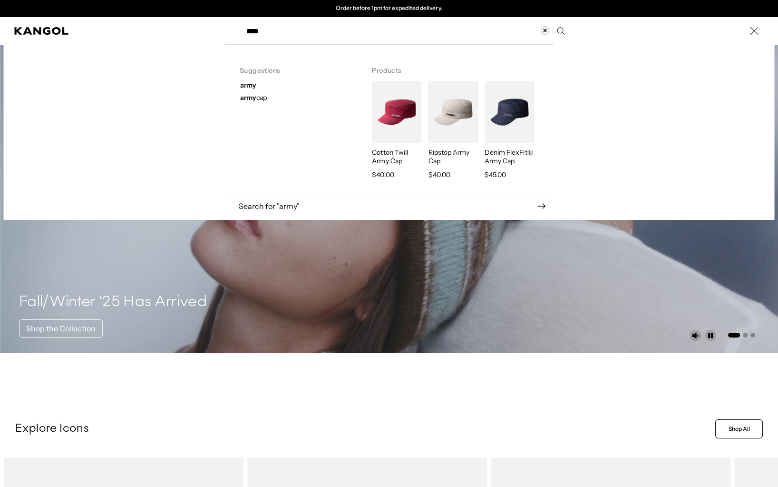
type input "****"
click at [384, 123] on img "Search here" at bounding box center [396, 112] width 49 height 62
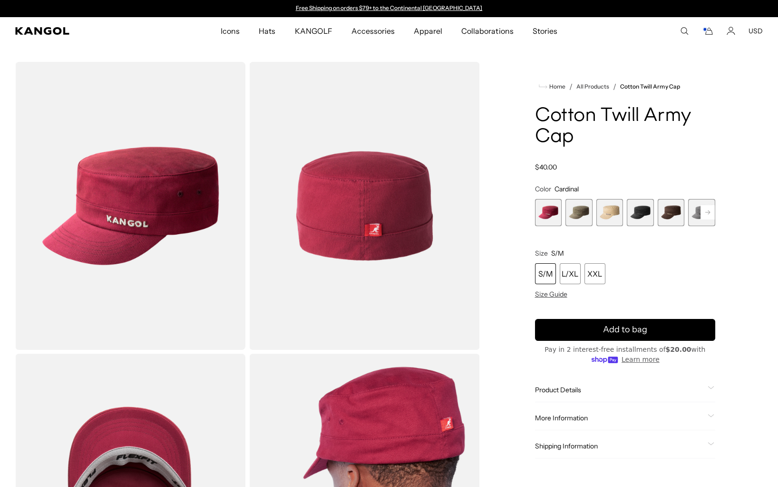
click at [644, 208] on span "4 of 9" at bounding box center [640, 212] width 27 height 27
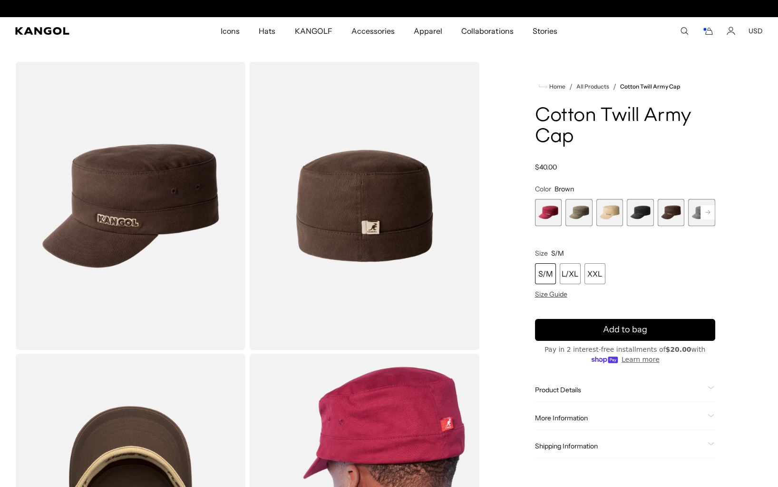
scroll to position [0, 196]
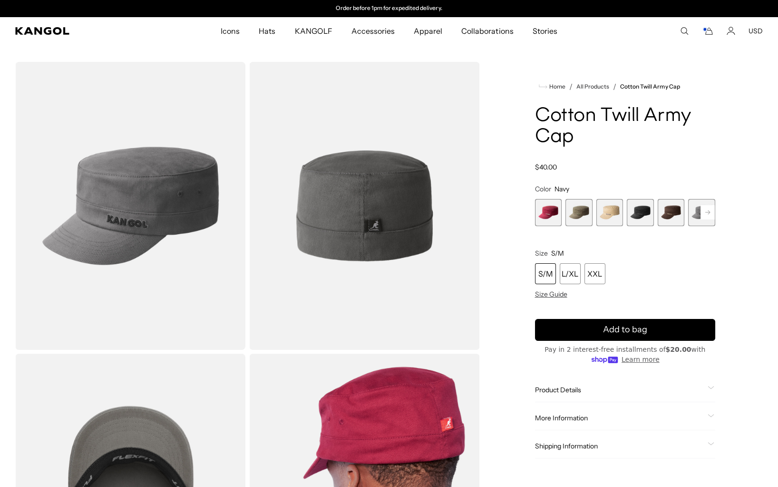
scroll to position [0, 92]
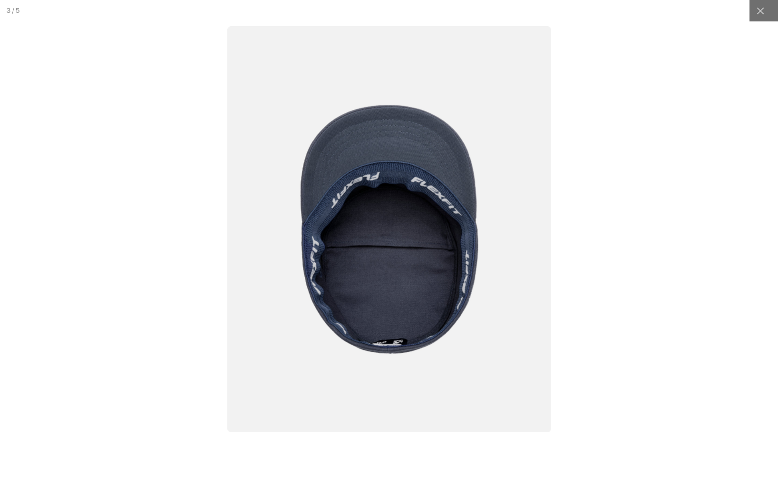
scroll to position [0, 0]
click at [775, 11] on div at bounding box center [764, 10] width 29 height 21
drag, startPoint x: 764, startPoint y: 9, endPoint x: 762, endPoint y: 17, distance: 8.4
click at [763, 9] on icon at bounding box center [761, 11] width 10 height 10
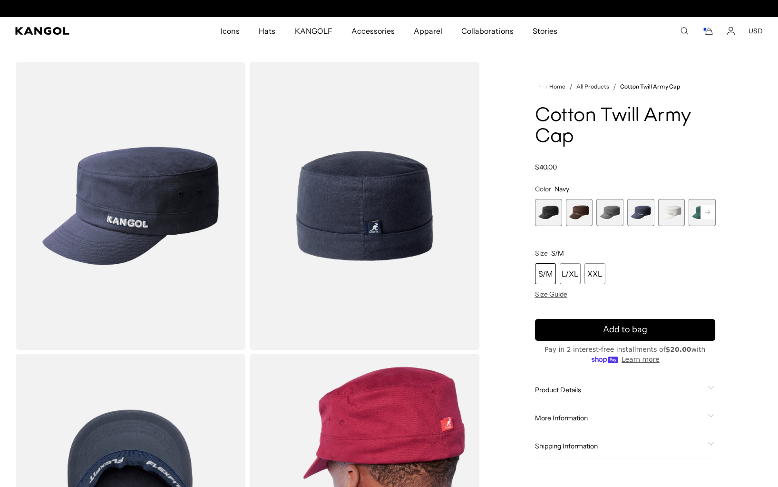
scroll to position [0, 196]
click at [709, 214] on icon at bounding box center [708, 212] width 5 height 4
click at [750, 219] on span "9 of 9" at bounding box center [763, 212] width 27 height 27
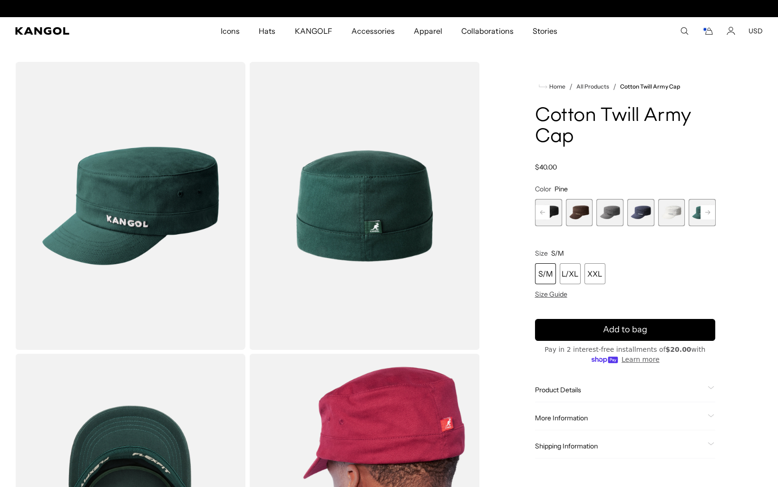
scroll to position [0, 196]
click at [557, 219] on span "4 of 9" at bounding box center [548, 212] width 27 height 27
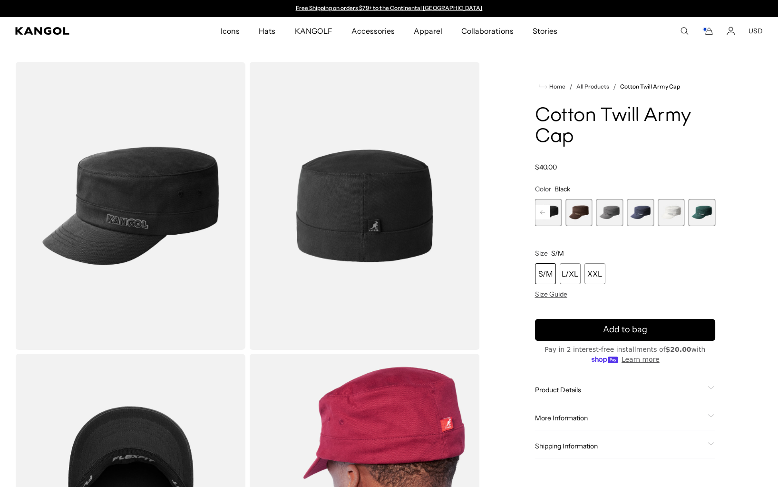
click at [133, 218] on img "Gallery Viewer" at bounding box center [130, 206] width 230 height 288
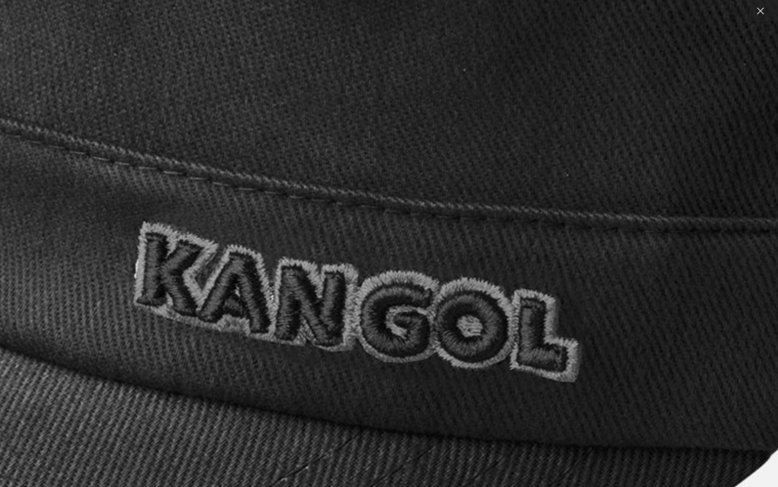
scroll to position [0, 196]
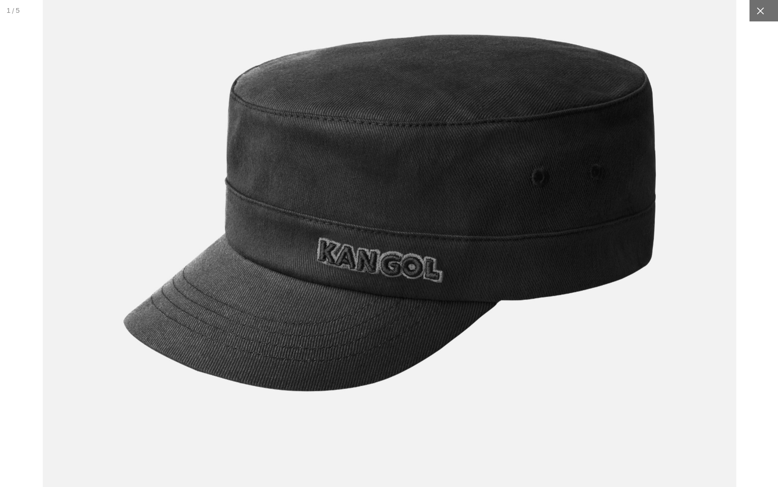
click at [765, 8] on icon at bounding box center [761, 11] width 10 height 10
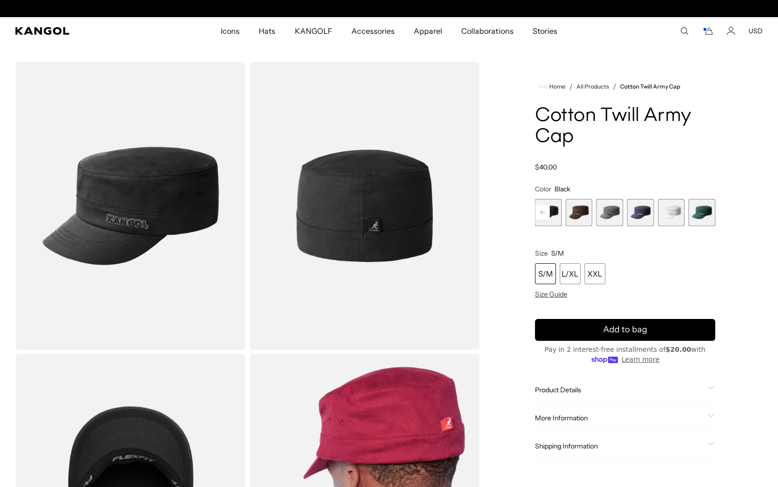
scroll to position [0, 0]
click at [675, 214] on span "8 of 9" at bounding box center [671, 212] width 27 height 27
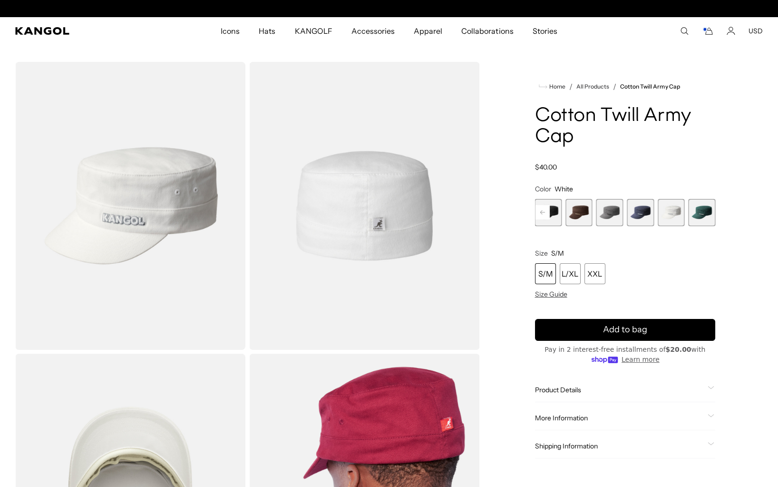
scroll to position [0, 196]
click at [637, 211] on span "7 of 9" at bounding box center [640, 212] width 27 height 27
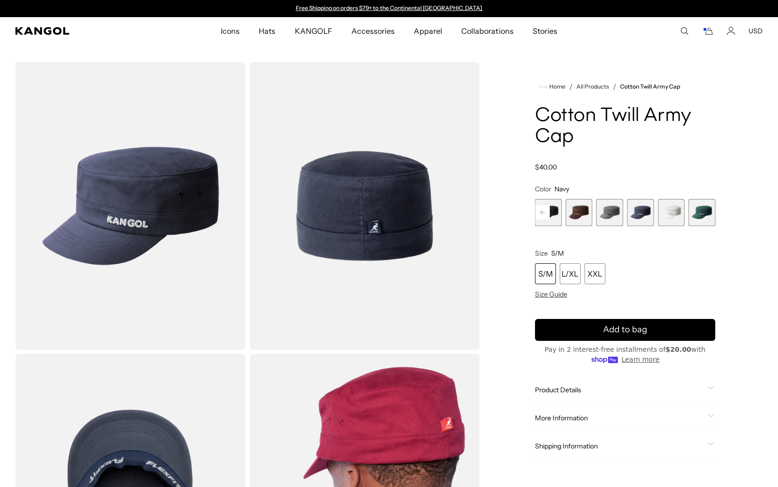
click at [154, 211] on img "Gallery Viewer" at bounding box center [130, 206] width 230 height 288
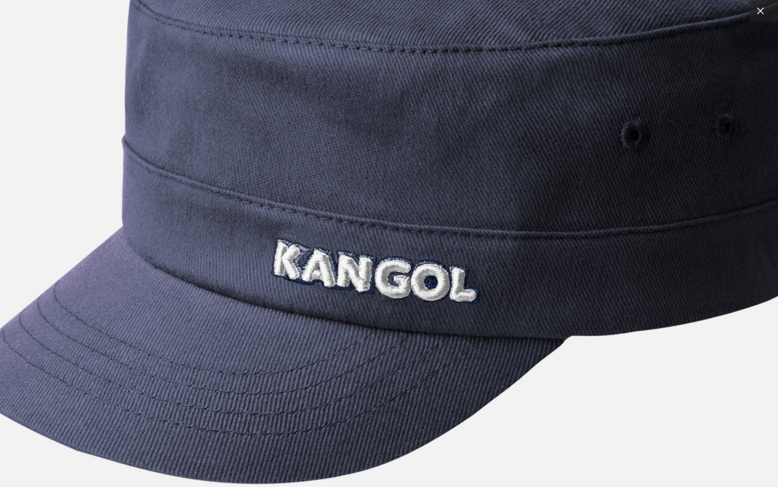
click at [758, 16] on div at bounding box center [760, 10] width 21 height 21
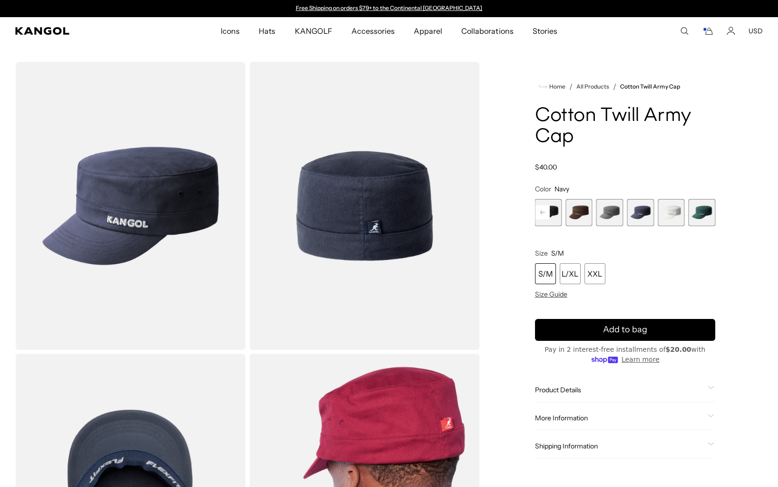
click at [708, 28] on icon "Cart" at bounding box center [707, 31] width 11 height 9
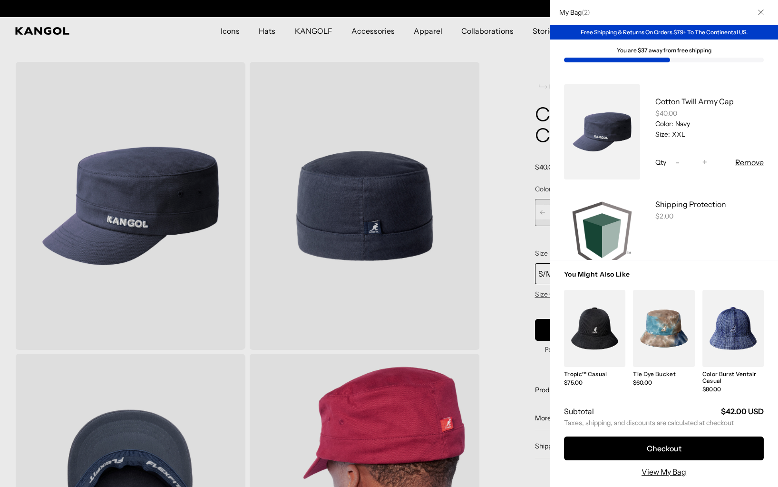
scroll to position [0, 0]
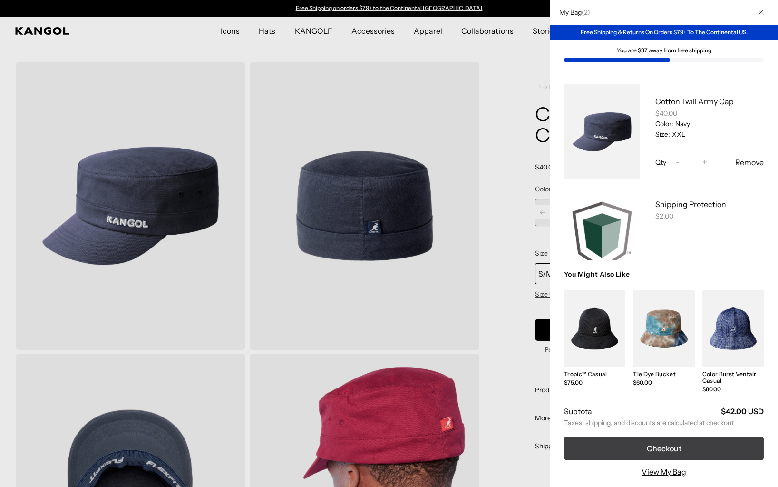
click at [677, 451] on button "Checkout" at bounding box center [664, 448] width 200 height 24
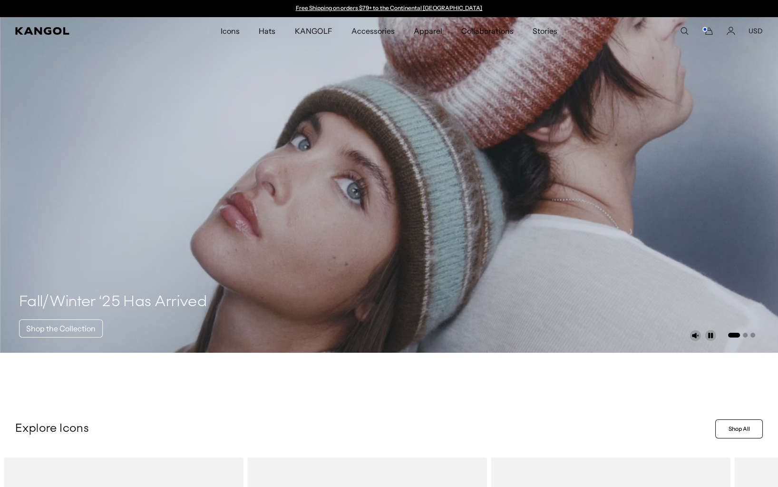
click at [683, 31] on icon "Search here" at bounding box center [684, 31] width 9 height 9
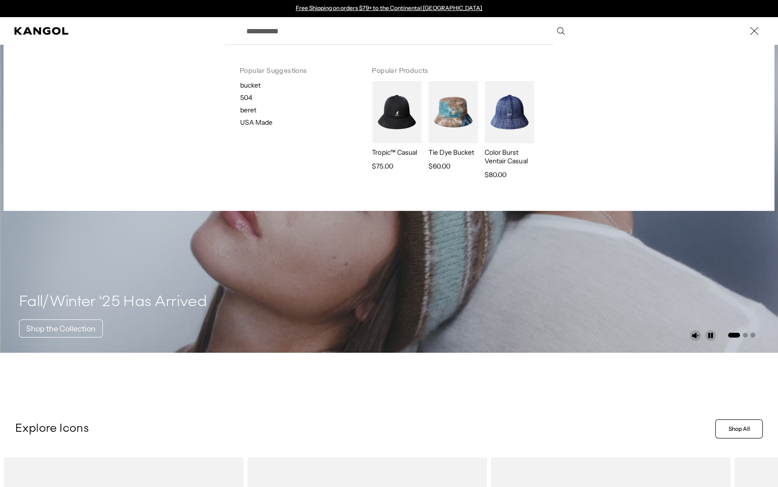
click at [356, 32] on input "Search here" at bounding box center [405, 31] width 329 height 24
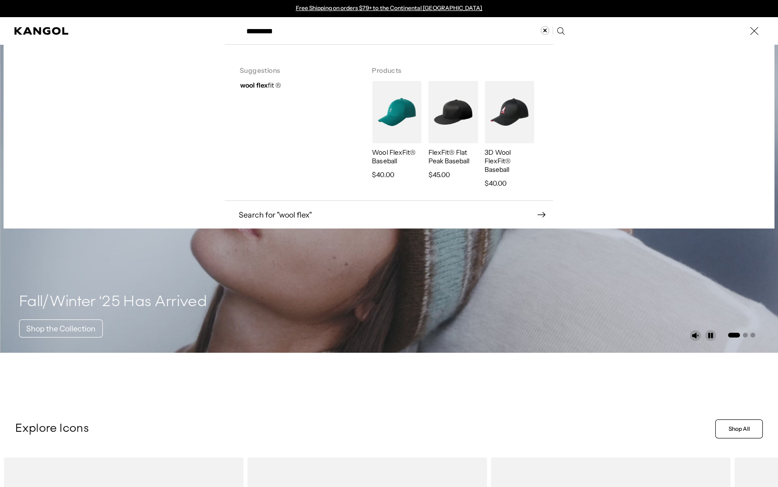
type input "*********"
click at [396, 124] on img "Search here" at bounding box center [396, 112] width 49 height 62
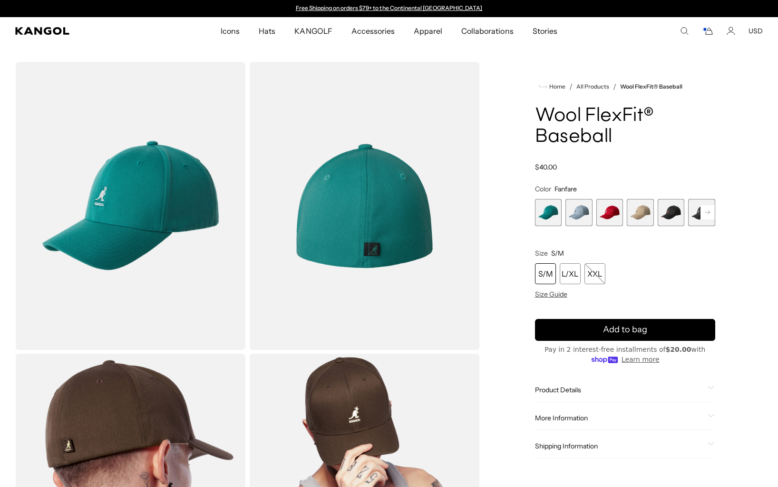
click at [550, 217] on span "1 of 17" at bounding box center [548, 212] width 27 height 27
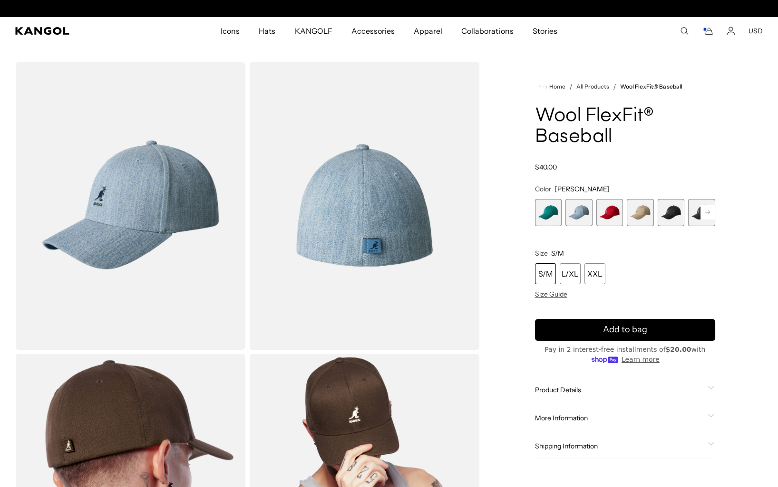
scroll to position [0, 196]
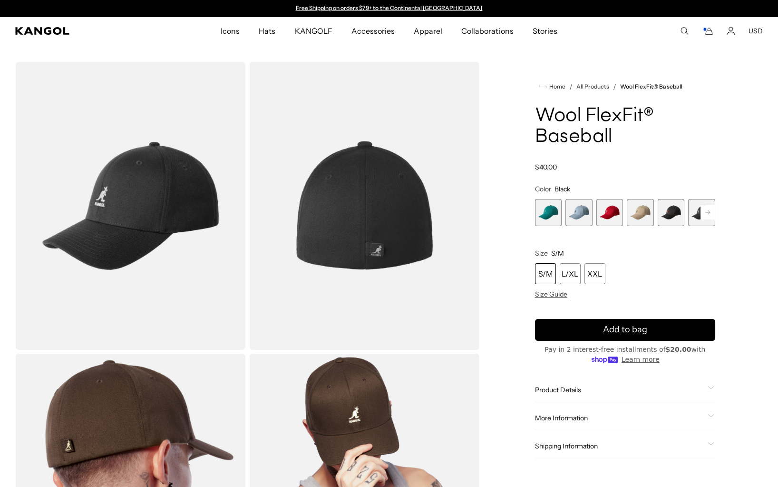
scroll to position [0, 94]
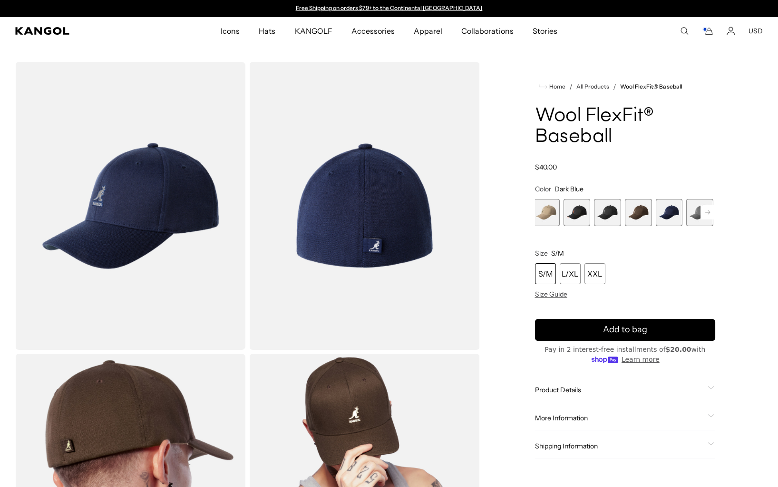
click at [131, 208] on img "Gallery Viewer" at bounding box center [130, 206] width 230 height 288
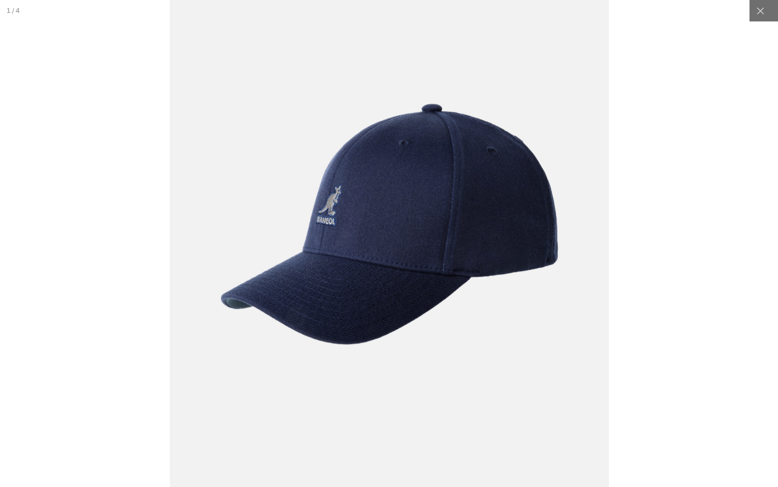
scroll to position [0, 196]
click at [765, 9] on div at bounding box center [760, 10] width 21 height 21
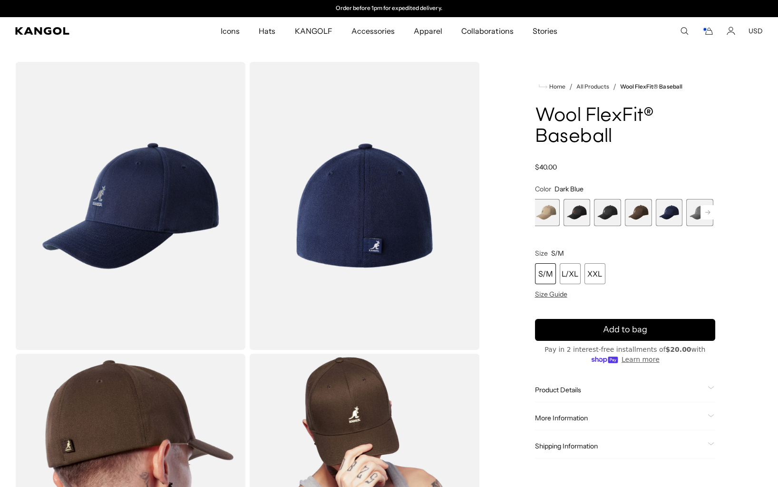
click at [692, 170] on div "Regular price $40.00 Regular price Sale price $40.00" at bounding box center [625, 167] width 181 height 9
click at [527, 209] on div "Fanfare Variant sold out or unavailable Heather Blue Variant sold out or unavai…" at bounding box center [436, 212] width 181 height 27
drag, startPoint x: 665, startPoint y: 176, endPoint x: 671, endPoint y: 167, distance: 10.6
click at [662, 176] on product-info "Home / All Products / Wool FlexFit® Baseball Wool FlexFit® Baseball Regular pri…" at bounding box center [625, 269] width 181 height 377
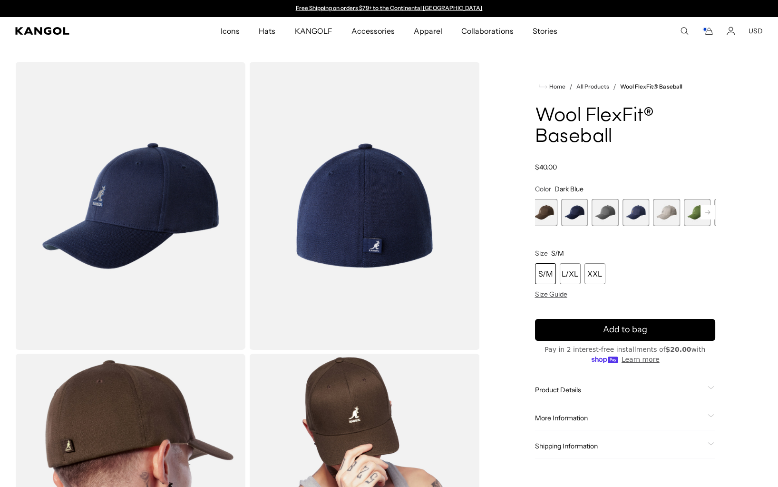
click at [527, 210] on div "Fanfare Variant sold out or unavailable Heather Blue Variant sold out or unavai…" at bounding box center [436, 212] width 181 height 27
click at [378, 214] on div "Fanfare Variant sold out or unavailable Heather Blue Variant sold out or unavai…" at bounding box center [287, 212] width 181 height 27
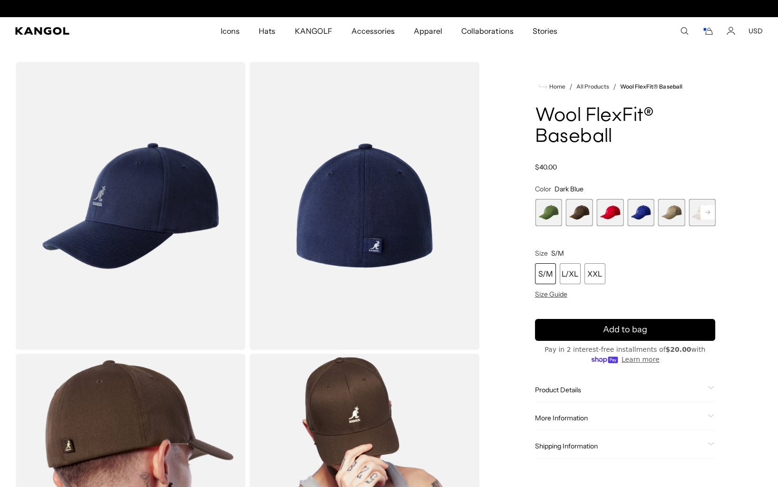
scroll to position [0, 196]
click at [634, 211] on span "15 of 17" at bounding box center [641, 212] width 27 height 27
drag, startPoint x: 702, startPoint y: 215, endPoint x: 690, endPoint y: 214, distance: 12.0
click at [698, 214] on span "17 of 17" at bounding box center [702, 212] width 27 height 27
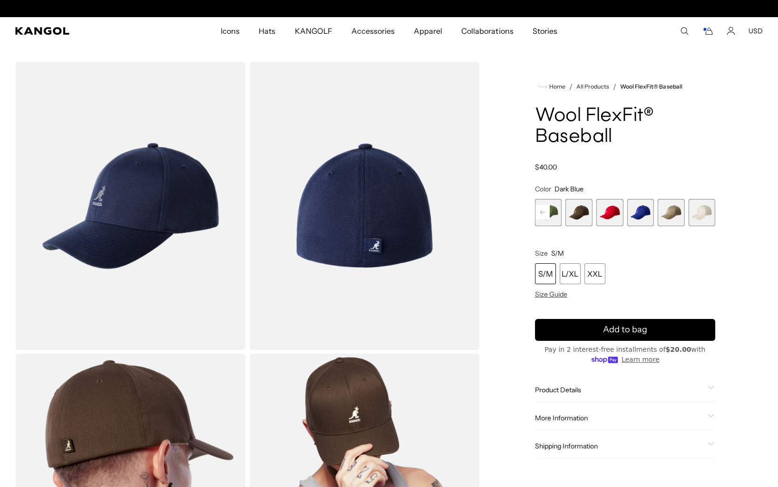
scroll to position [0, 196]
click at [677, 213] on span "16 of 17" at bounding box center [671, 212] width 27 height 27
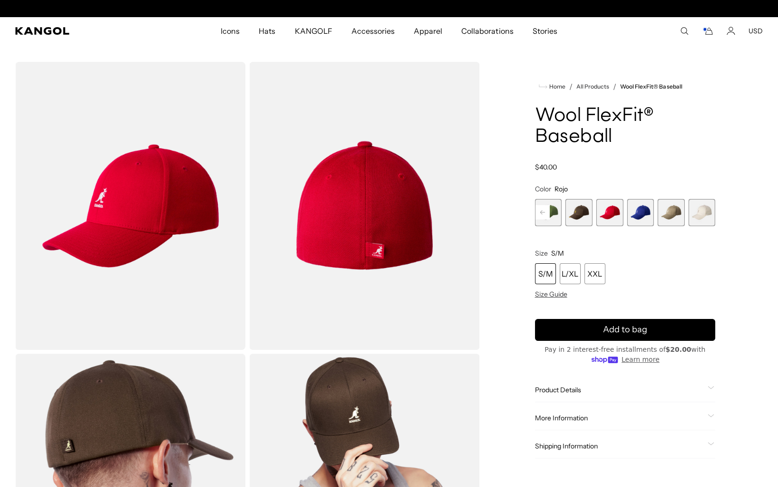
scroll to position [0, 196]
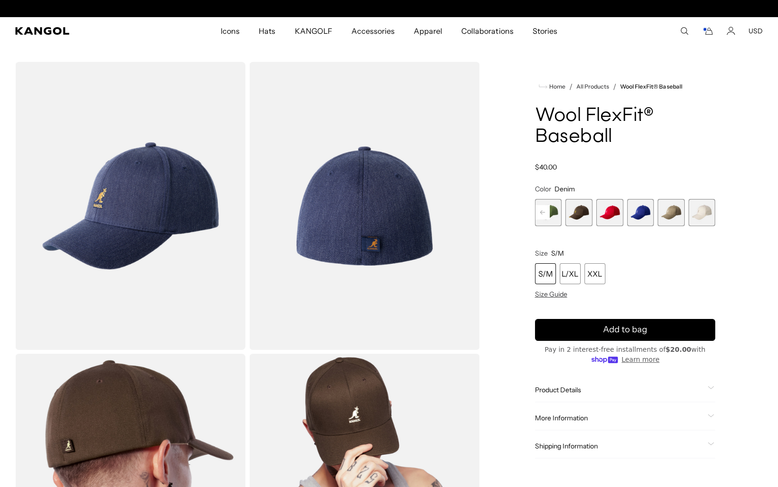
scroll to position [0, 196]
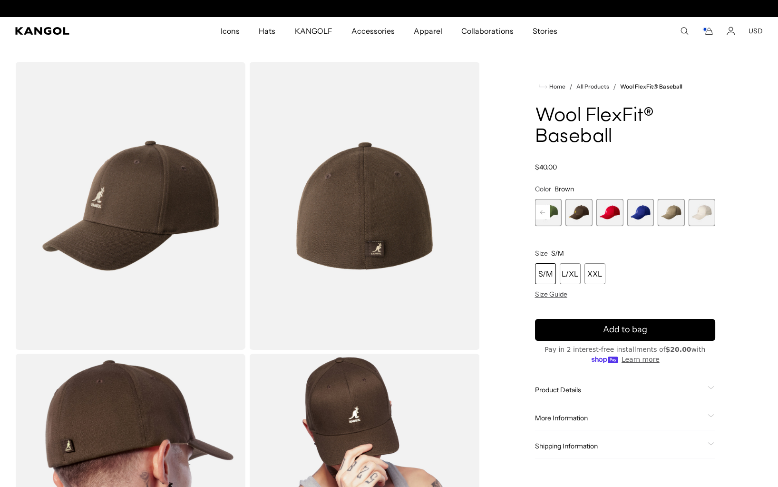
scroll to position [0, 196]
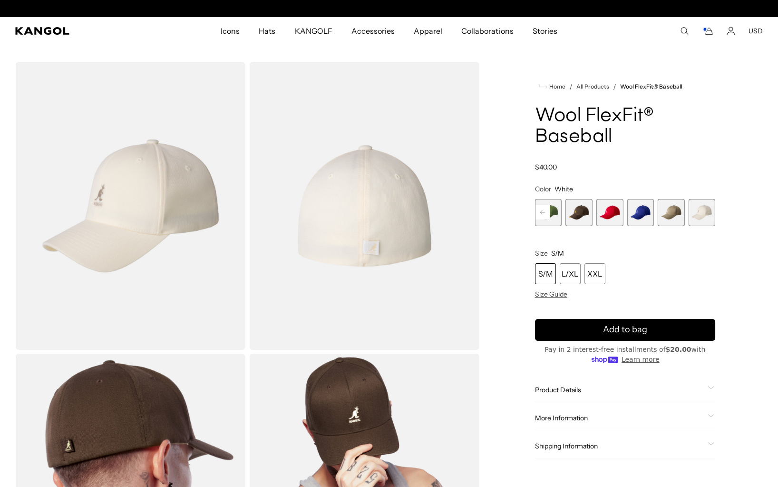
scroll to position [0, 196]
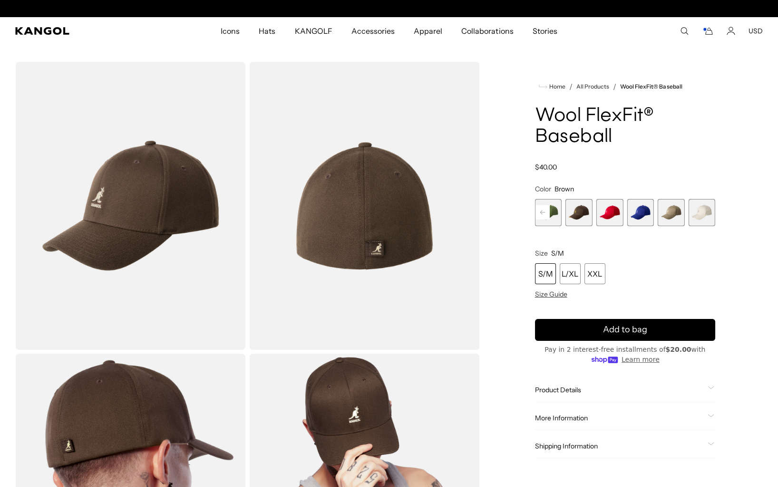
scroll to position [0, 196]
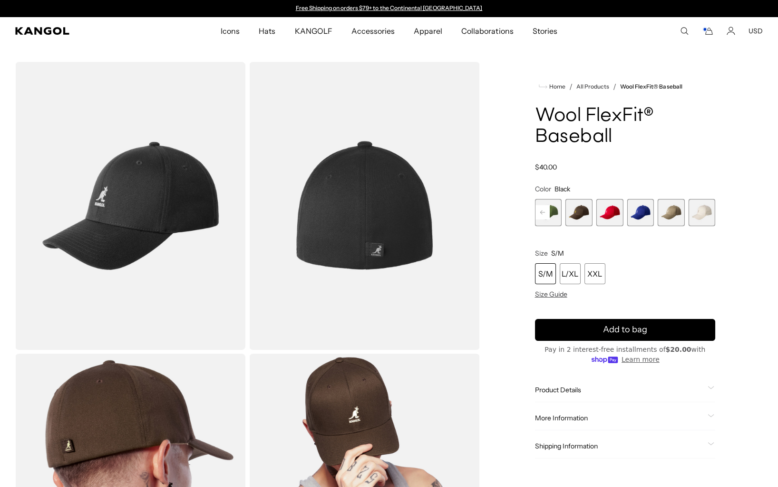
scroll to position [0, 196]
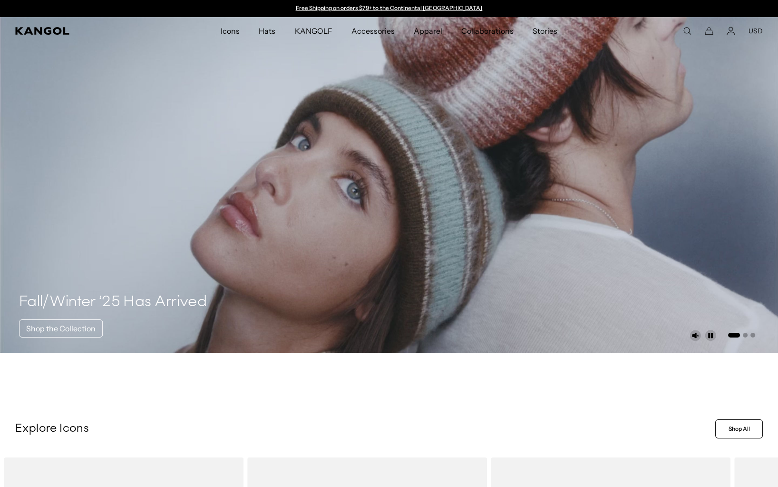
click at [688, 35] on icon "Search here" at bounding box center [687, 31] width 9 height 9
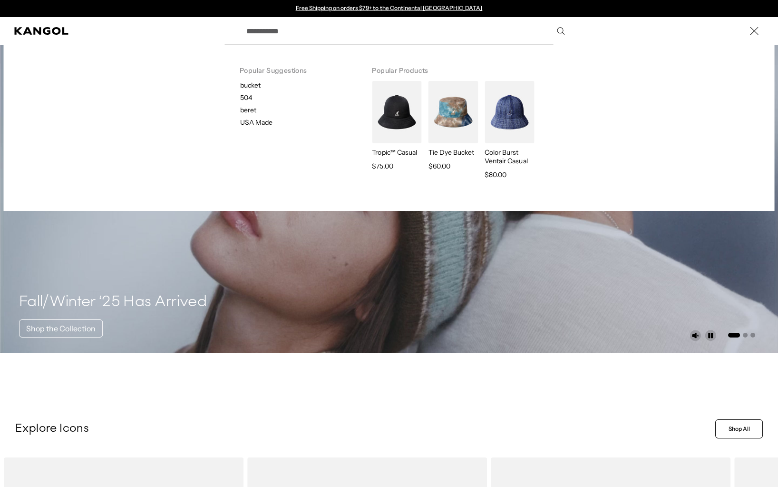
click at [407, 34] on input "Search here" at bounding box center [405, 31] width 329 height 24
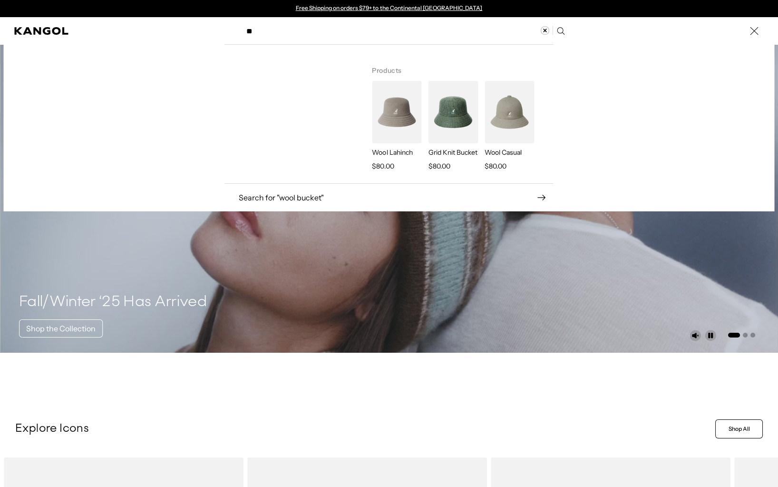
type input "*"
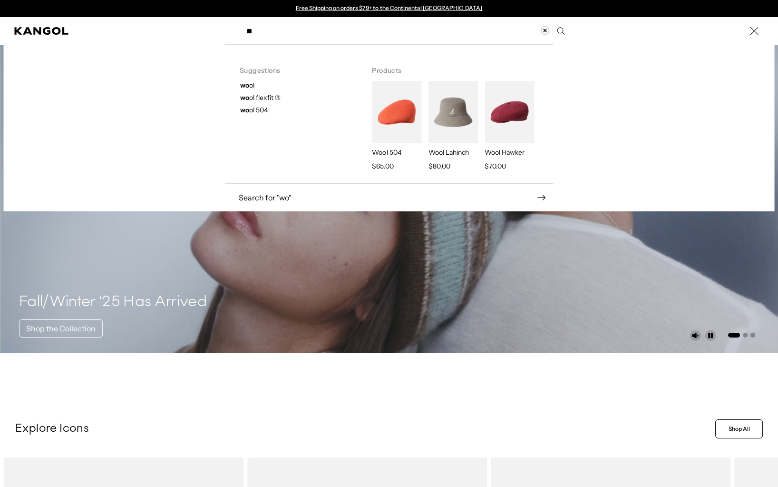
type input "*"
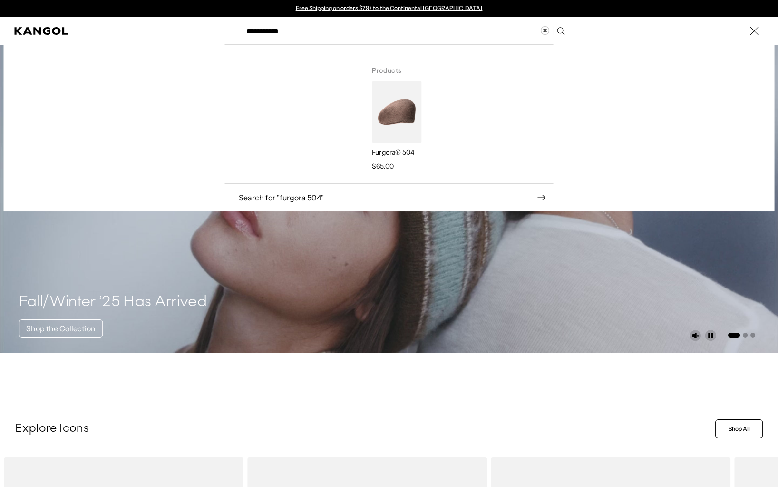
type input "**********"
click at [408, 101] on img "Search here" at bounding box center [396, 112] width 49 height 62
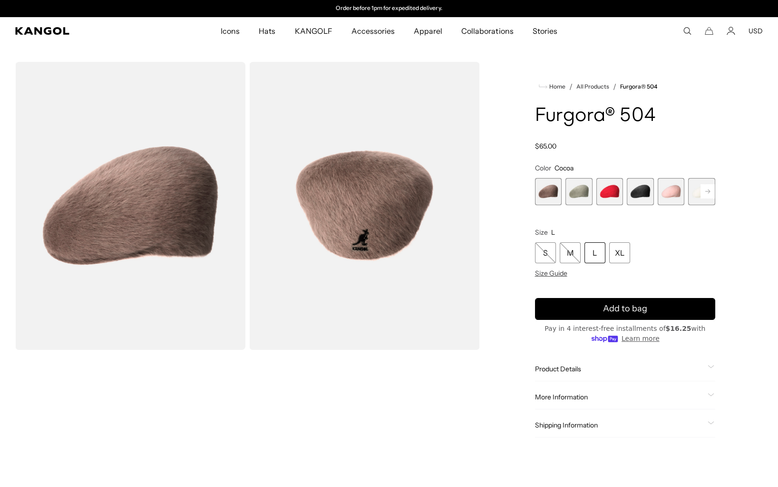
drag, startPoint x: 673, startPoint y: 192, endPoint x: 666, endPoint y: 197, distance: 8.8
click at [673, 192] on span "5 of 7" at bounding box center [671, 191] width 27 height 27
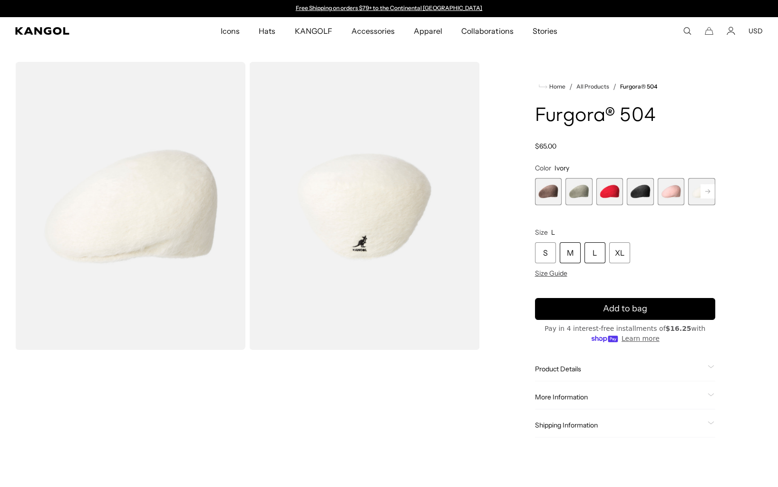
click at [572, 252] on div "M" at bounding box center [570, 252] width 21 height 21
click at [624, 229] on legend "Size M" at bounding box center [625, 232] width 181 height 9
click at [615, 280] on product-info "Home / All Products / Furgora® 504 Furgora® 504 Regular price $65.00 Regular pr…" at bounding box center [625, 259] width 181 height 356
click at [670, 273] on div "Size Guide" at bounding box center [625, 273] width 181 height 9
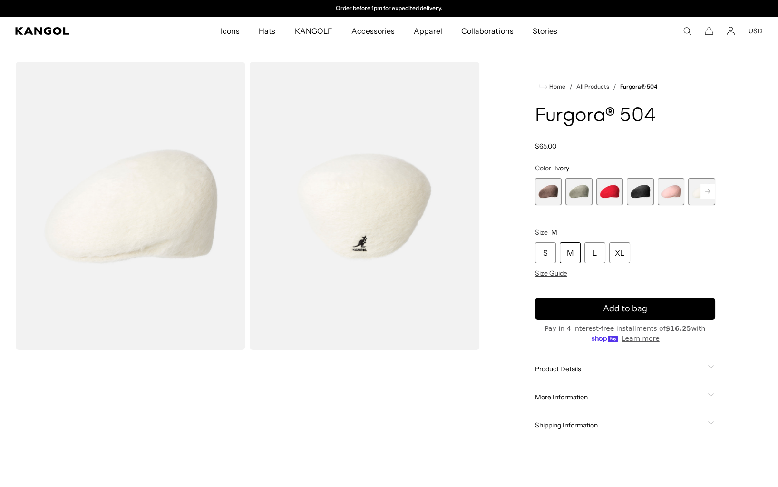
click at [634, 276] on div "Size Guide" at bounding box center [625, 273] width 181 height 9
click at [616, 279] on product-info "Home / All Products / Furgora® 504 Furgora® 504 Regular price $65.00 Regular pr…" at bounding box center [625, 259] width 181 height 356
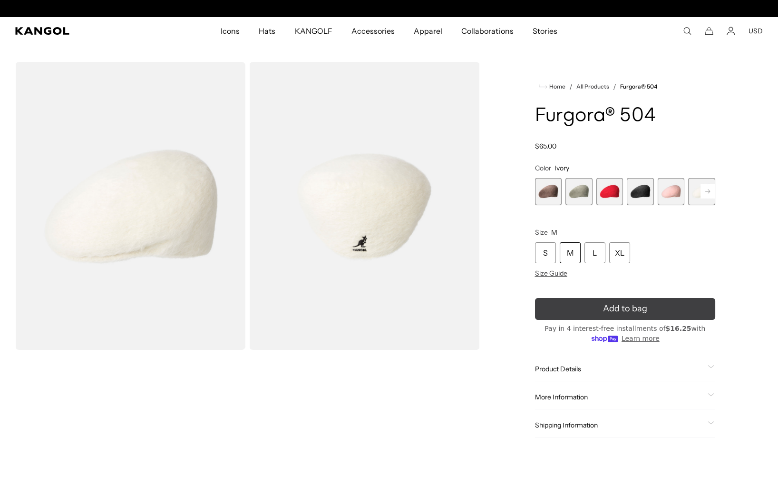
click at [625, 308] on icon "submit" at bounding box center [625, 308] width 19 height 19
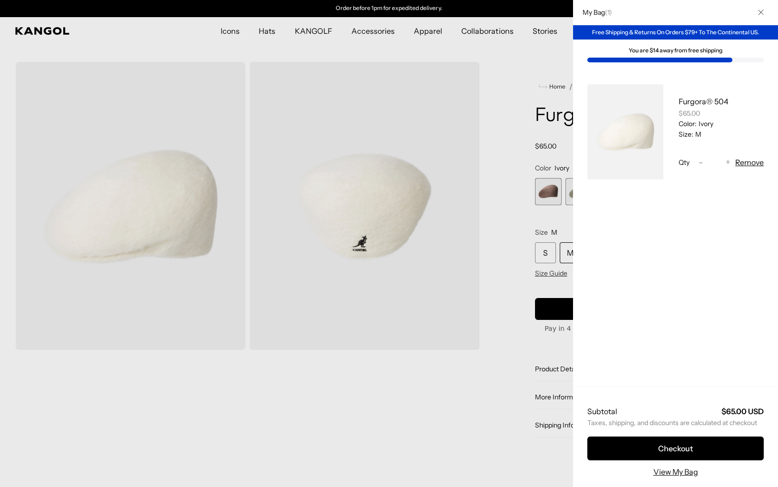
click at [513, 114] on div at bounding box center [389, 243] width 778 height 487
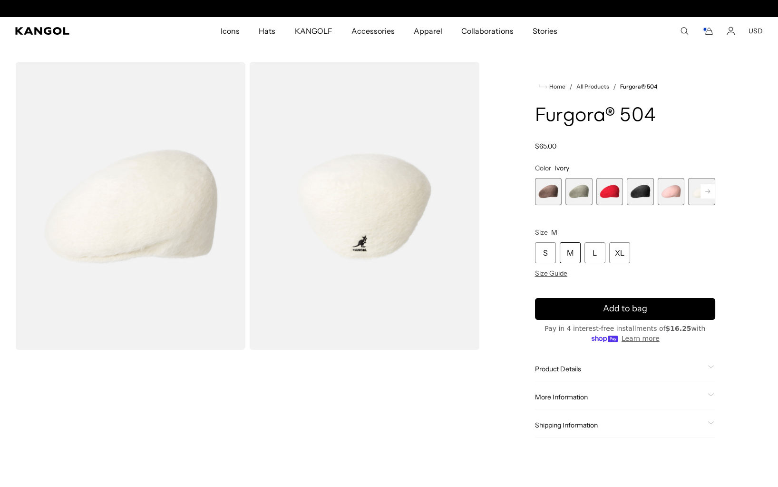
scroll to position [0, 0]
click at [706, 195] on rect at bounding box center [708, 191] width 14 height 14
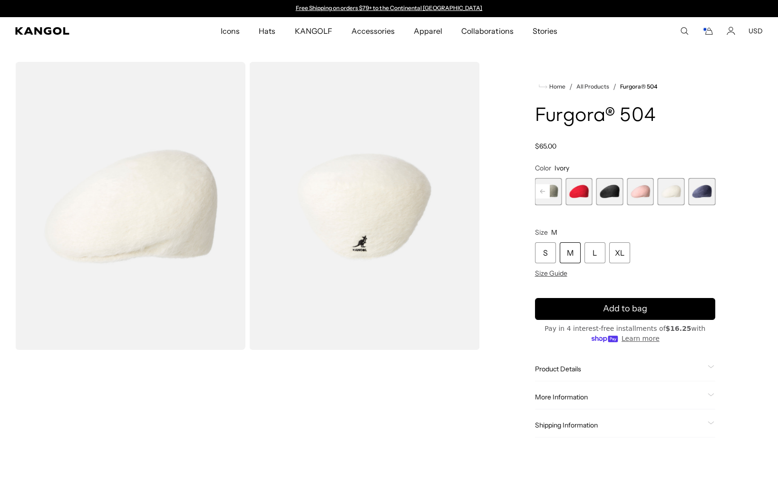
click at [684, 31] on icon "Search here" at bounding box center [684, 31] width 9 height 9
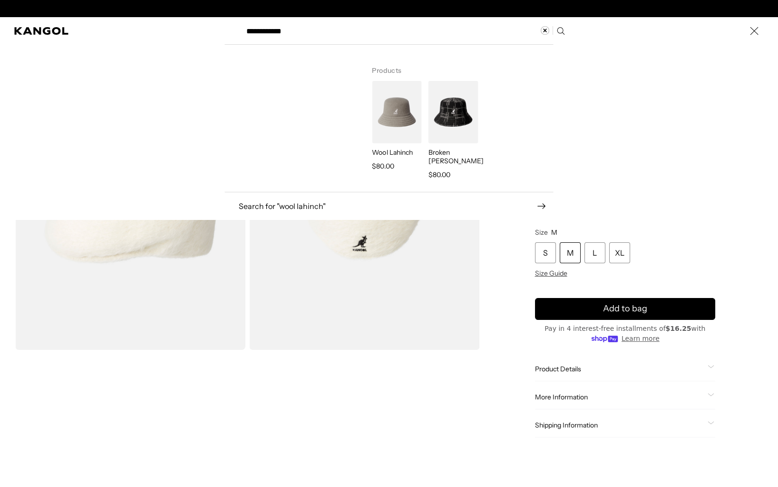
scroll to position [0, 196]
type input "**********"
click at [544, 32] on icon "Clear search term" at bounding box center [544, 30] width 9 height 9
click at [29, 28] on icon "Kangol" at bounding box center [41, 31] width 54 height 8
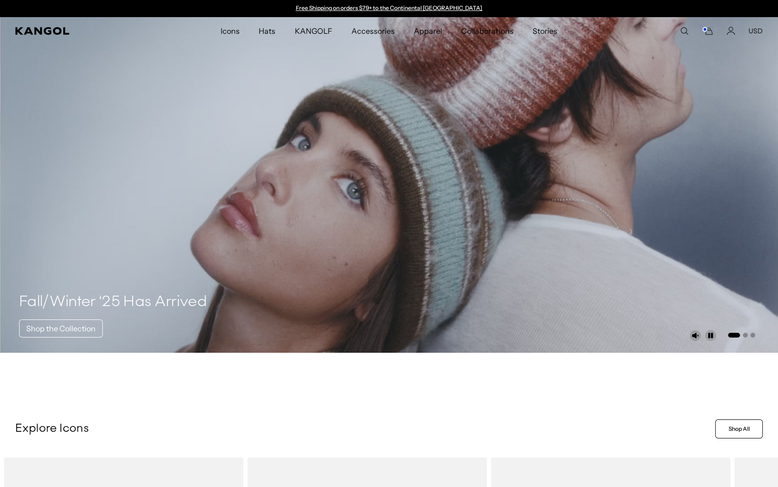
click at [706, 32] on icon "Cart" at bounding box center [707, 31] width 11 height 9
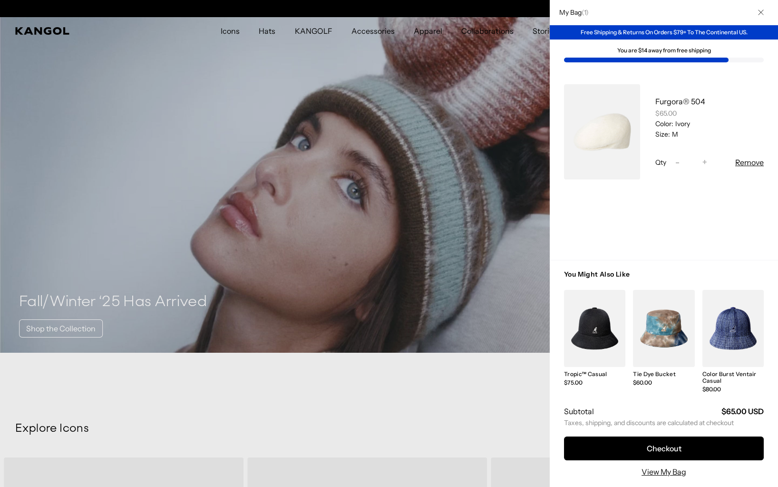
scroll to position [0, 196]
click at [226, 166] on div at bounding box center [389, 243] width 778 height 487
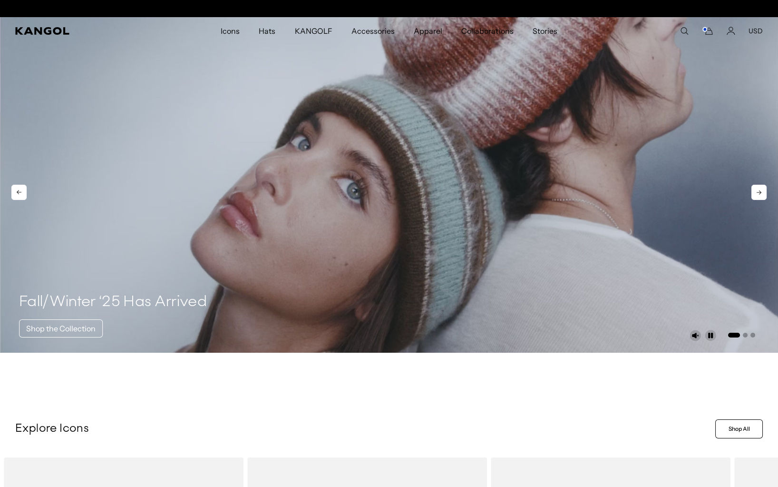
scroll to position [0, 0]
click at [683, 31] on icon "Search here" at bounding box center [684, 31] width 9 height 9
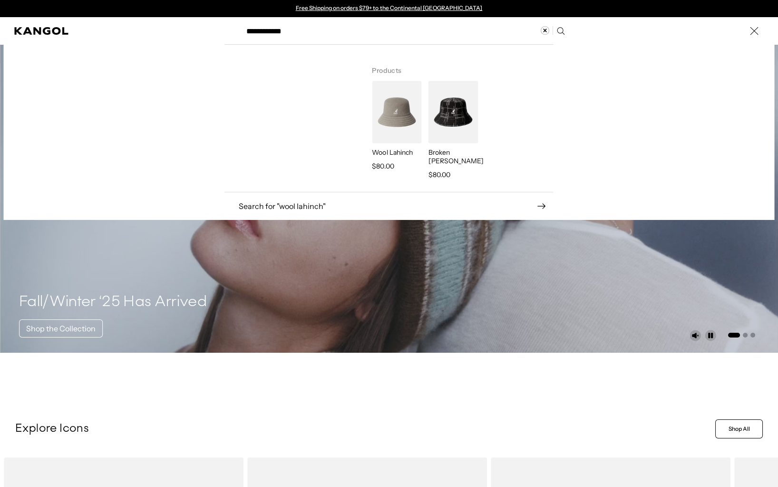
type input "**********"
click at [401, 118] on img "Search here" at bounding box center [396, 112] width 49 height 62
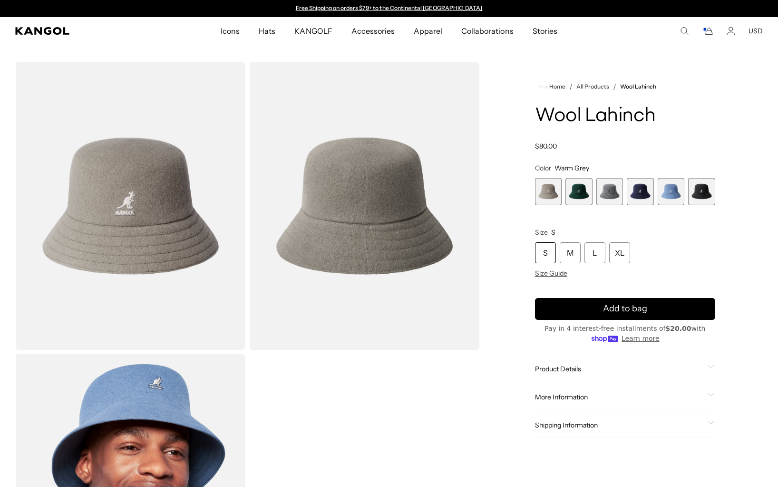
click at [577, 195] on span "2 of 6" at bounding box center [579, 191] width 27 height 27
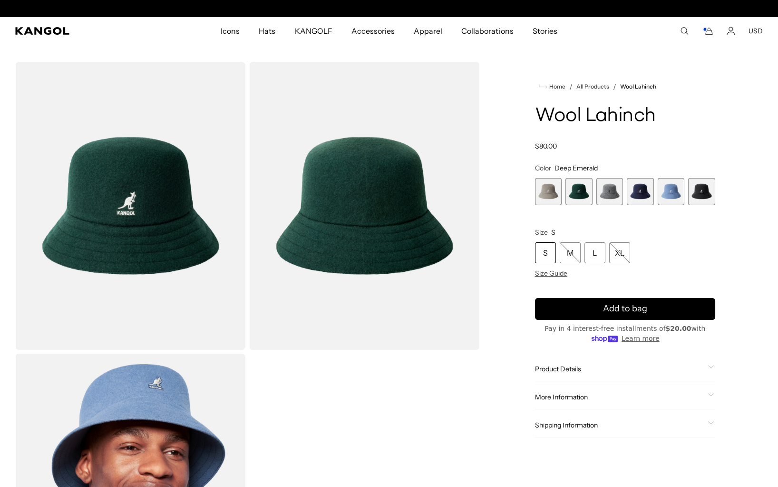
scroll to position [0, 196]
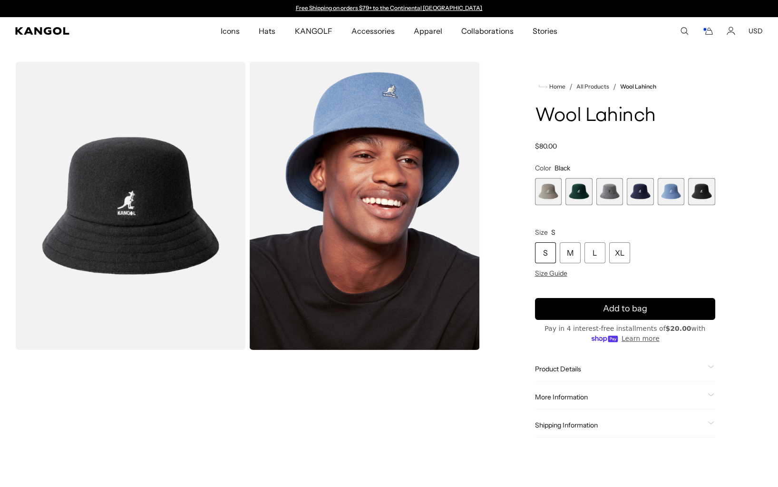
click at [713, 34] on icon "Cart" at bounding box center [707, 31] width 11 height 9
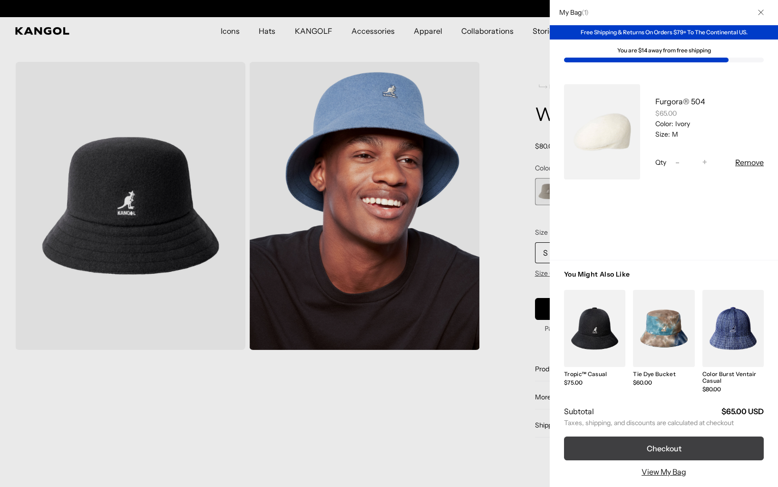
scroll to position [0, 196]
click at [683, 451] on button "Checkout" at bounding box center [664, 448] width 200 height 24
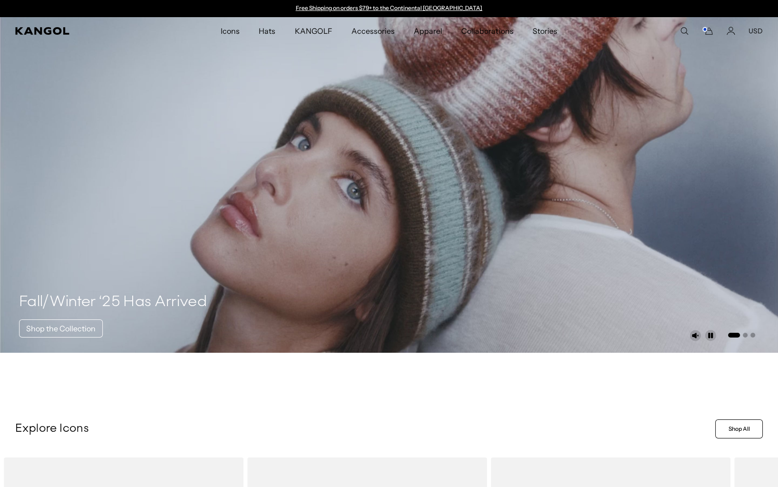
click at [681, 29] on icon "Search here" at bounding box center [684, 31] width 9 height 9
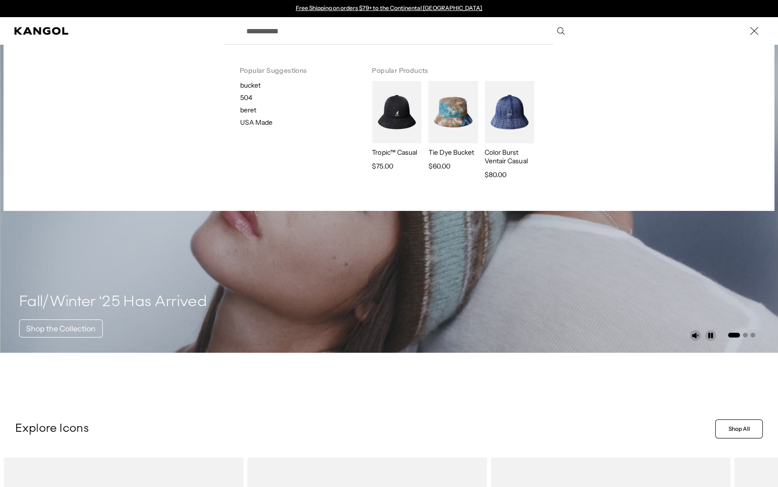
click at [422, 42] on input "Search here" at bounding box center [405, 31] width 329 height 24
click at [422, 35] on input "Search here" at bounding box center [405, 31] width 329 height 24
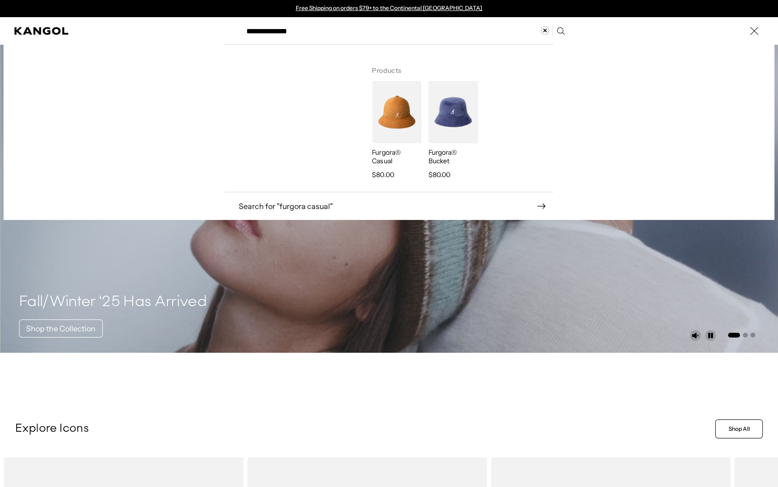
type input "**********"
click at [399, 122] on img "Search here" at bounding box center [396, 112] width 49 height 62
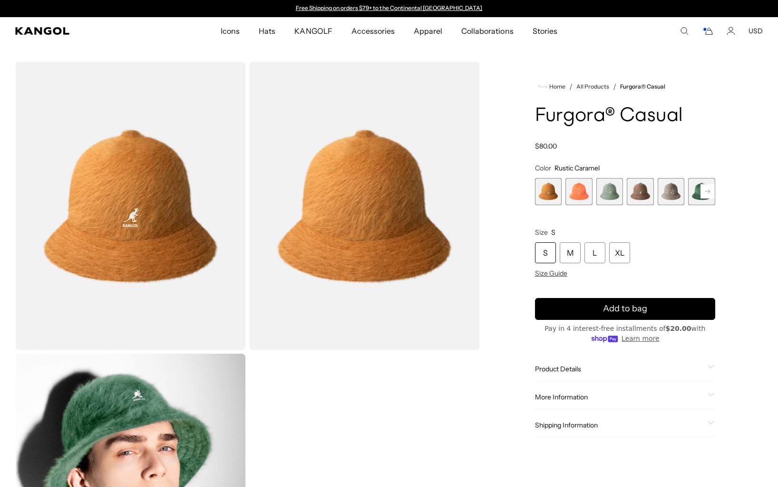
click at [615, 190] on span "3 of 12" at bounding box center [610, 191] width 27 height 27
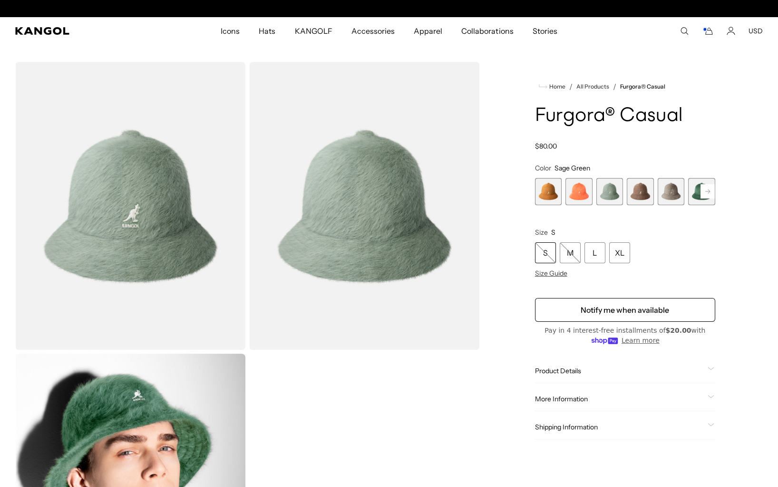
scroll to position [0, 196]
click at [608, 199] on span "3 of 12" at bounding box center [610, 191] width 27 height 27
click at [617, 163] on product-info "Home / All Products / Furgora® Casual Furgora® Casual Regular price $80.00 Regu…" at bounding box center [625, 260] width 181 height 358
click at [696, 192] on span "6 of 12" at bounding box center [701, 191] width 27 height 27
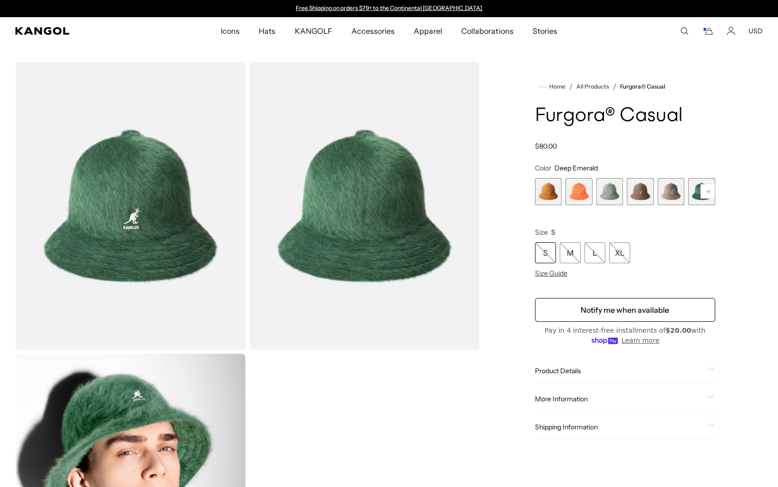
click at [611, 195] on span "3 of 12" at bounding box center [610, 191] width 27 height 27
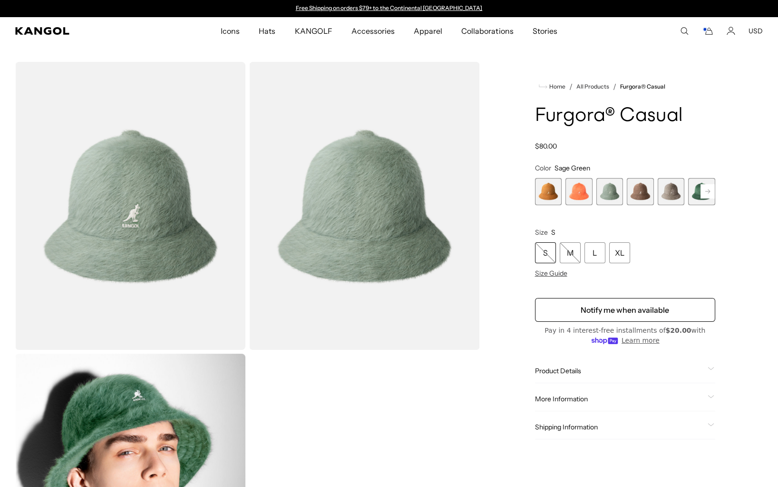
click at [696, 197] on span "6 of 12" at bounding box center [701, 191] width 27 height 27
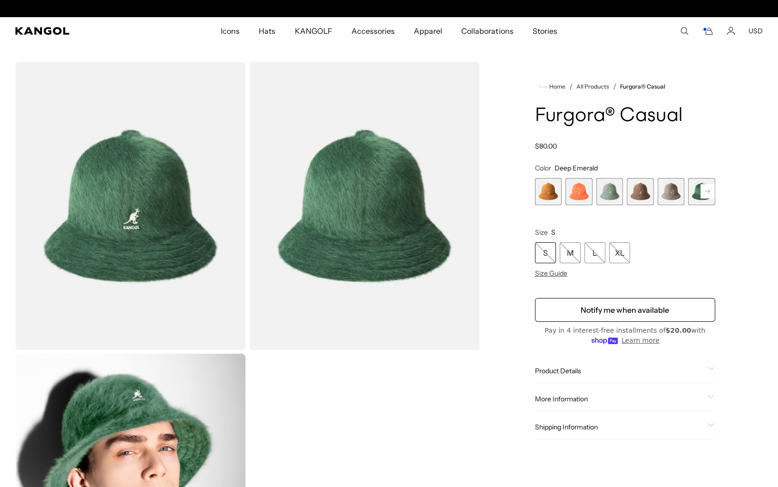
scroll to position [0, 196]
click at [611, 196] on span "3 of 12" at bounding box center [610, 191] width 27 height 27
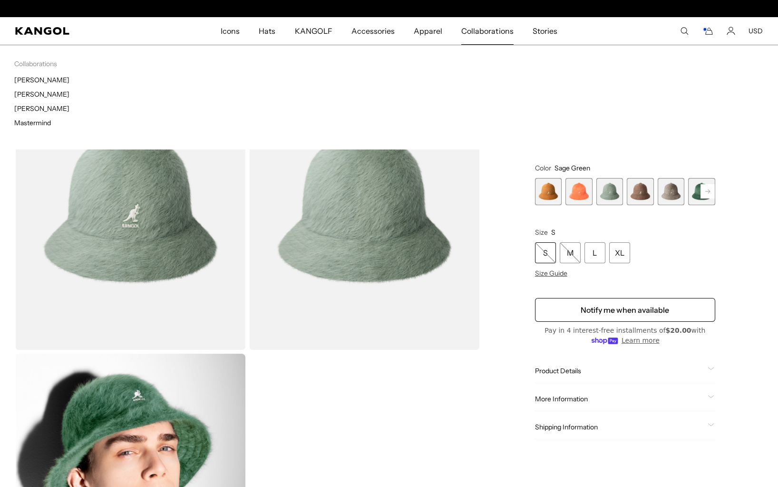
scroll to position [0, 196]
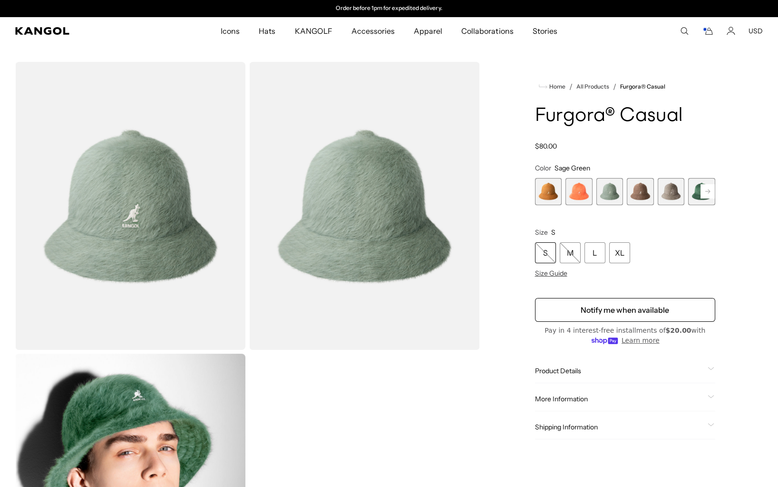
click at [411, 432] on div "Gallery Viewer" at bounding box center [247, 352] width 465 height 580
click at [685, 31] on icon "Search here" at bounding box center [684, 31] width 9 height 9
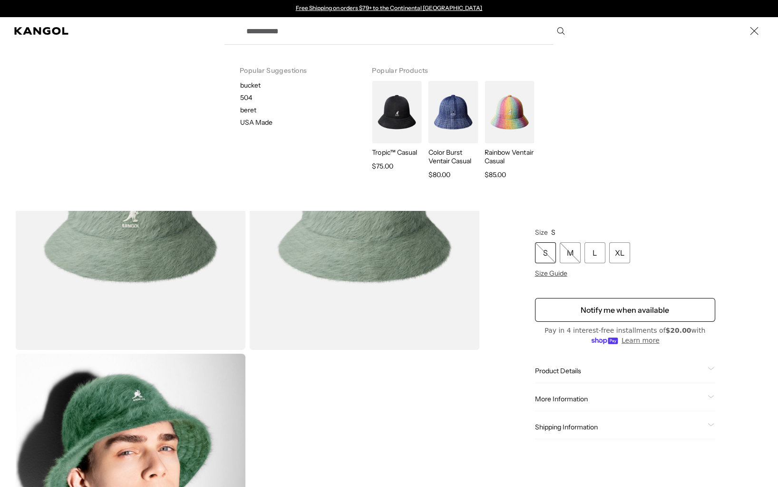
click at [420, 31] on input "Search here" at bounding box center [405, 31] width 329 height 24
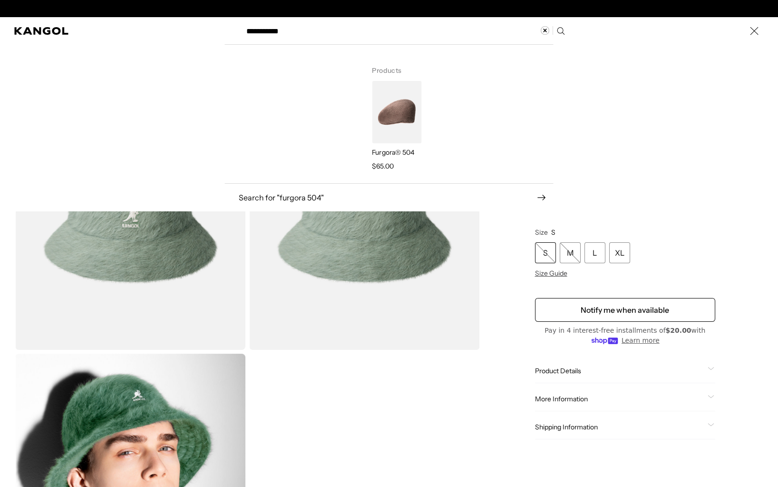
scroll to position [0, 196]
type input "**********"
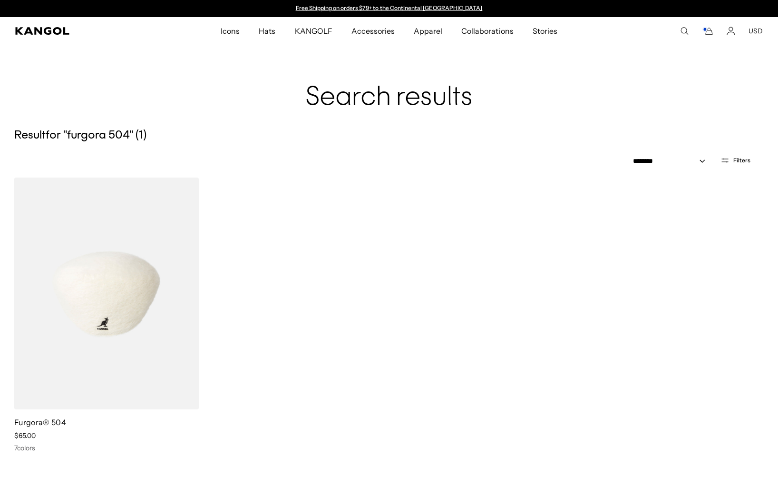
click at [103, 295] on img at bounding box center [106, 293] width 185 height 232
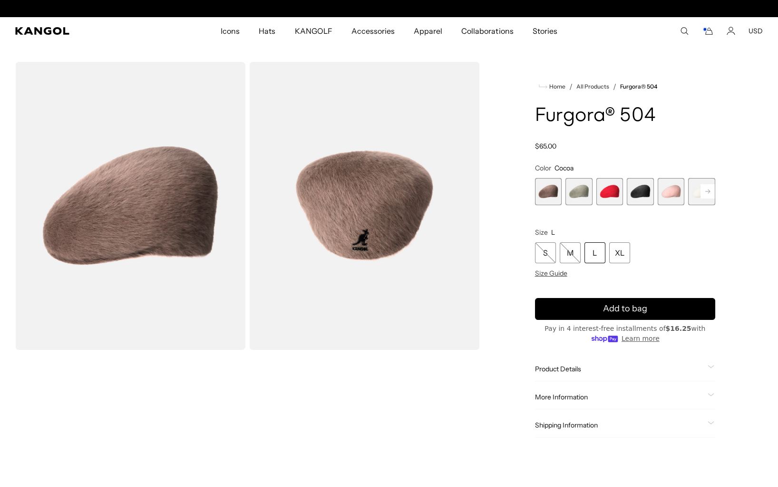
scroll to position [0, 196]
click at [709, 188] on rect at bounding box center [708, 191] width 14 height 14
click at [670, 191] on span "6 of 7" at bounding box center [671, 191] width 27 height 27
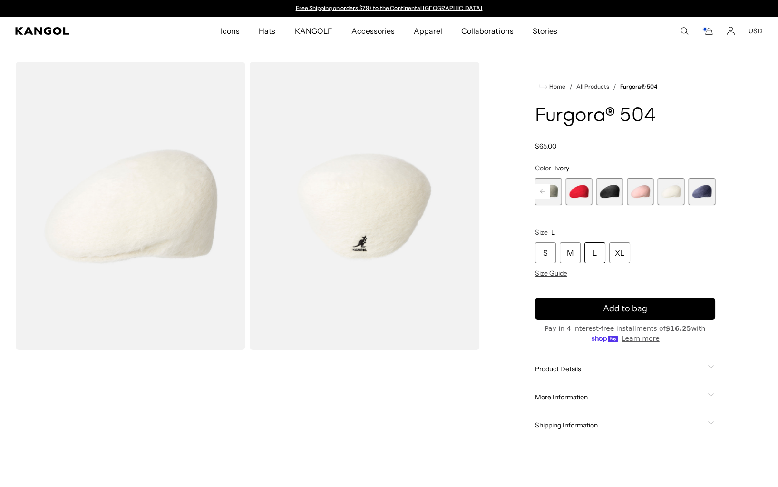
click at [543, 191] on icon at bounding box center [542, 191] width 5 height 4
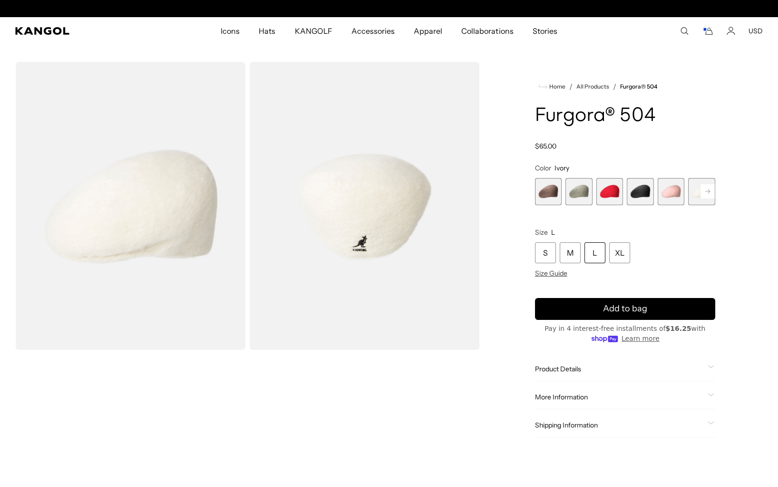
scroll to position [0, 196]
click at [709, 192] on rect at bounding box center [708, 191] width 14 height 14
click at [709, 192] on span "7 of 7" at bounding box center [701, 191] width 27 height 27
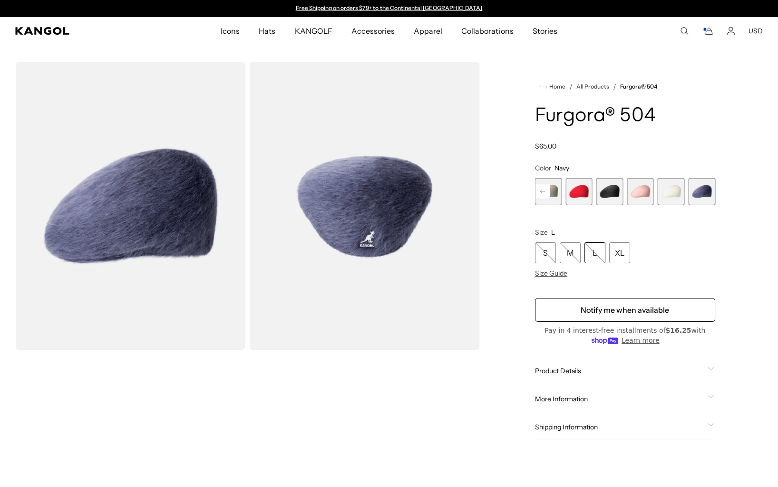
click at [669, 190] on span "6 of 7" at bounding box center [671, 191] width 27 height 27
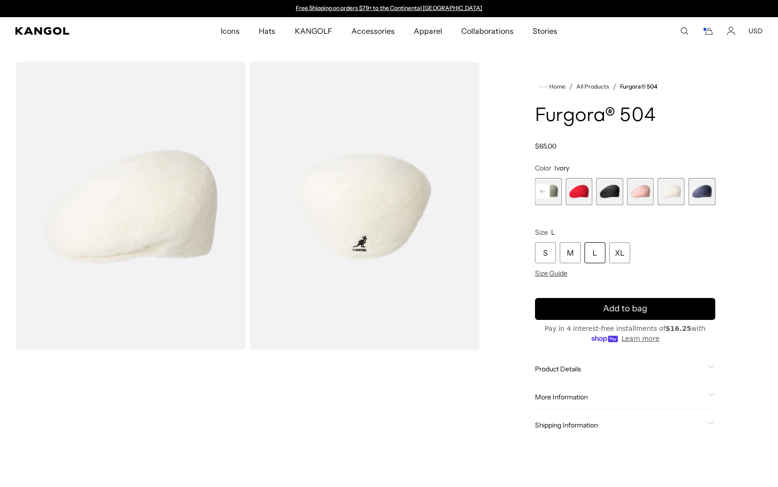
click at [707, 30] on rect "Cart" at bounding box center [705, 30] width 4 height 4
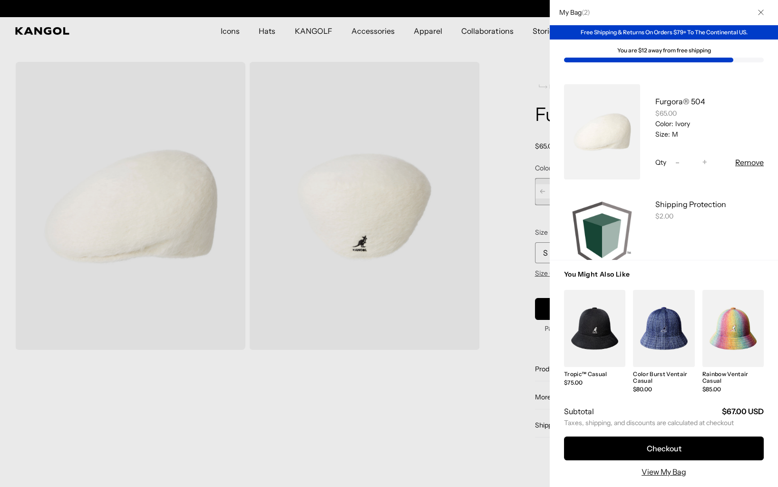
scroll to position [0, 196]
click at [748, 161] on button "Remove" at bounding box center [749, 162] width 29 height 11
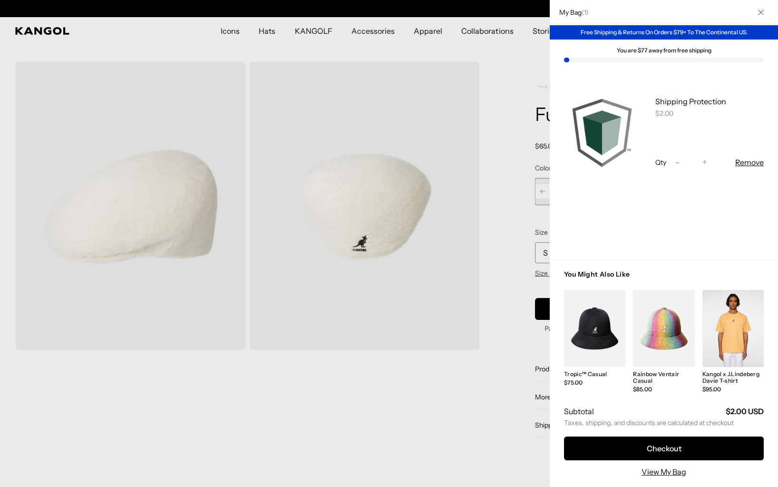
scroll to position [0, 0]
click at [757, 160] on button "Remove" at bounding box center [749, 162] width 29 height 11
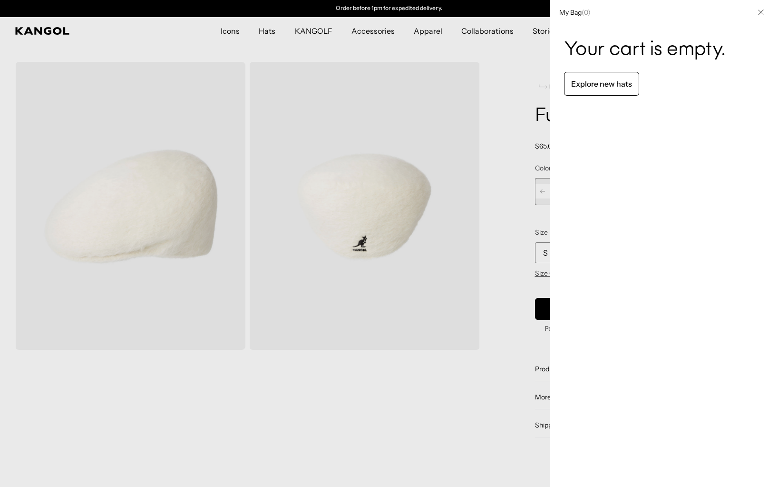
click at [128, 40] on div at bounding box center [389, 243] width 778 height 487
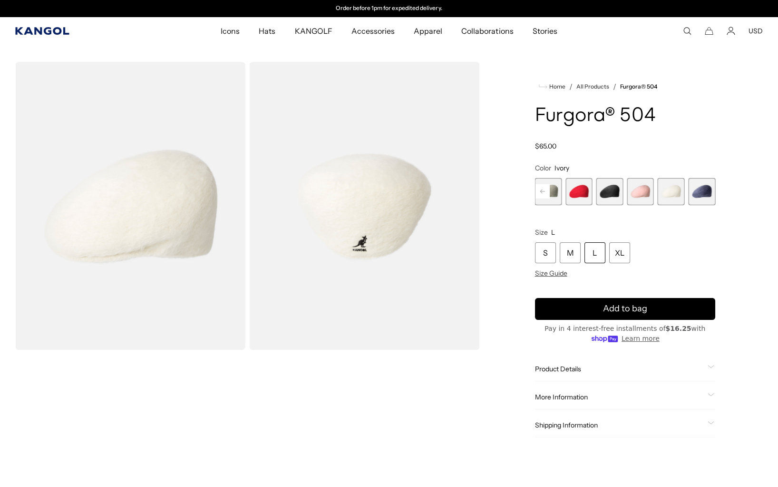
click at [49, 31] on icon "Kangol" at bounding box center [42, 31] width 54 height 8
